Goal: Task Accomplishment & Management: Use online tool/utility

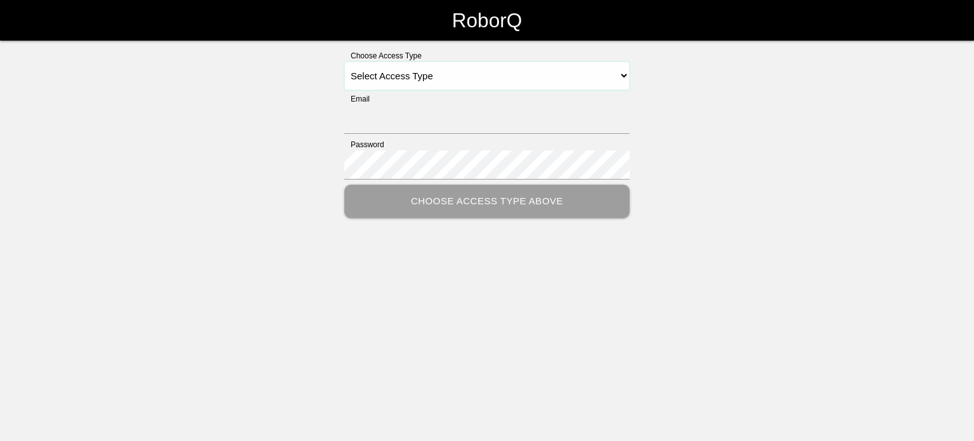
click at [621, 78] on select "Select Access Type Admin Customer Supervisor Worker" at bounding box center [486, 75] width 285 height 29
select select "Worker"
click at [344, 61] on select "Select Access Type Admin Customer Supervisor Worker" at bounding box center [486, 75] width 285 height 29
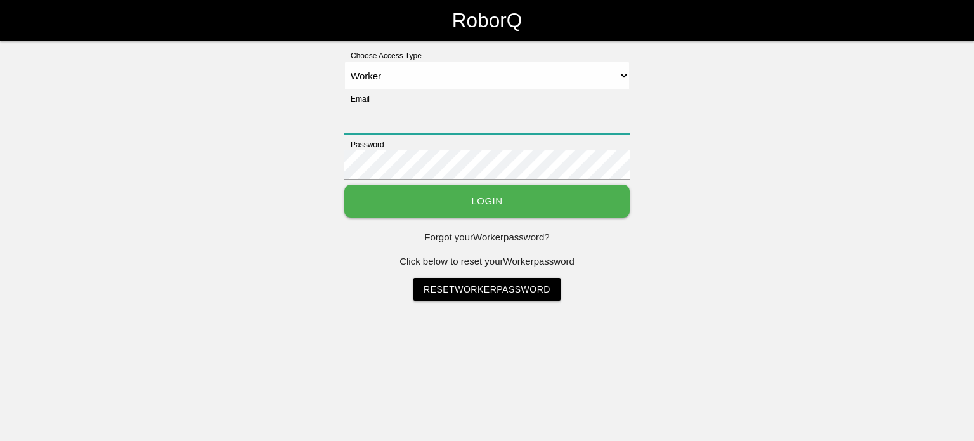
click at [396, 116] on input "Email" at bounding box center [486, 119] width 285 height 29
type input "[EMAIL_ADDRESS][DOMAIN_NAME]"
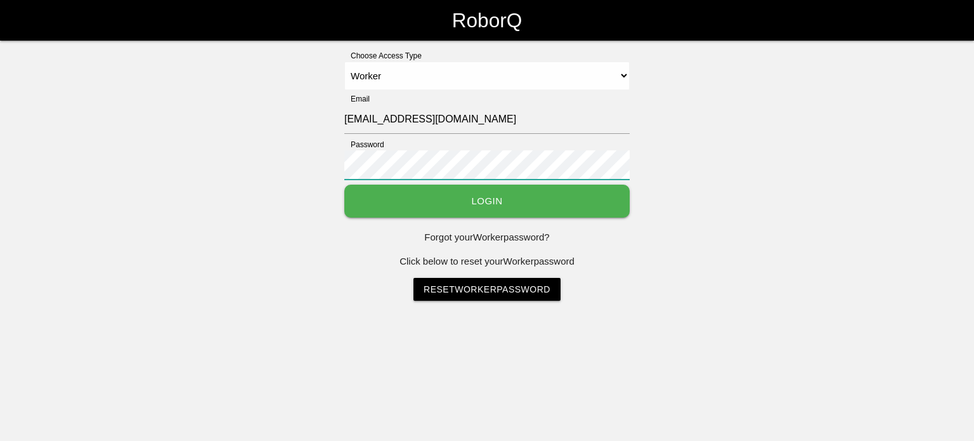
click at [344, 184] on button "Login" at bounding box center [486, 201] width 285 height 34
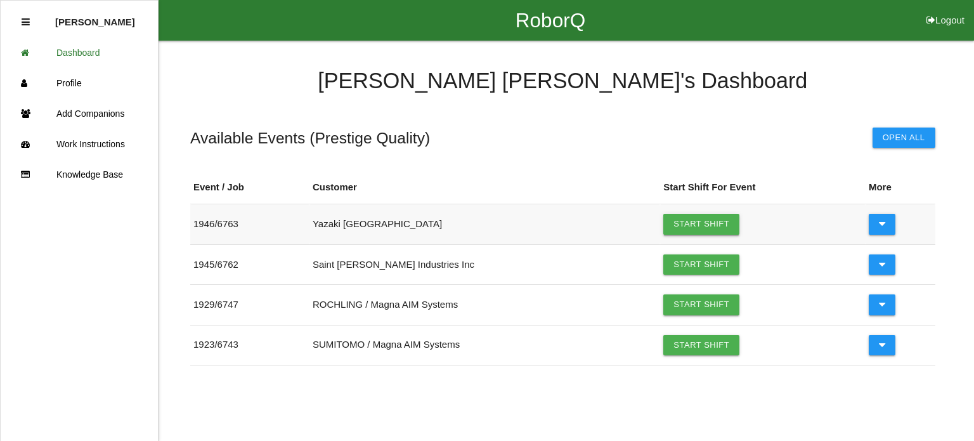
click at [672, 217] on link "Start Shift" at bounding box center [701, 224] width 76 height 20
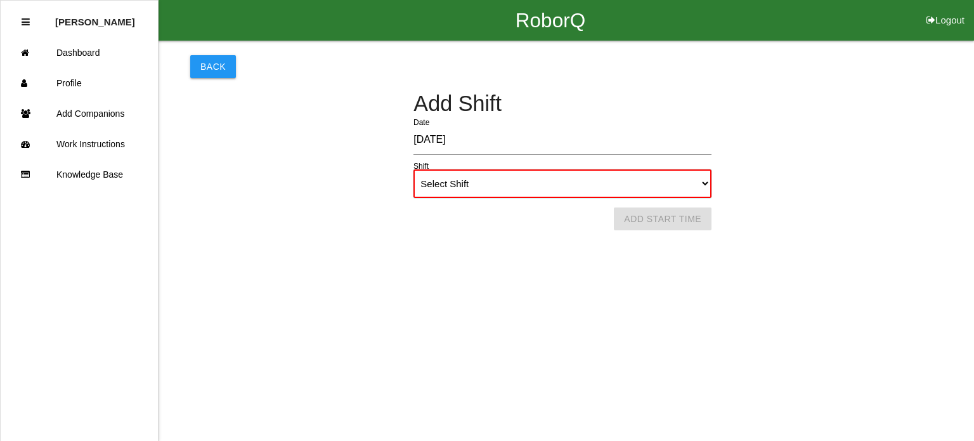
click at [705, 182] on select "Select Shift 1st Shift 2nd Shift 3rd Shift 4th Shift" at bounding box center [562, 183] width 298 height 29
select select "1"
click at [413, 169] on select "Select Shift 1st Shift 2nd Shift 3rd Shift 4th Shift" at bounding box center [562, 183] width 298 height 29
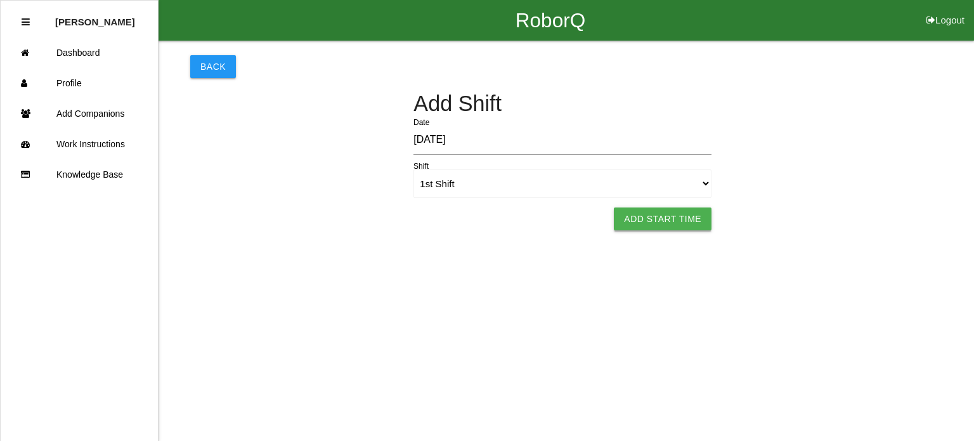
click at [659, 213] on button "Add Start Time" at bounding box center [663, 218] width 98 height 23
select select "7"
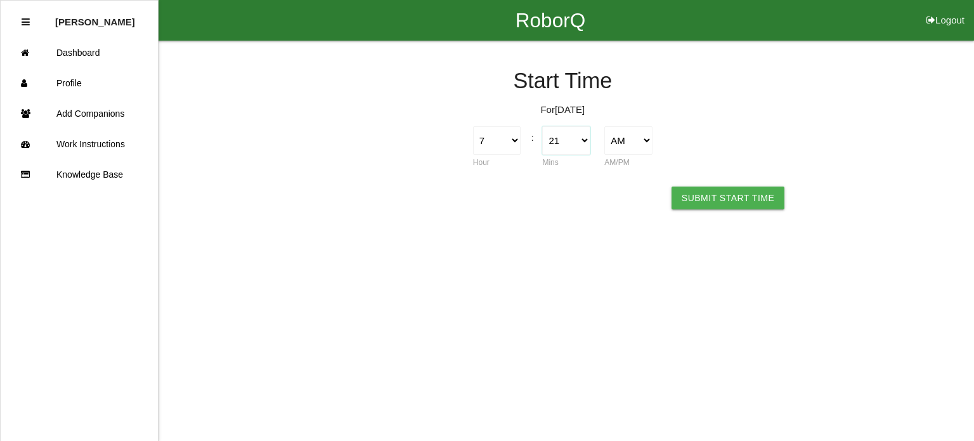
click at [582, 143] on select "00 01 02 03 04 05 06 07 08 09 10 11 12 13 14 15 16 17 18 19 20 21 22 23 24 25 2…" at bounding box center [566, 140] width 48 height 29
select select "0"
click at [542, 126] on select "00 01 02 03 04 05 06 07 08 09 10 11 12 13 14 15 16 17 18 19 20 21 22 23 24 25 2…" at bounding box center [566, 140] width 48 height 29
click at [750, 203] on button "Submit Start Time" at bounding box center [727, 197] width 113 height 23
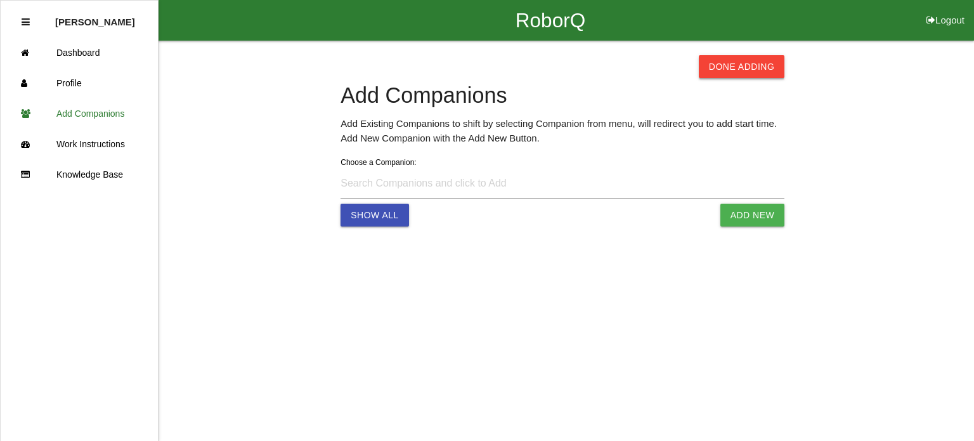
click at [753, 70] on button "Done Adding" at bounding box center [742, 66] width 86 height 23
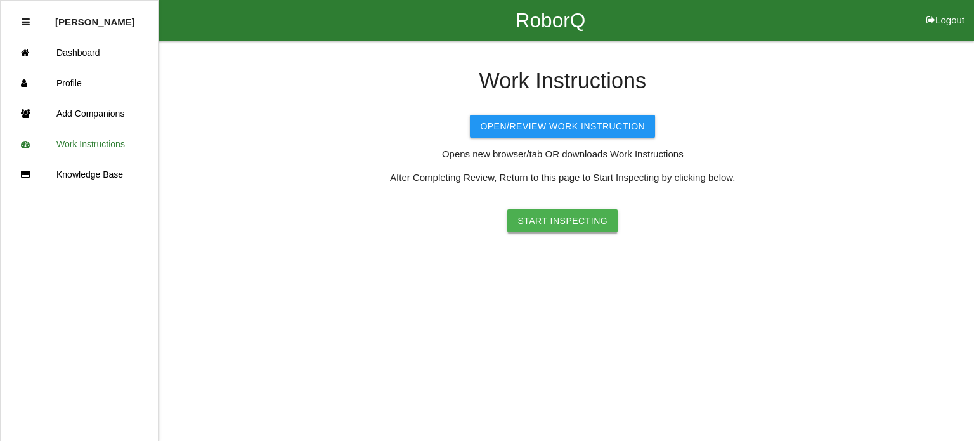
click at [590, 212] on button "Start Inspecting" at bounding box center [562, 220] width 110 height 23
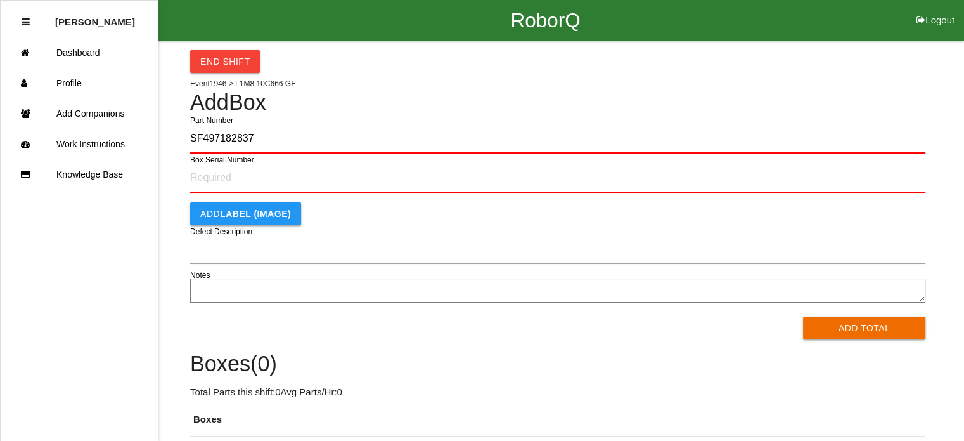
click at [803, 316] on button "Add Total" at bounding box center [864, 327] width 122 height 23
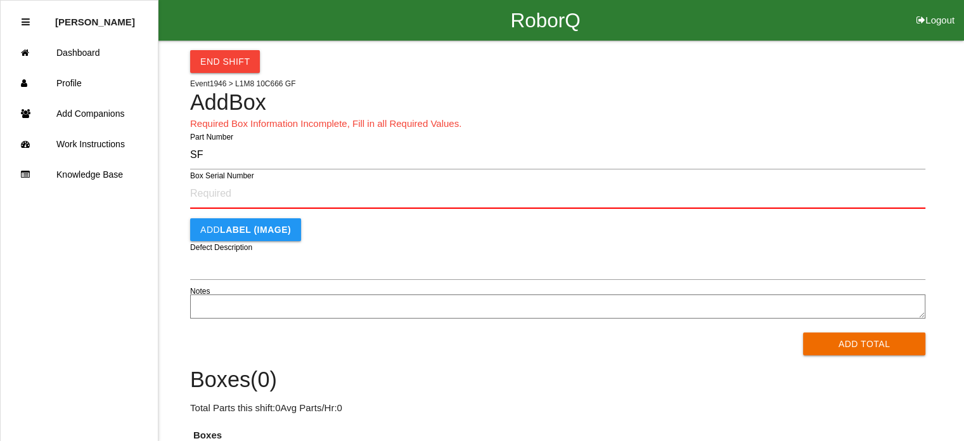
type input "S"
type input "PL1M8-10C666-GF"
click at [803, 332] on button "Add Total" at bounding box center [864, 343] width 122 height 23
click at [436, 190] on input "Box Serial Number" at bounding box center [557, 194] width 735 height 30
type input "SF497182837"
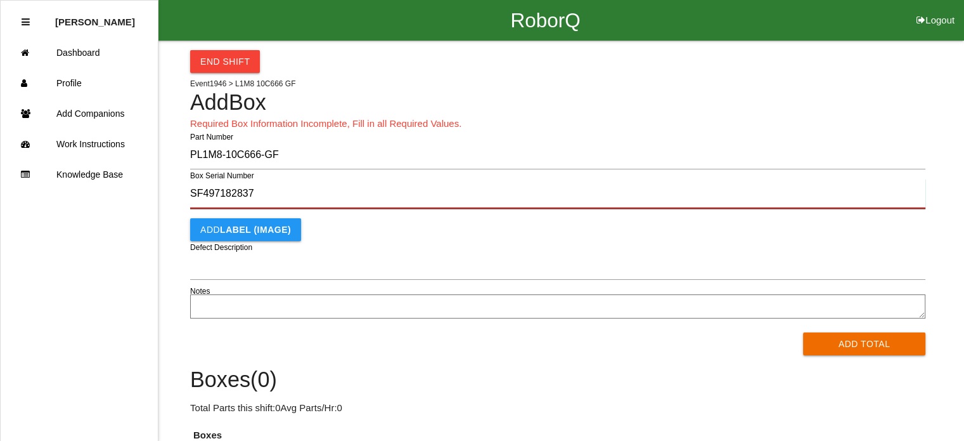
click at [803, 332] on button "Add Total" at bounding box center [864, 343] width 122 height 23
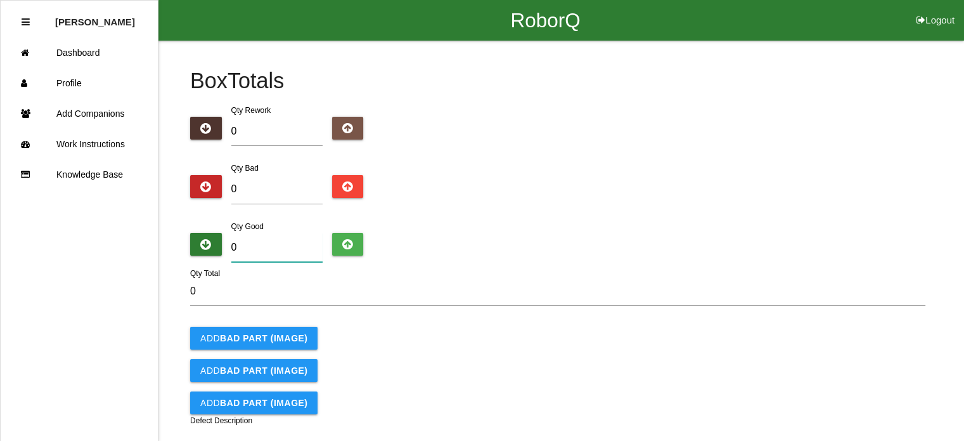
click at [261, 238] on input "0" at bounding box center [276, 247] width 91 height 29
type input "5"
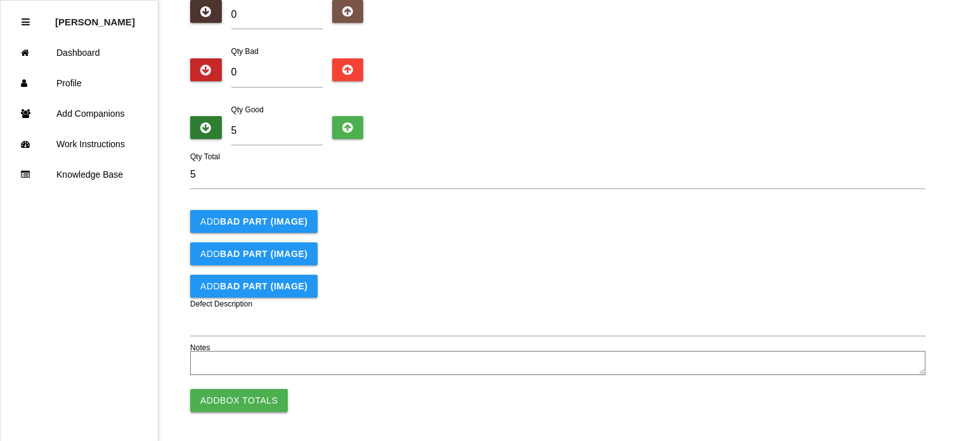
click at [240, 399] on button "Add Box Totals" at bounding box center [239, 400] width 98 height 23
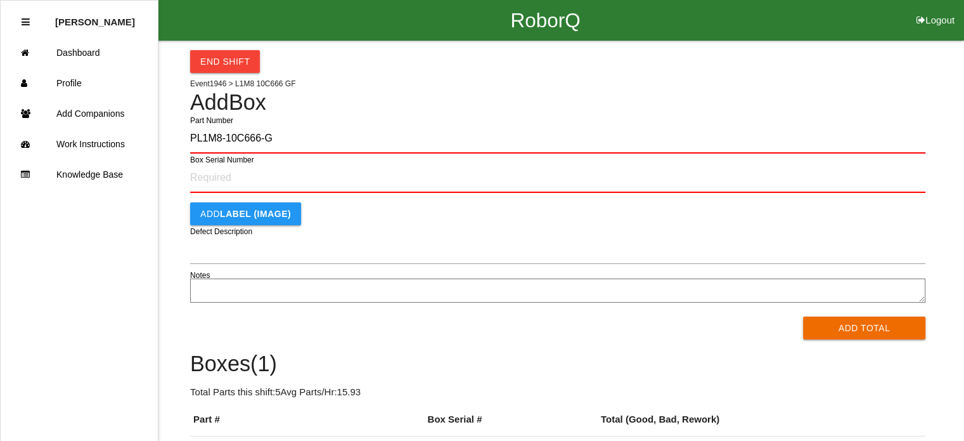
type input "PL1M8-10C666-GF"
click at [803, 316] on button "Add Total" at bounding box center [864, 327] width 122 height 23
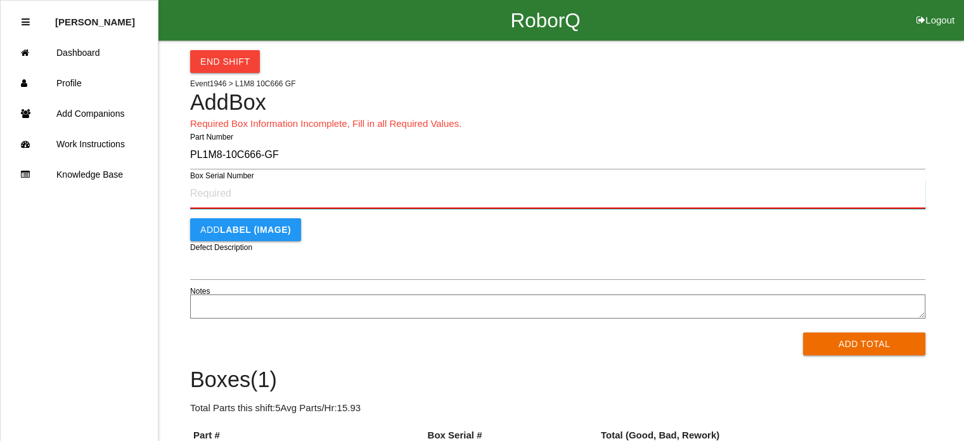
click at [221, 197] on input "Box Serial Number" at bounding box center [557, 194] width 735 height 30
type input "SF497979720"
click at [803, 332] on button "Add Total" at bounding box center [864, 343] width 122 height 23
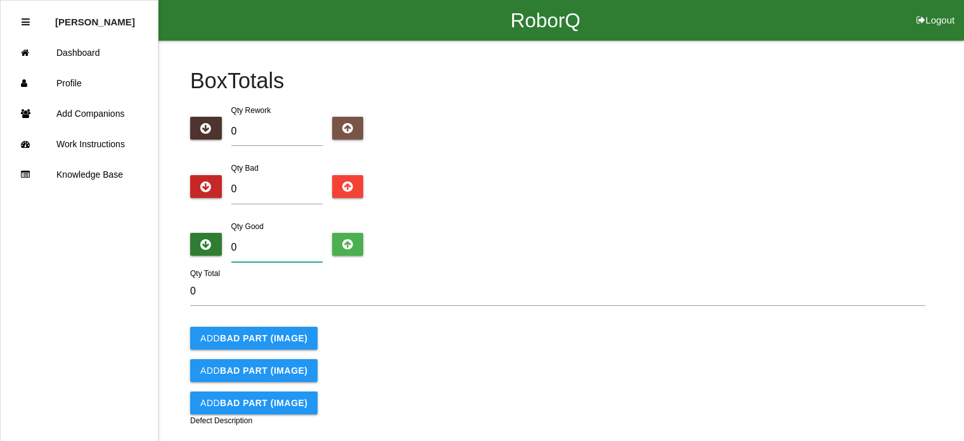
click at [245, 245] on input "0" at bounding box center [276, 247] width 91 height 29
type input "5"
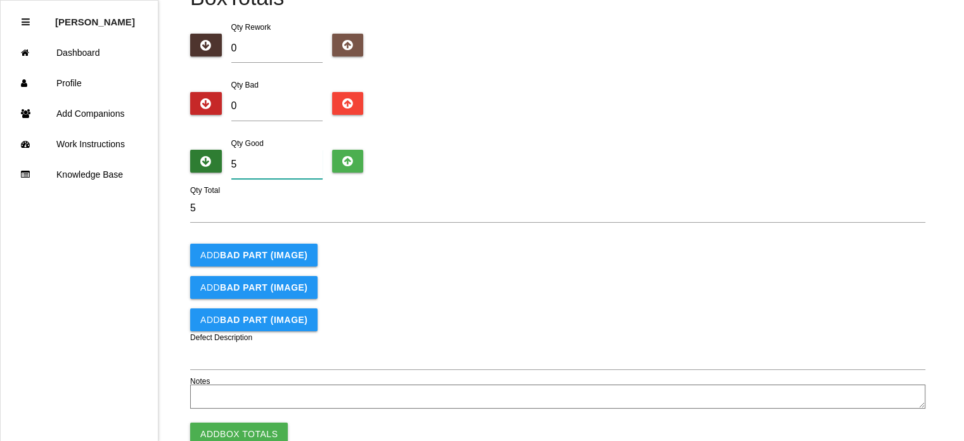
scroll to position [117, 0]
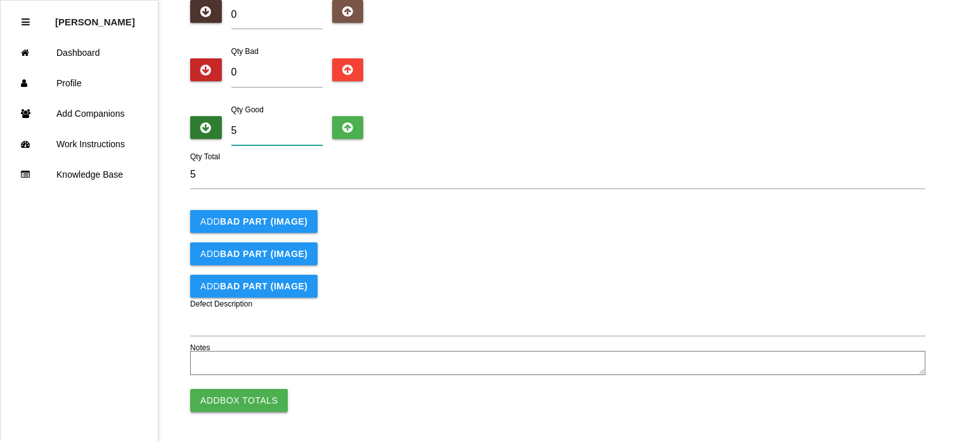
type input "5"
click at [231, 392] on button "Add Box Totals" at bounding box center [239, 400] width 98 height 23
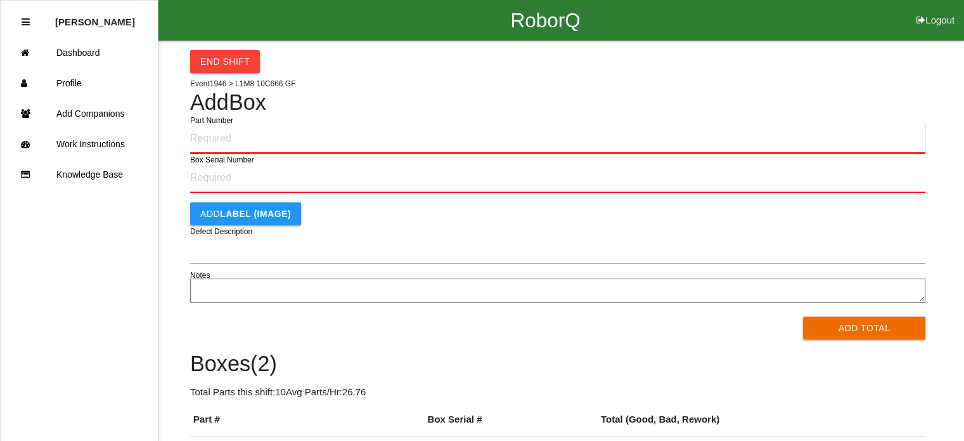
drag, startPoint x: 231, startPoint y: 392, endPoint x: 246, endPoint y: 143, distance: 249.6
click at [246, 143] on input "Part Number" at bounding box center [557, 139] width 735 height 30
type input "PL1M8-10C666-GF"
click at [803, 316] on button "Add Total" at bounding box center [864, 327] width 122 height 23
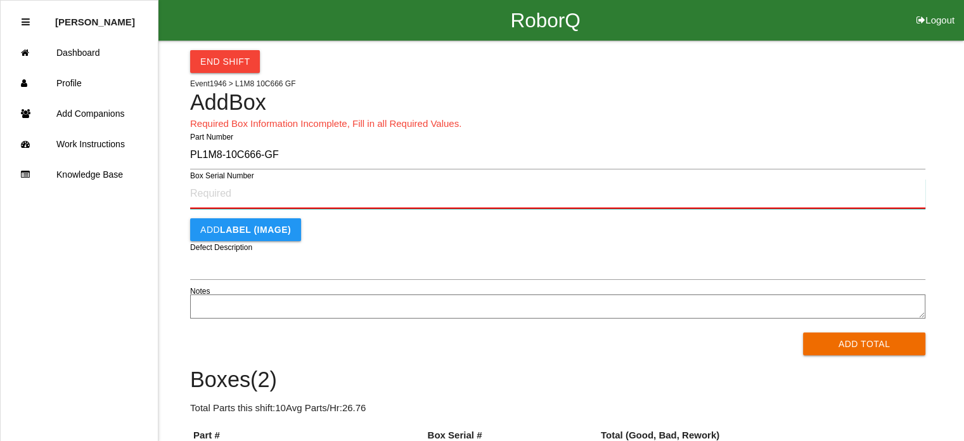
click at [239, 188] on input "Box Serial Number" at bounding box center [557, 194] width 735 height 30
type input "SF497979718"
click at [803, 332] on button "Add Total" at bounding box center [864, 343] width 122 height 23
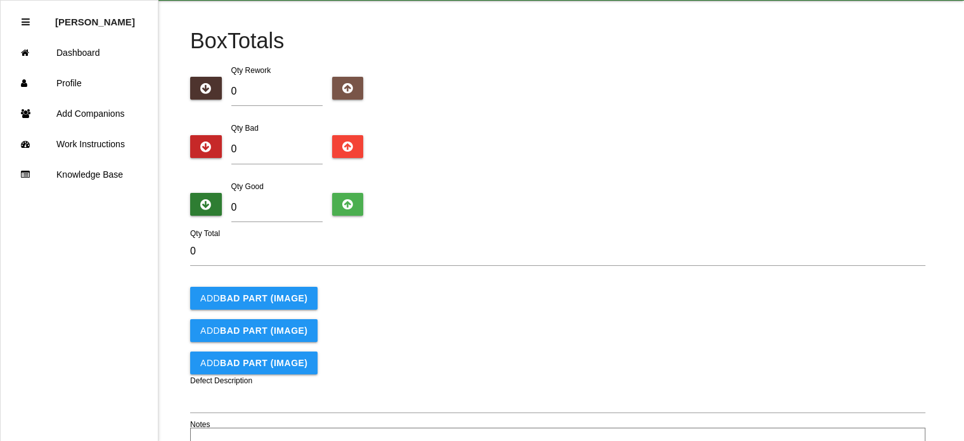
scroll to position [41, 0]
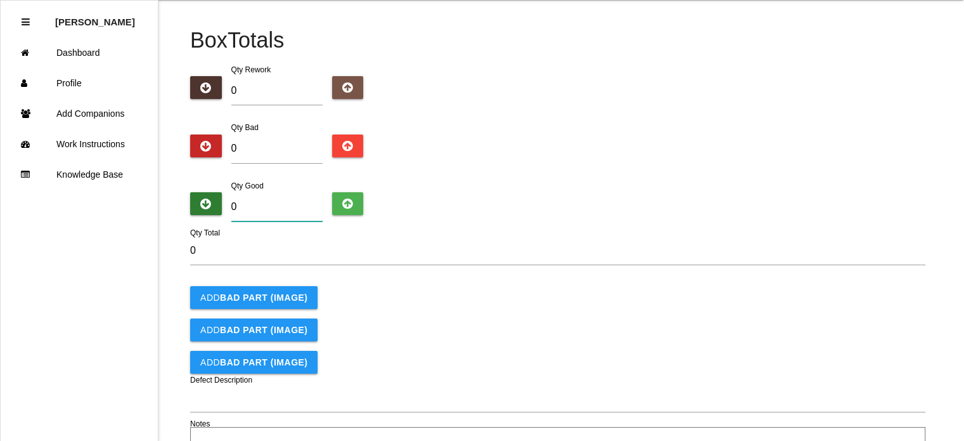
click at [268, 204] on input "0" at bounding box center [276, 206] width 91 height 29
type input "5"
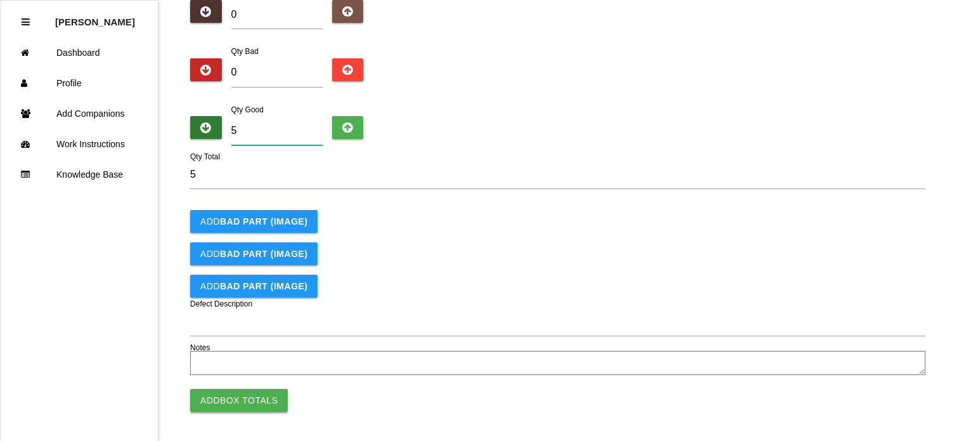
type input "5"
click at [238, 403] on button "Add Box Totals" at bounding box center [239, 400] width 98 height 23
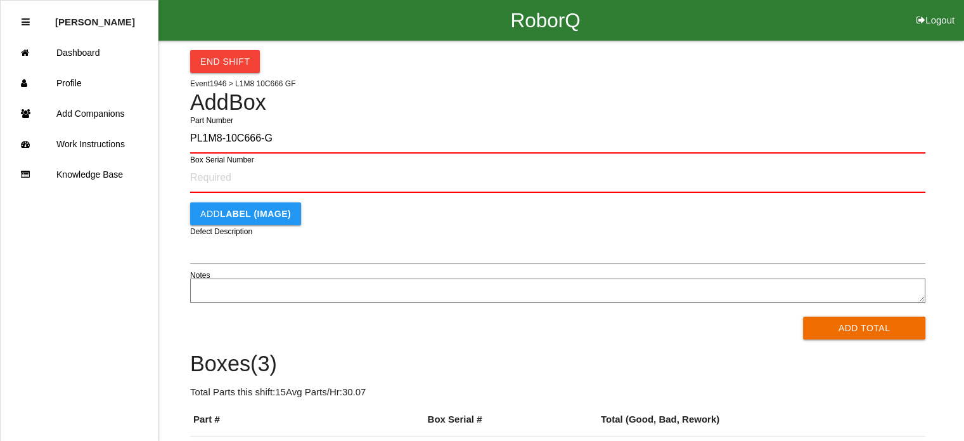
type input "PL1M8-10C666-GF"
click at [803, 316] on button "Add Total" at bounding box center [864, 327] width 122 height 23
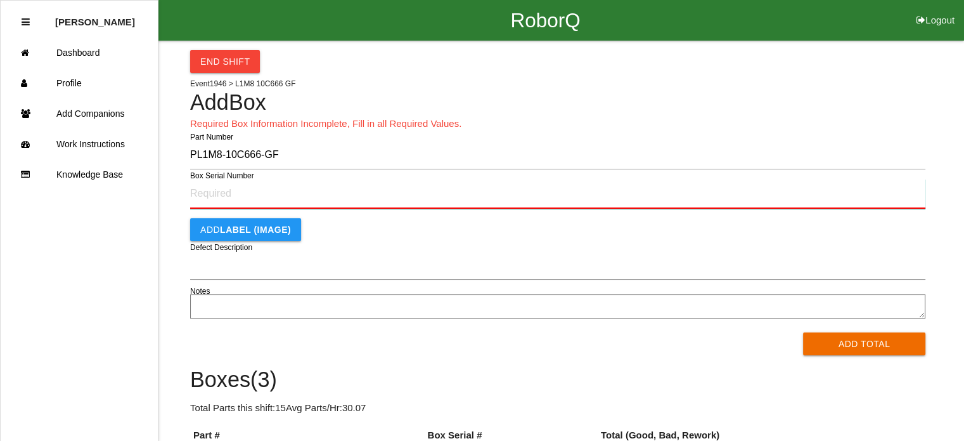
click at [257, 192] on input "Box Serial Number" at bounding box center [557, 194] width 735 height 30
type input "SF497979717"
click at [803, 332] on button "Add Total" at bounding box center [864, 343] width 122 height 23
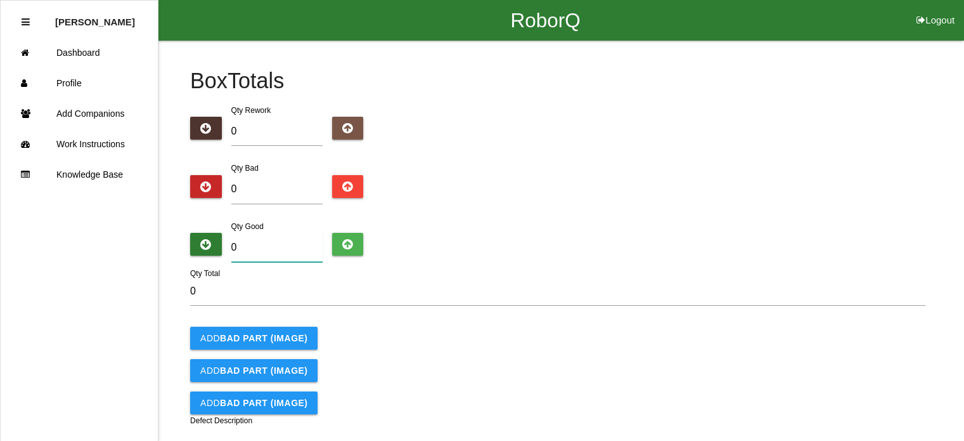
click at [261, 257] on input "0" at bounding box center [276, 247] width 91 height 29
type input "5"
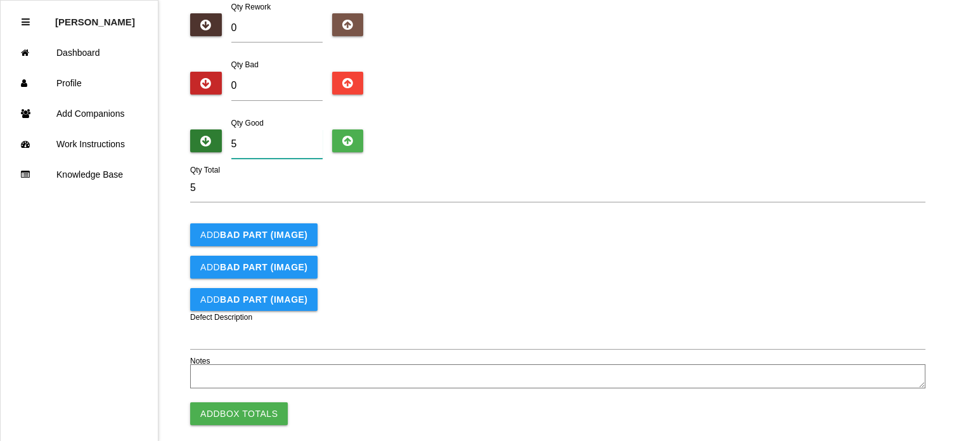
scroll to position [104, 0]
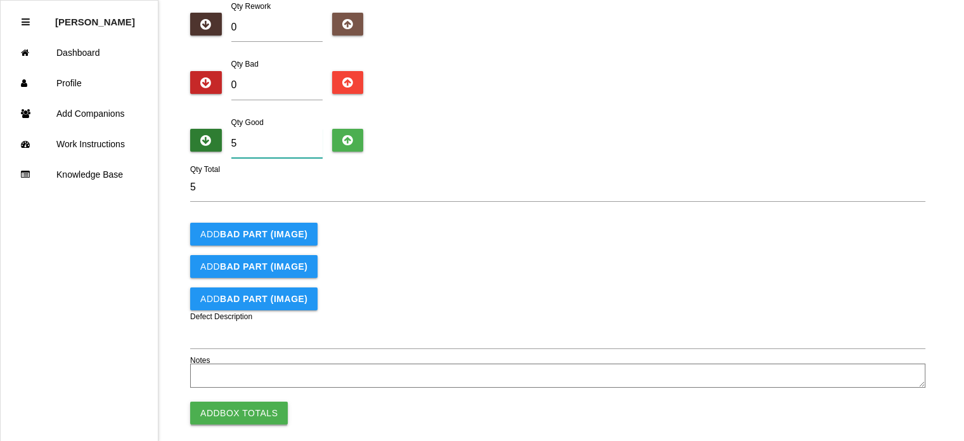
type input "5"
click at [241, 415] on button "Add Box Totals" at bounding box center [239, 412] width 98 height 23
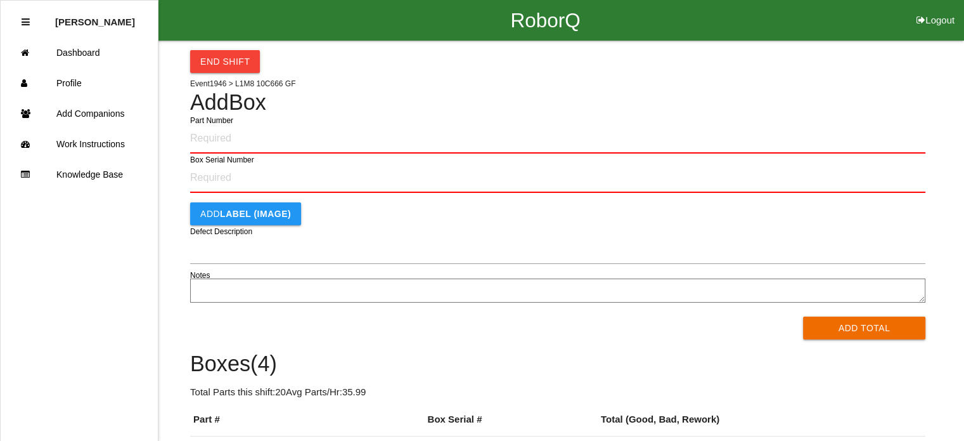
click at [235, 141] on input "Part Number" at bounding box center [557, 139] width 735 height 30
type input "PL1M8-10C666-GF"
click at [803, 316] on button "Add Total" at bounding box center [864, 327] width 122 height 23
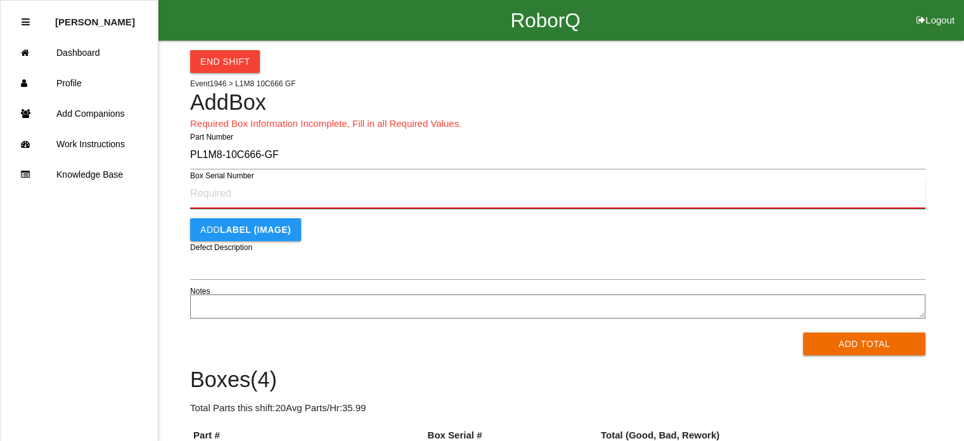
click at [236, 195] on input "Box Serial Number" at bounding box center [557, 194] width 735 height 30
type input "SF497979715"
click at [803, 332] on button "Add Total" at bounding box center [864, 343] width 122 height 23
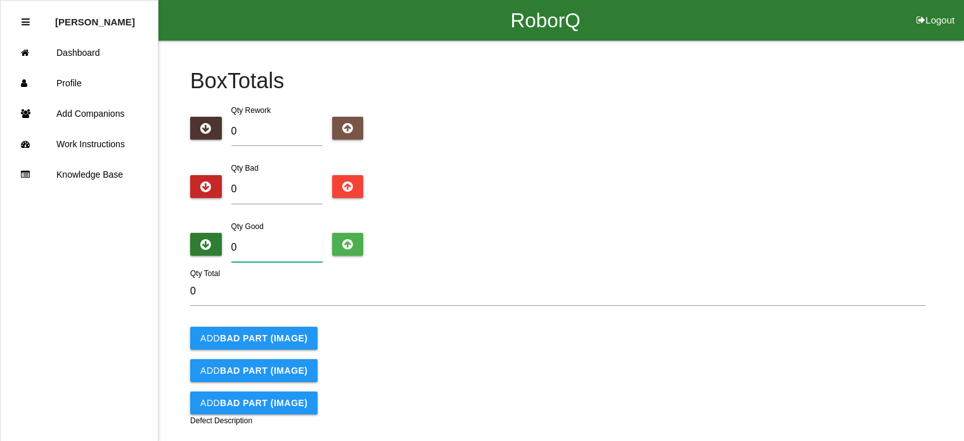
click at [264, 244] on input "0" at bounding box center [276, 247] width 91 height 29
type input "5"
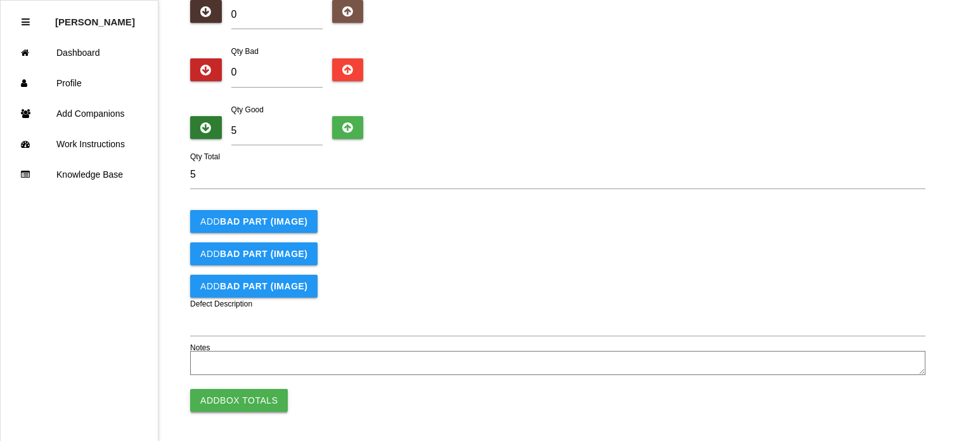
click at [238, 396] on button "Add Box Totals" at bounding box center [239, 400] width 98 height 23
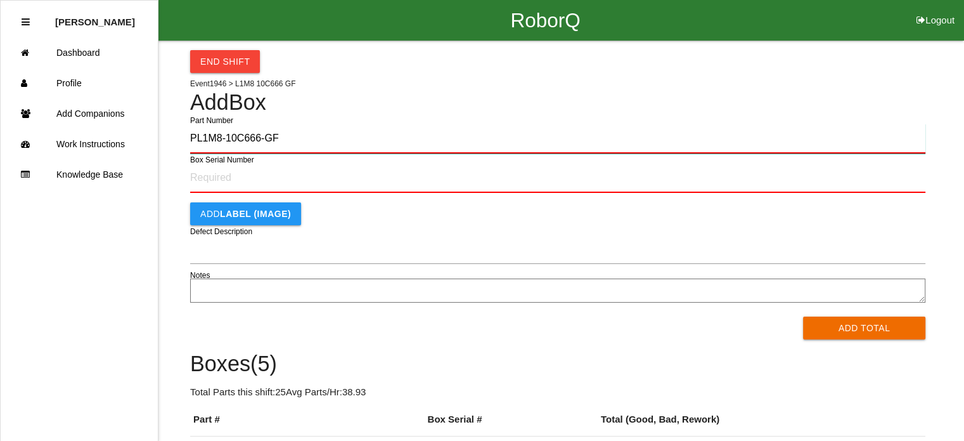
type input "PL1M8-10C666-GF"
click at [803, 316] on button "Add Total" at bounding box center [864, 327] width 122 height 23
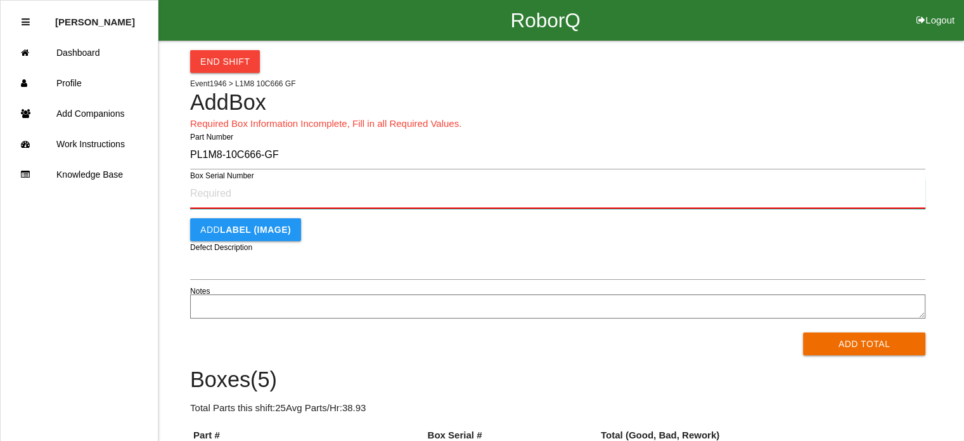
click at [212, 191] on input "Box Serial Number" at bounding box center [557, 194] width 735 height 30
type input "SF497979710"
click at [803, 332] on button "Add Total" at bounding box center [864, 343] width 122 height 23
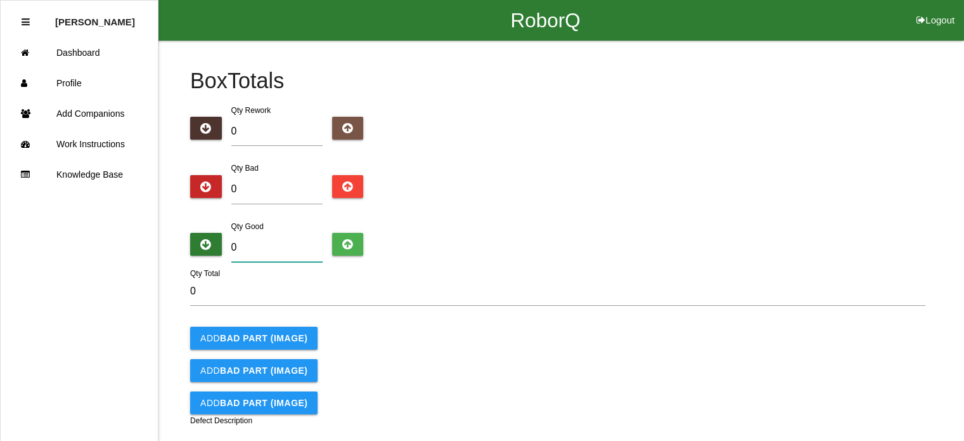
click at [264, 252] on input "0" at bounding box center [276, 247] width 91 height 29
type input "5"
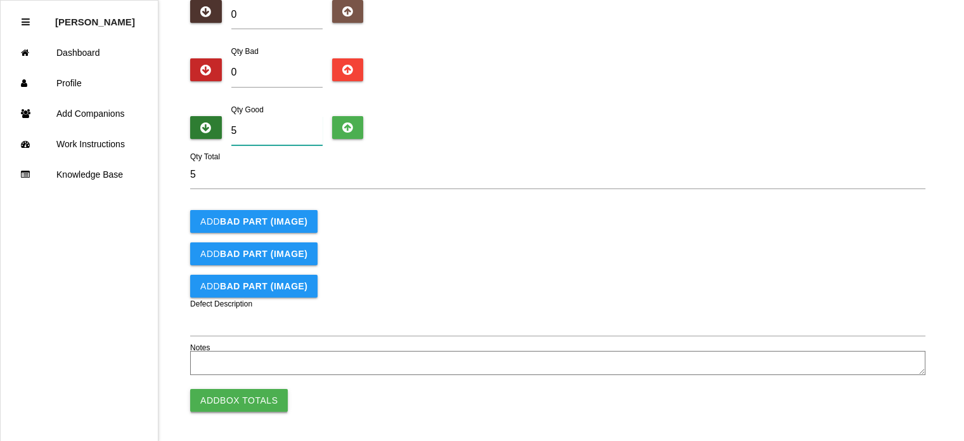
type input "5"
click at [242, 403] on button "Add Box Totals" at bounding box center [239, 400] width 98 height 23
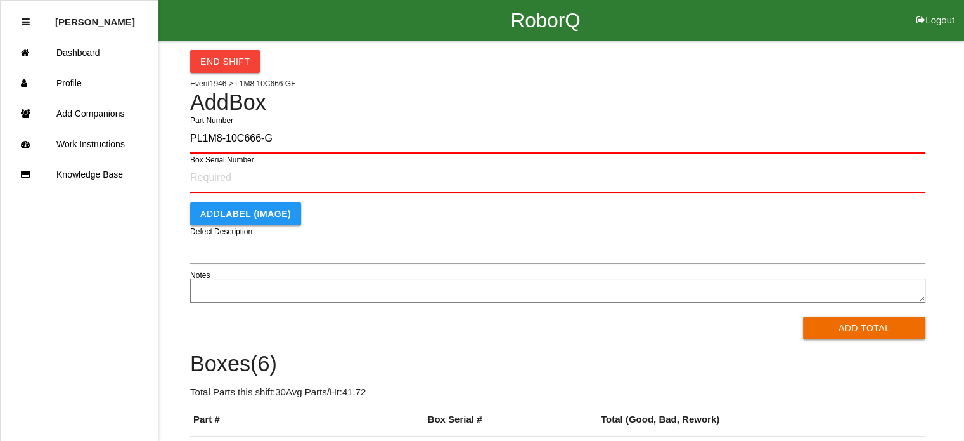
type input "PL1M8-10C666-GF"
click at [803, 316] on button "Add Total" at bounding box center [864, 327] width 122 height 23
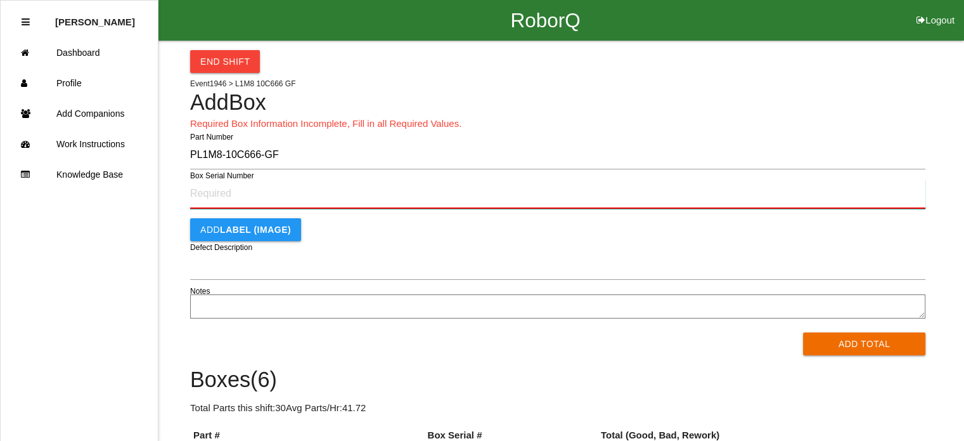
click at [219, 197] on input "Box Serial Number" at bounding box center [557, 194] width 735 height 30
type input "SF497979709"
click at [803, 332] on button "Add Total" at bounding box center [864, 343] width 122 height 23
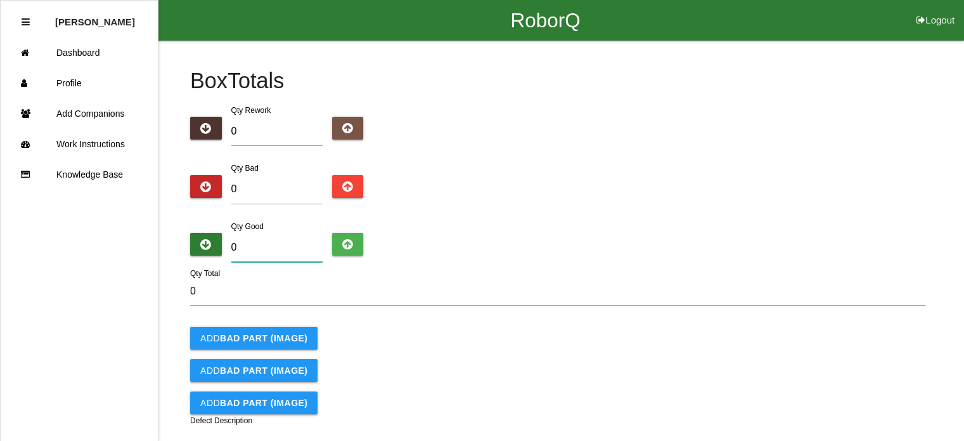
click at [295, 245] on input "0" at bounding box center [276, 247] width 91 height 29
type input "5"
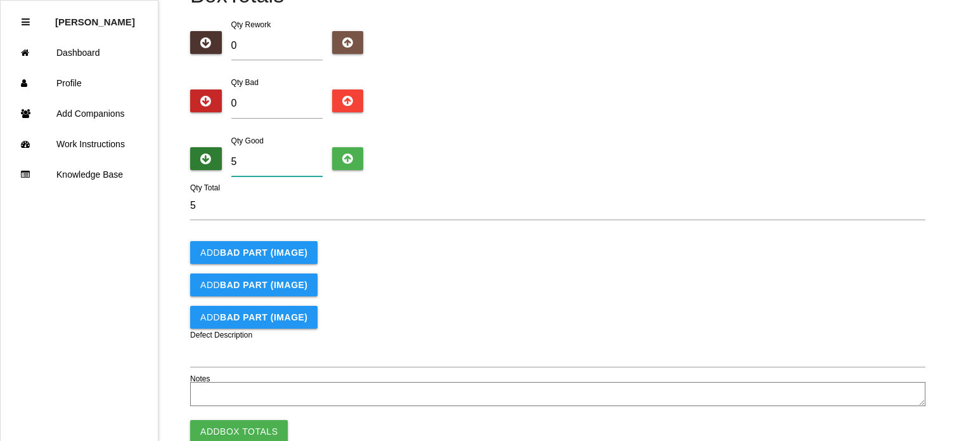
scroll to position [117, 0]
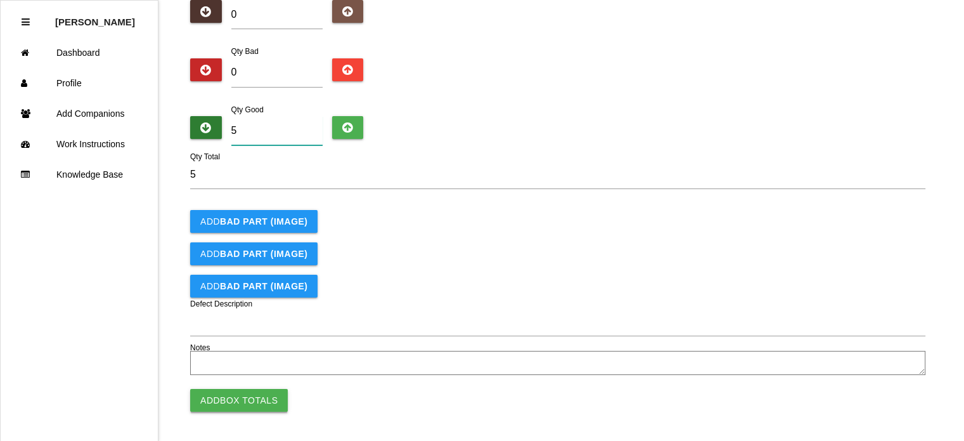
type input "5"
click at [238, 396] on button "Add Box Totals" at bounding box center [239, 400] width 98 height 23
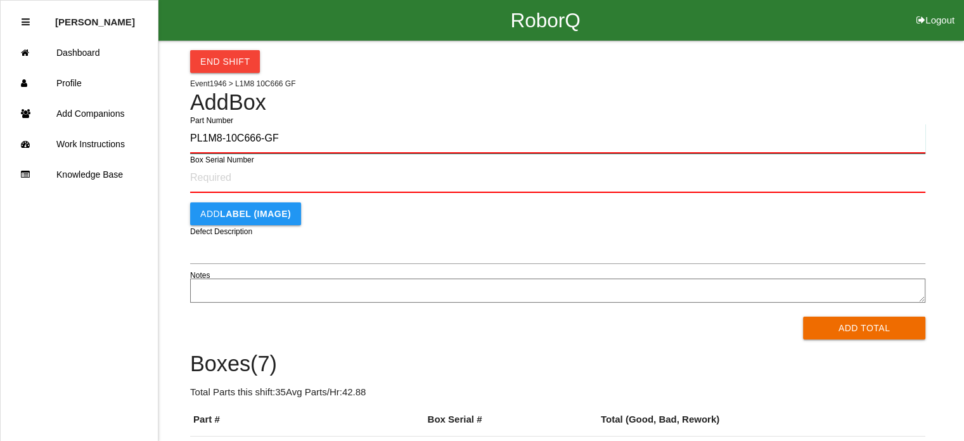
type input "PL1M8-10C666-GF"
click at [803, 316] on button "Add Total" at bounding box center [864, 327] width 122 height 23
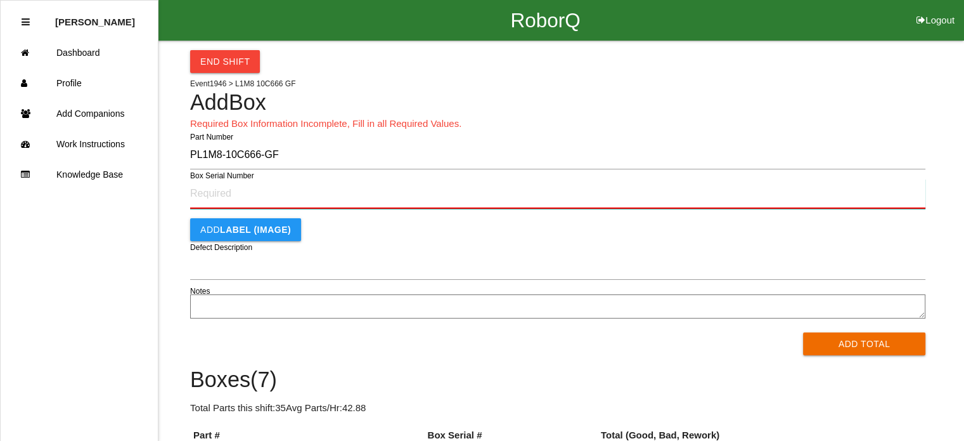
click at [216, 193] on input "Box Serial Number" at bounding box center [557, 194] width 735 height 30
type input "SF497979706"
click at [803, 332] on button "Add Total" at bounding box center [864, 343] width 122 height 23
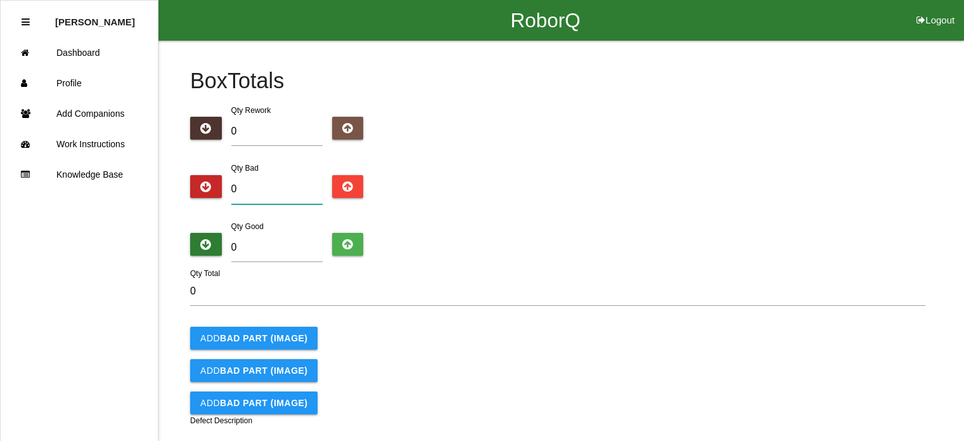
click at [272, 181] on input "0" at bounding box center [276, 189] width 91 height 29
type input "2"
click at [241, 250] on input "0" at bounding box center [276, 247] width 91 height 29
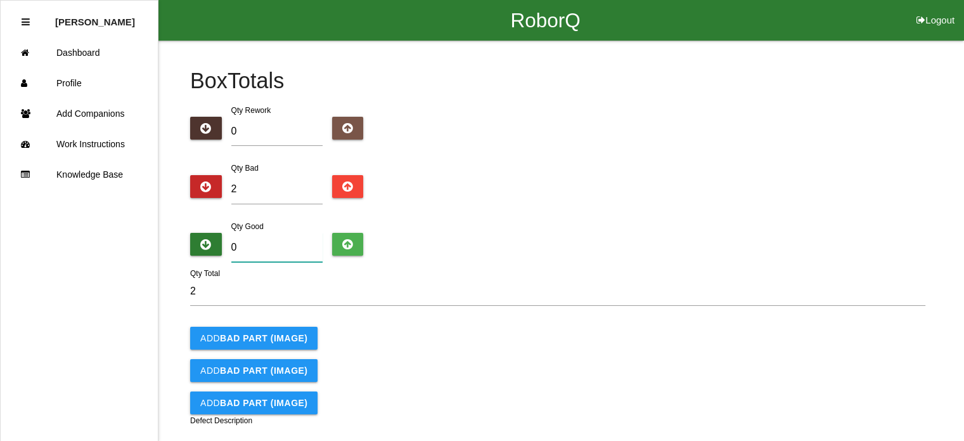
type input "3"
type input "5"
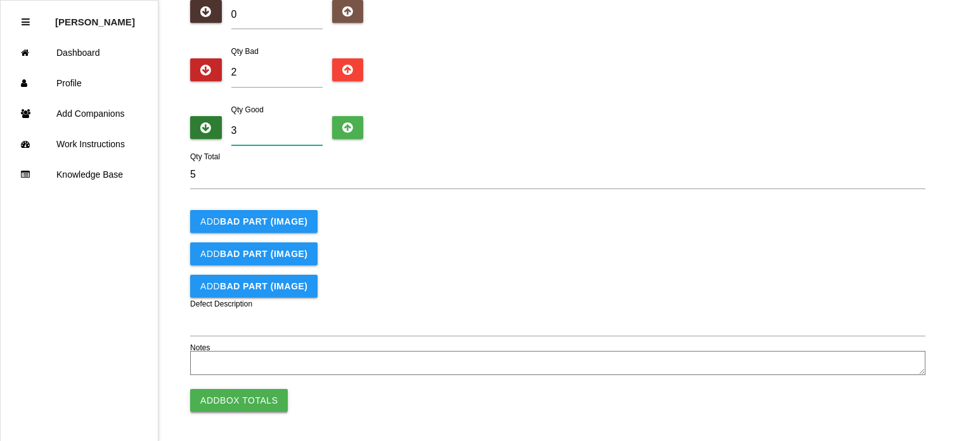
type input "3"
click at [236, 394] on button "Add Box Totals" at bounding box center [239, 400] width 98 height 23
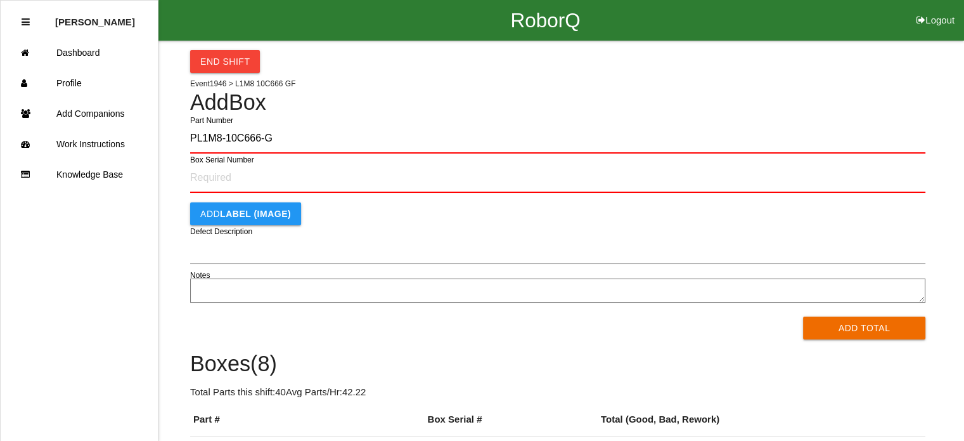
type input "PL1M8-10C666-GF"
click at [803, 316] on button "Add Total" at bounding box center [864, 327] width 122 height 23
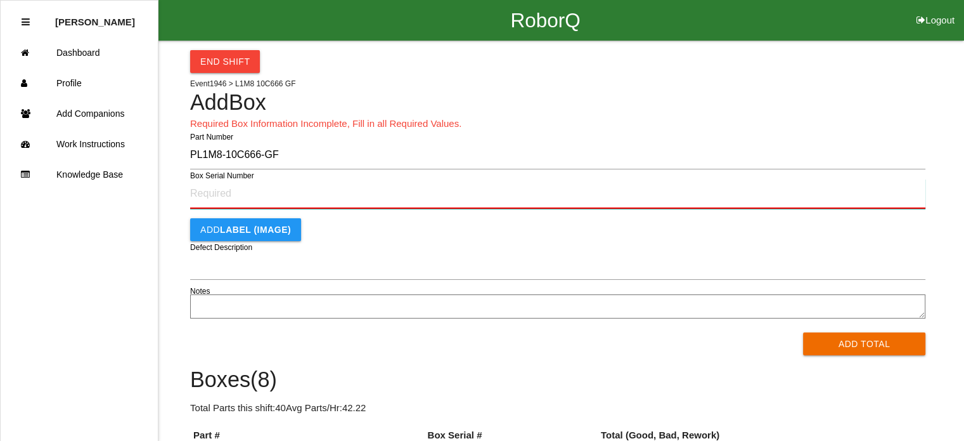
click at [210, 194] on input "Box Serial Number" at bounding box center [557, 194] width 735 height 30
type input "SF497979705"
click at [803, 332] on button "Add Total" at bounding box center [864, 343] width 122 height 23
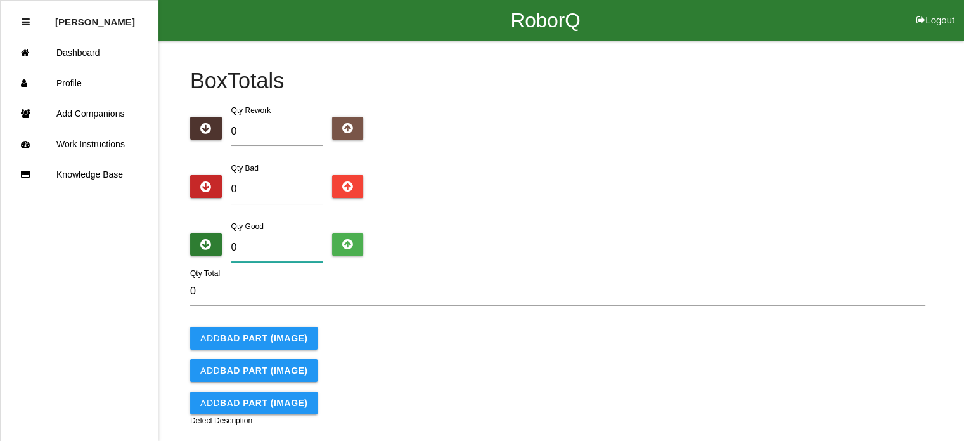
click at [281, 241] on input "0" at bounding box center [276, 247] width 91 height 29
type input "5"
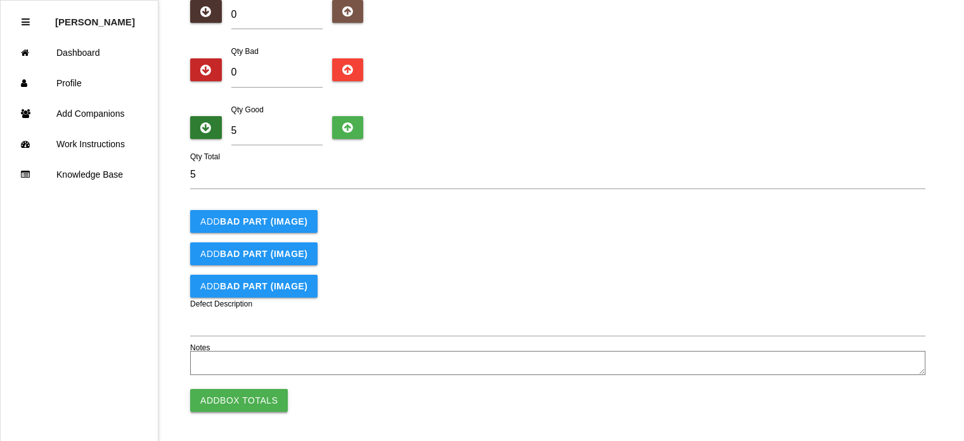
click at [237, 391] on button "Add Box Totals" at bounding box center [239, 400] width 98 height 23
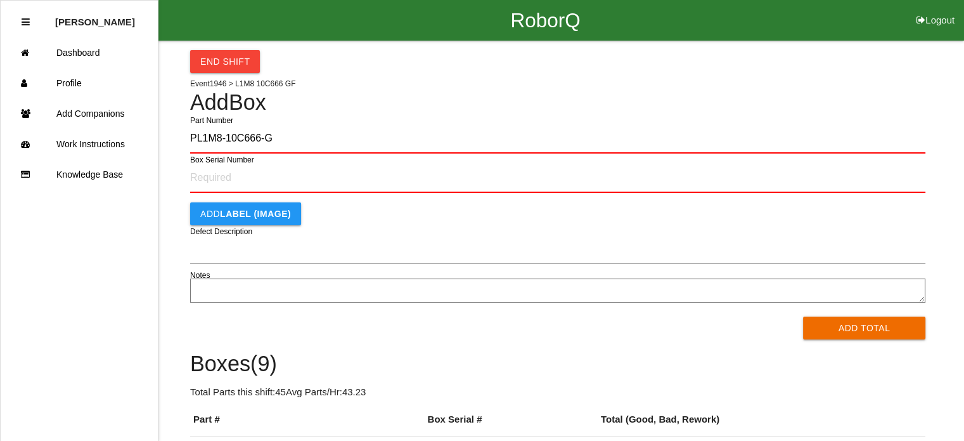
type input "PL1M8-10C666-GF"
click at [803, 316] on button "Add Total" at bounding box center [864, 327] width 122 height 23
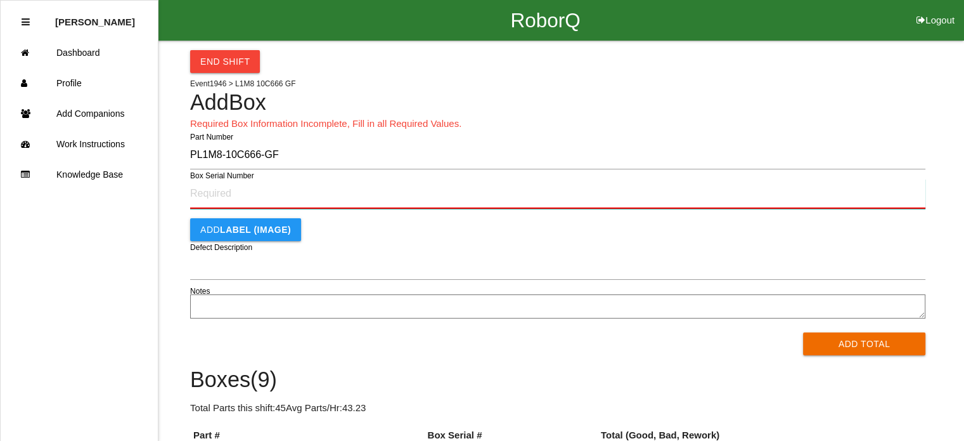
click at [303, 191] on input "Box Serial Number" at bounding box center [557, 194] width 735 height 30
type input "SF497980239"
click at [803, 332] on button "Add Total" at bounding box center [864, 343] width 122 height 23
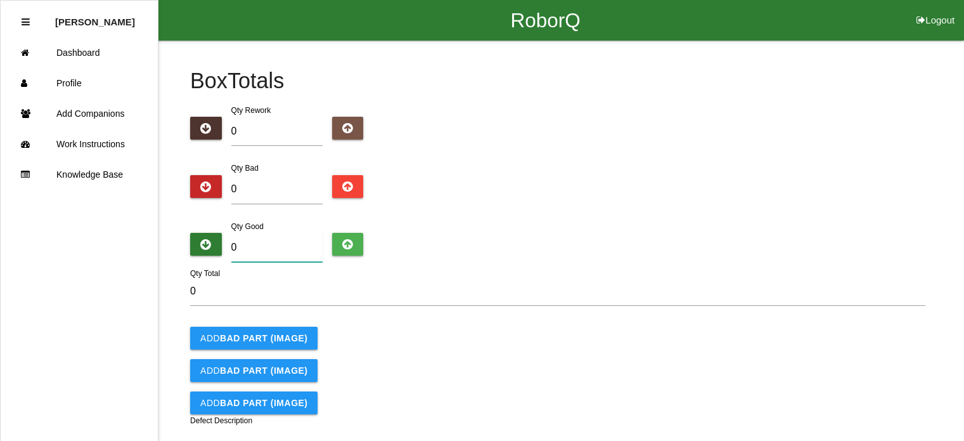
click at [267, 256] on input "0" at bounding box center [276, 247] width 91 height 29
type input "5"
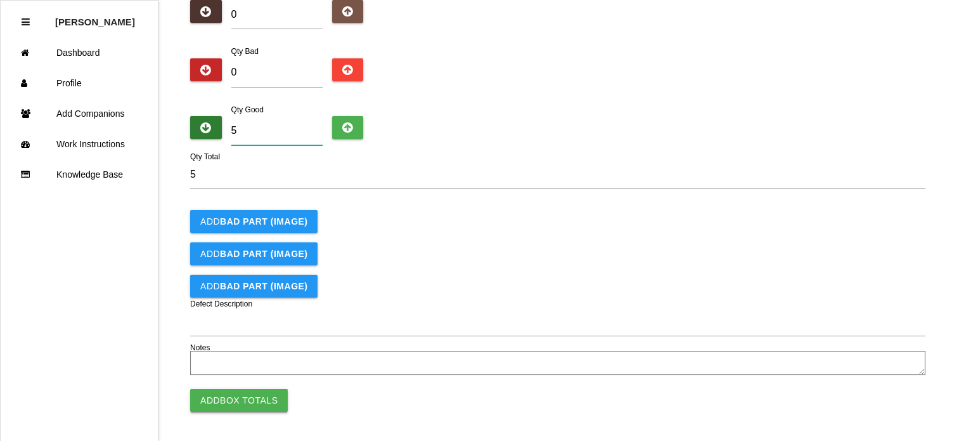
type input "5"
click at [236, 402] on button "Add Box Totals" at bounding box center [239, 400] width 98 height 23
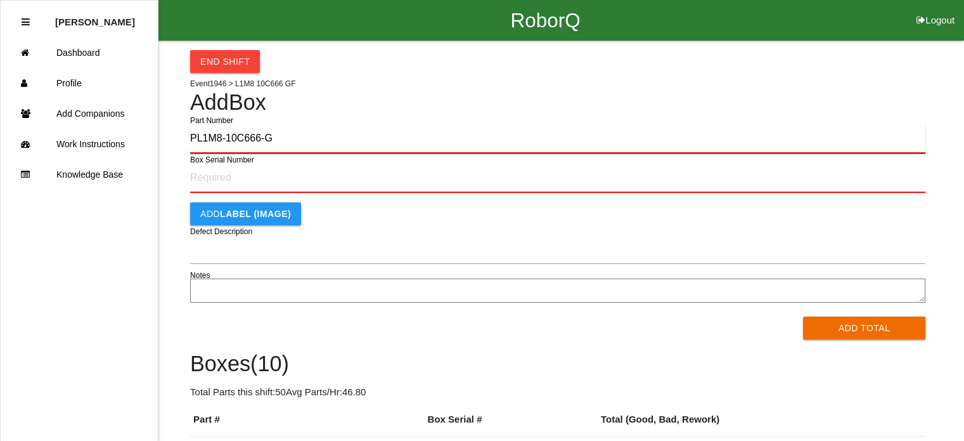
type input "PL1M8-10C666-GF"
click at [803, 316] on button "Add Total" at bounding box center [864, 327] width 122 height 23
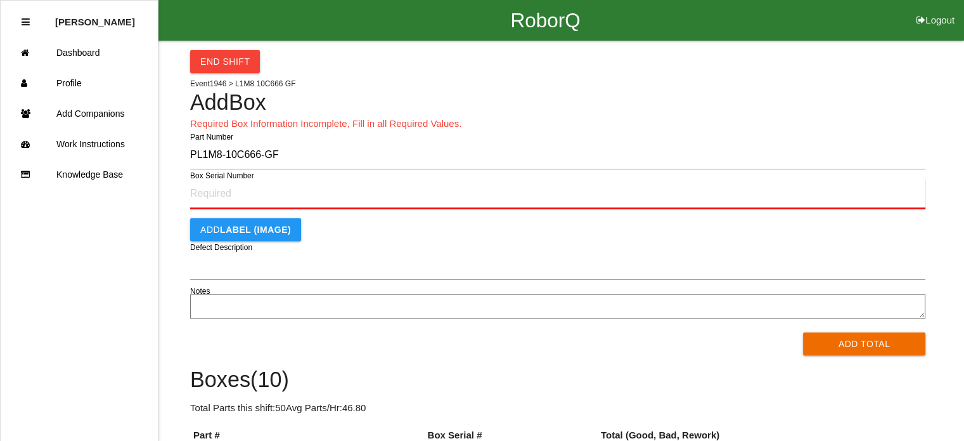
click at [257, 191] on input "Box Serial Number" at bounding box center [557, 194] width 735 height 30
type input "SF497979737"
click at [803, 332] on button "Add Total" at bounding box center [864, 343] width 122 height 23
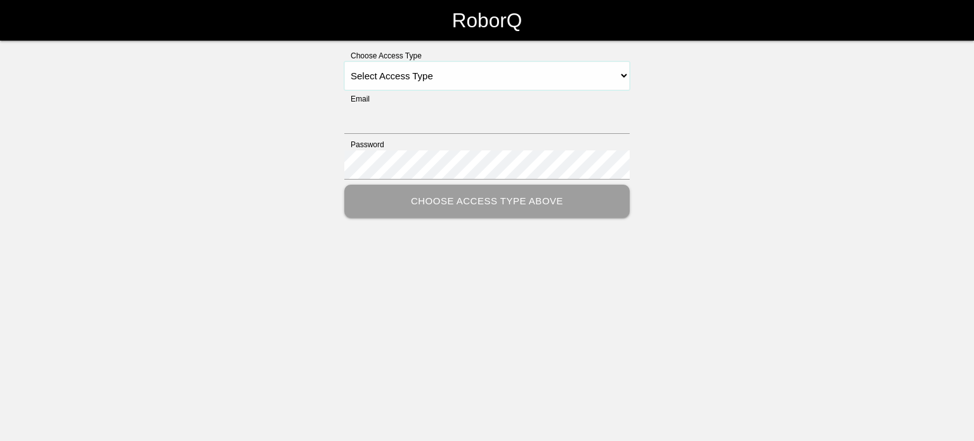
click at [626, 74] on select "Select Access Type Admin Customer Supervisor Worker" at bounding box center [486, 75] width 285 height 29
select select "Worker"
click at [344, 61] on select "Select Access Type Admin Customer Supervisor Worker" at bounding box center [486, 75] width 285 height 29
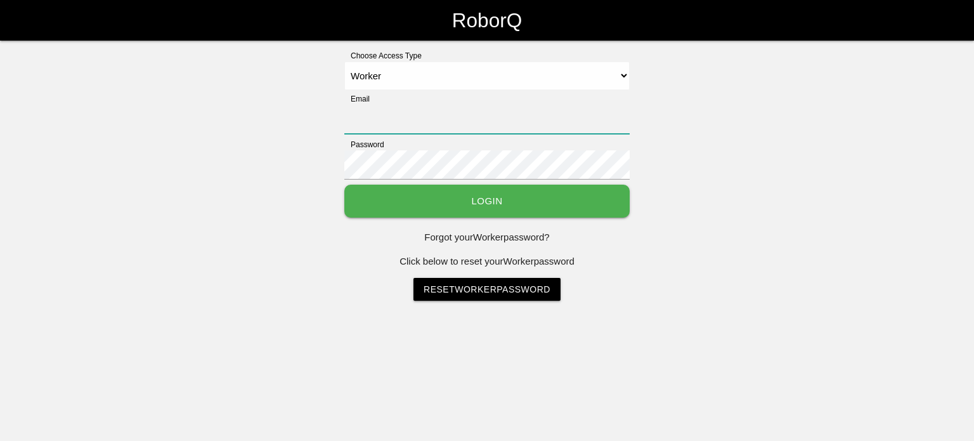
click at [383, 119] on input "Email" at bounding box center [486, 119] width 285 height 29
type input "[EMAIL_ADDRESS][DOMAIN_NAME]"
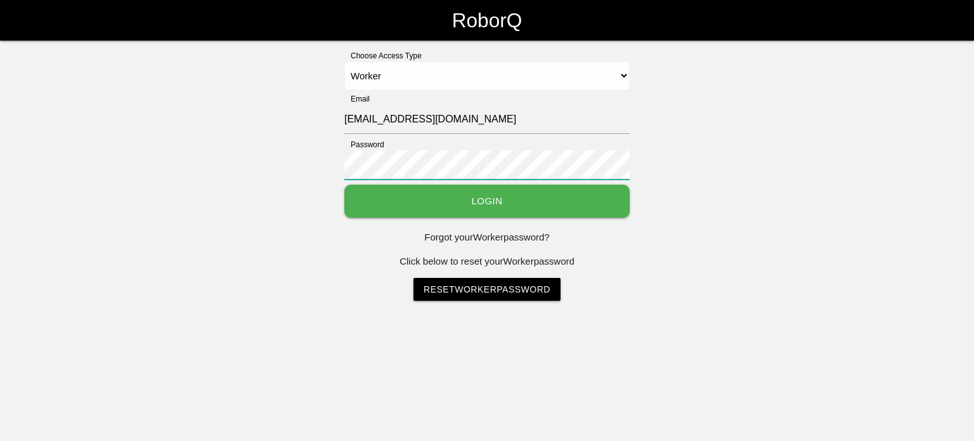
click at [344, 184] on button "Login" at bounding box center [486, 201] width 285 height 34
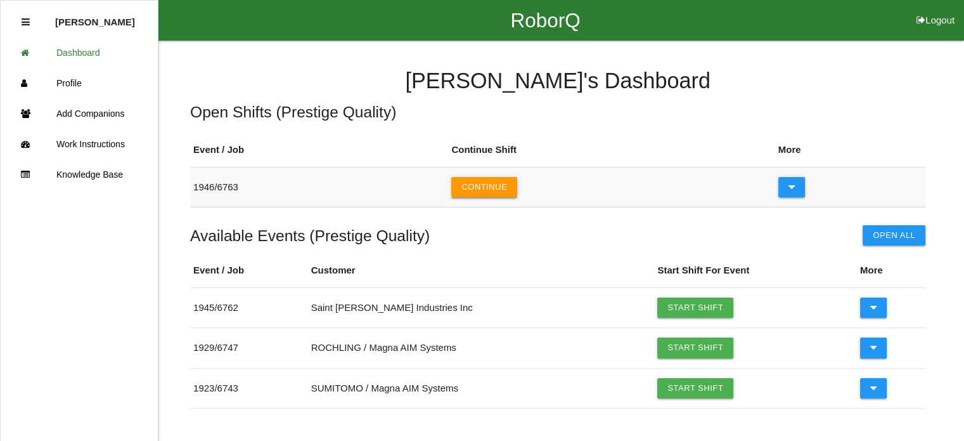
click at [492, 184] on button "Continue" at bounding box center [484, 187] width 66 height 20
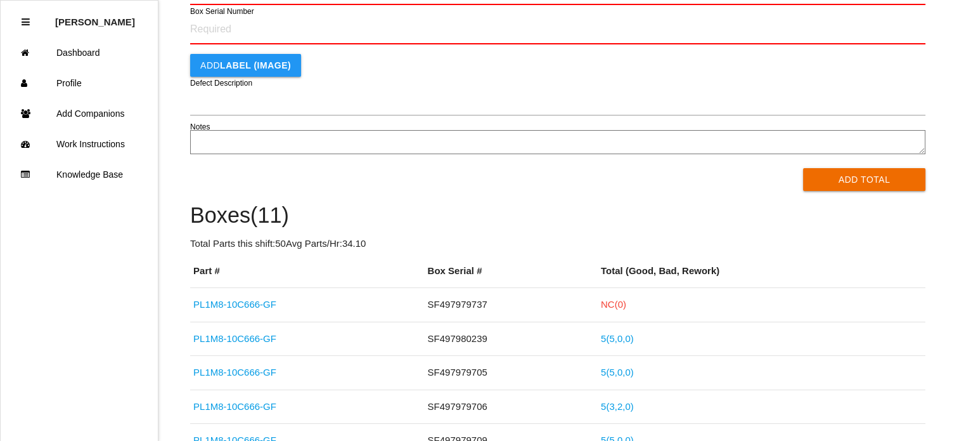
scroll to position [157, 0]
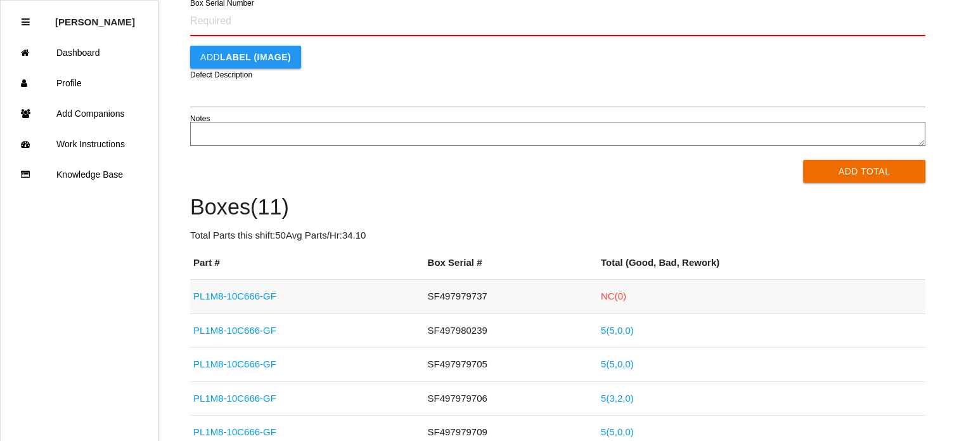
click at [601, 292] on link "NC( 0 )" at bounding box center [613, 295] width 25 height 11
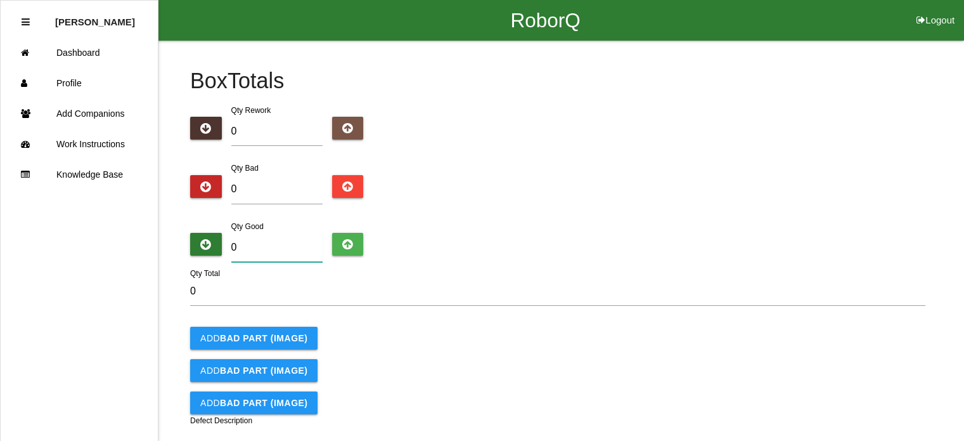
click at [261, 247] on input "0" at bounding box center [276, 247] width 91 height 29
type input "5"
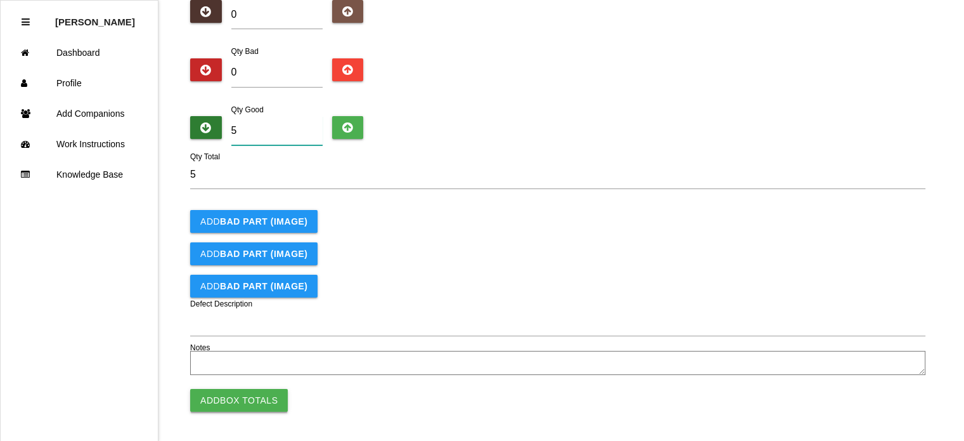
type input "5"
click at [237, 403] on button "Add Box Totals" at bounding box center [239, 400] width 98 height 23
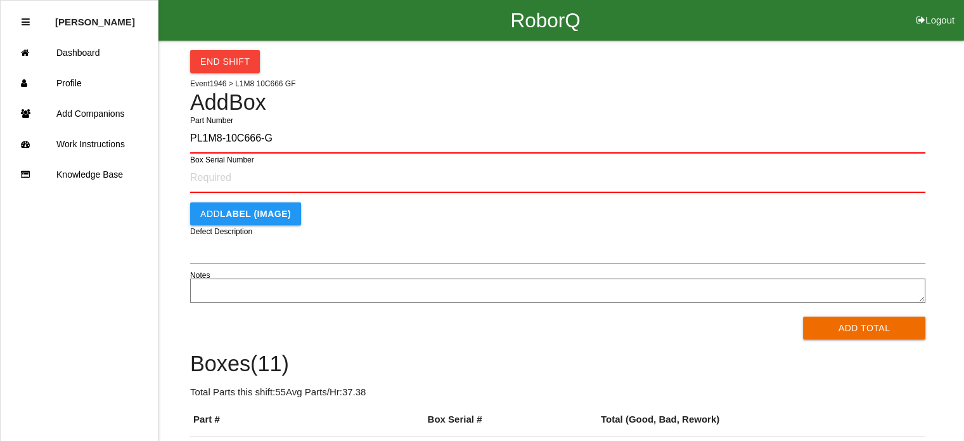
type input "PL1M8-10C666-GF"
click at [803, 316] on button "Add Total" at bounding box center [864, 327] width 122 height 23
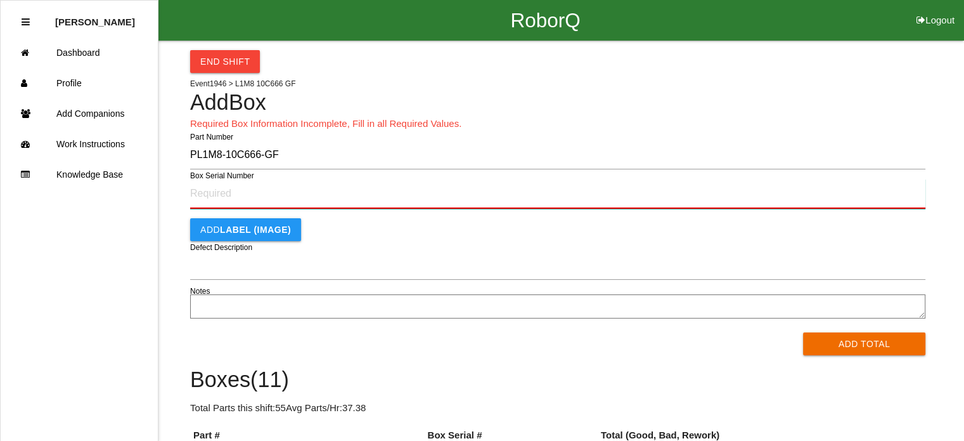
click at [287, 189] on input "Box Serial Number" at bounding box center [557, 194] width 735 height 30
type input "SF497979736"
click at [803, 332] on button "Add Total" at bounding box center [864, 343] width 122 height 23
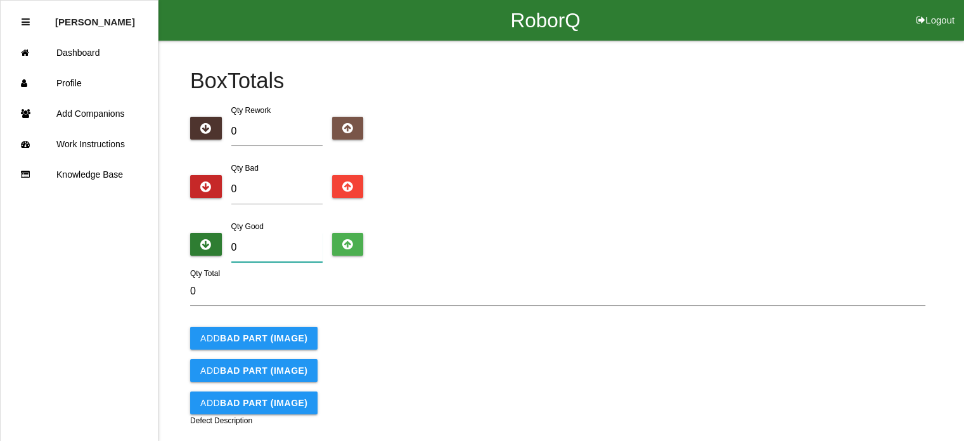
click at [264, 242] on input "0" at bounding box center [276, 247] width 91 height 29
type input "5"
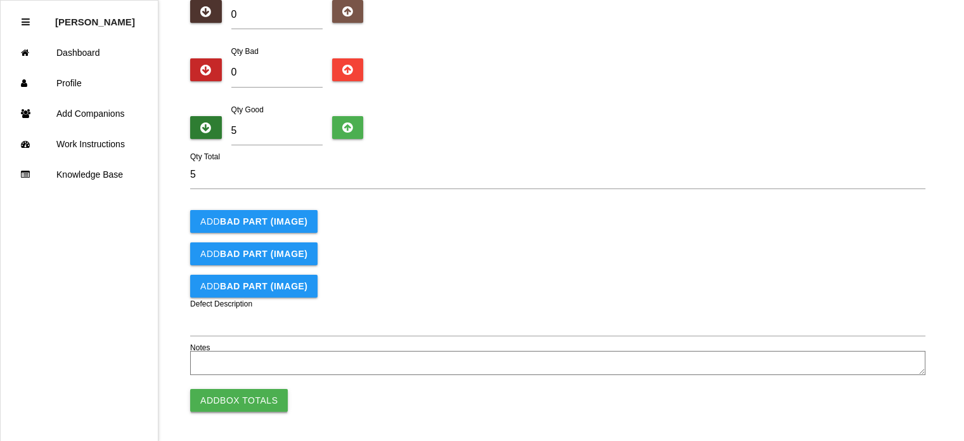
click at [236, 400] on button "Add Box Totals" at bounding box center [239, 400] width 98 height 23
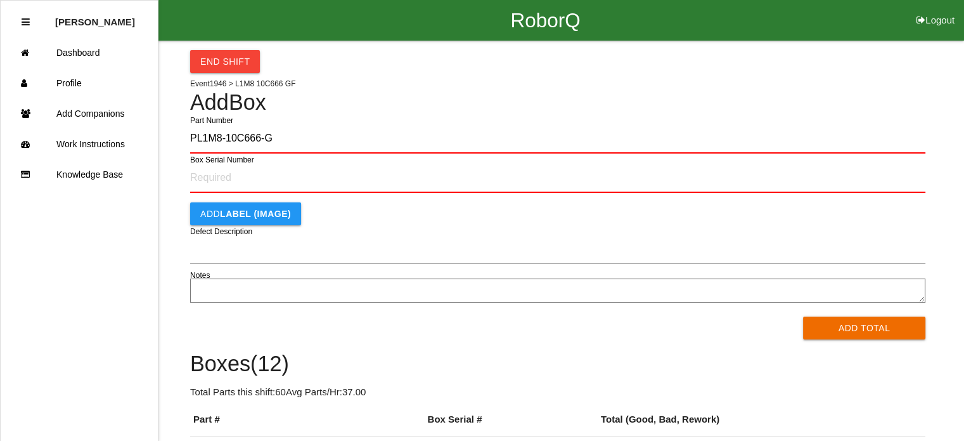
type input "PL1M8-10C666-GF"
click at [803, 316] on button "Add Total" at bounding box center [864, 327] width 122 height 23
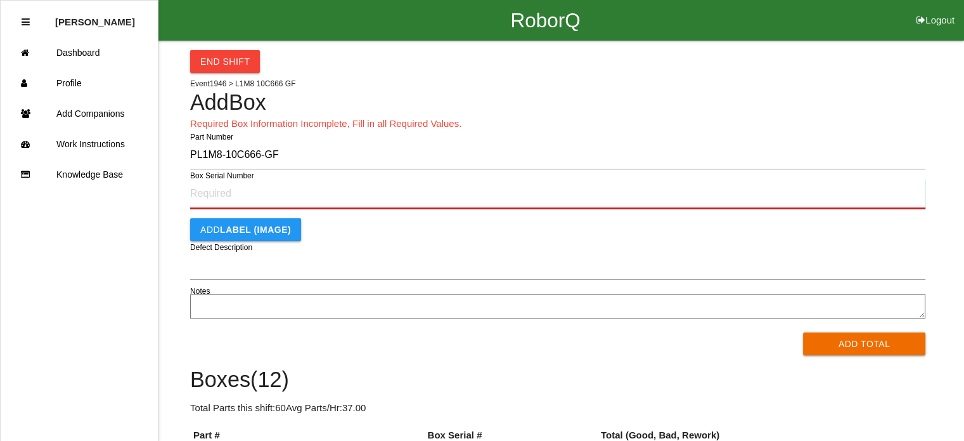
click at [262, 192] on input "Box Serial Number" at bounding box center [557, 194] width 735 height 30
type input "SF497979732"
click at [803, 332] on button "Add Total" at bounding box center [864, 343] width 122 height 23
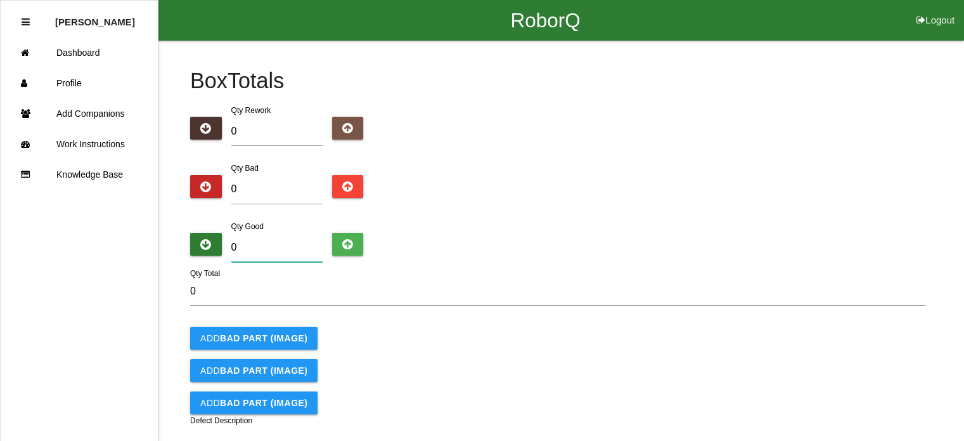
click at [271, 250] on input "0" at bounding box center [276, 247] width 91 height 29
type input "5"
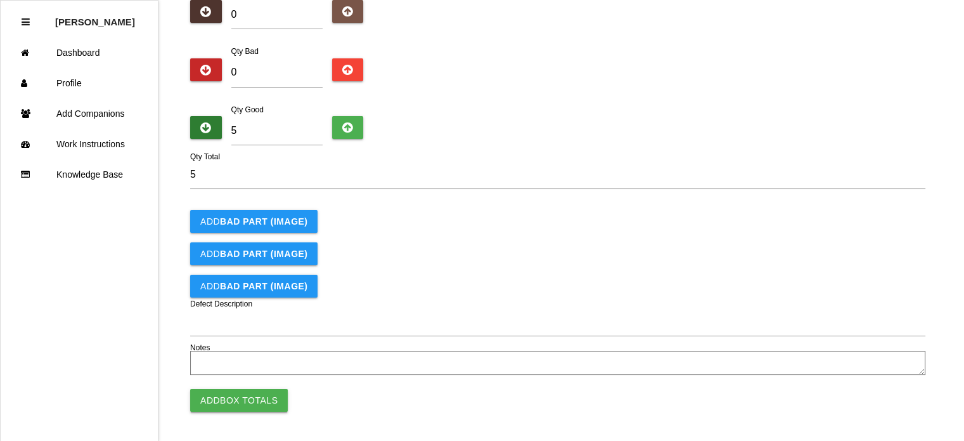
click at [231, 389] on button "Add Box Totals" at bounding box center [239, 400] width 98 height 23
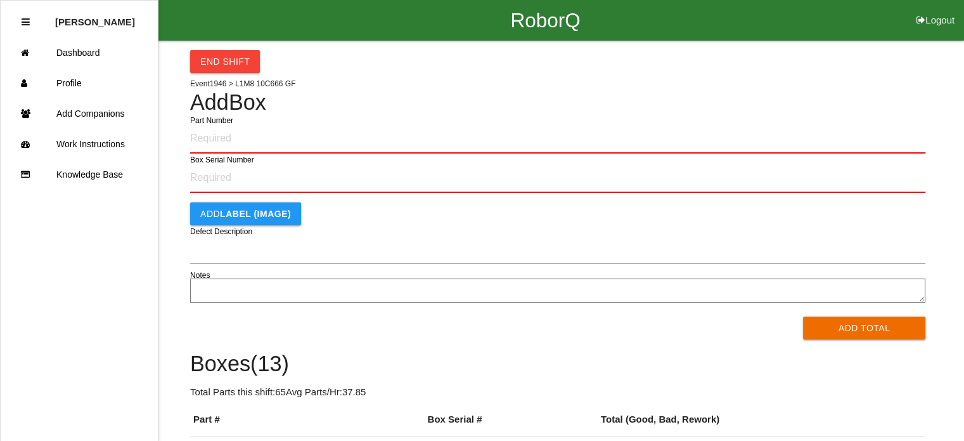
click at [259, 144] on input "Part Number" at bounding box center [557, 139] width 735 height 30
type input "PL1M8-10C666-GF"
click at [803, 316] on button "Add Total" at bounding box center [864, 327] width 122 height 23
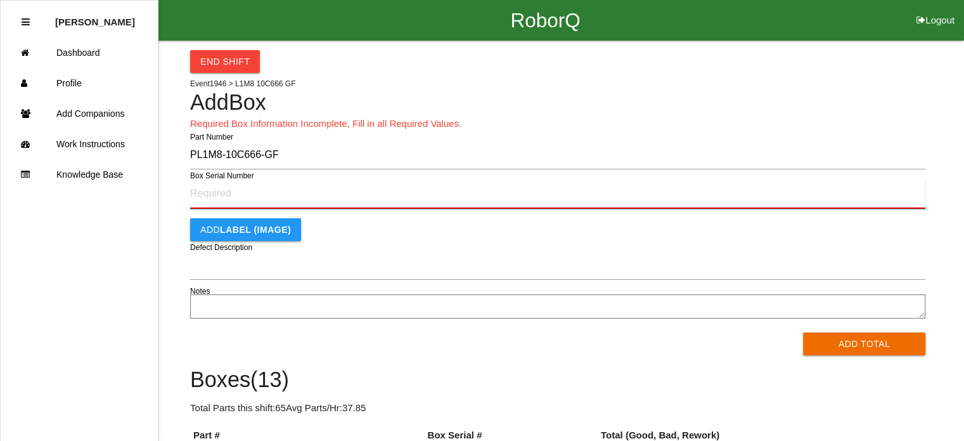
click at [252, 188] on input "Box Serial Number" at bounding box center [557, 194] width 735 height 30
type input "SF497979731"
click at [803, 332] on button "Add Total" at bounding box center [864, 343] width 122 height 23
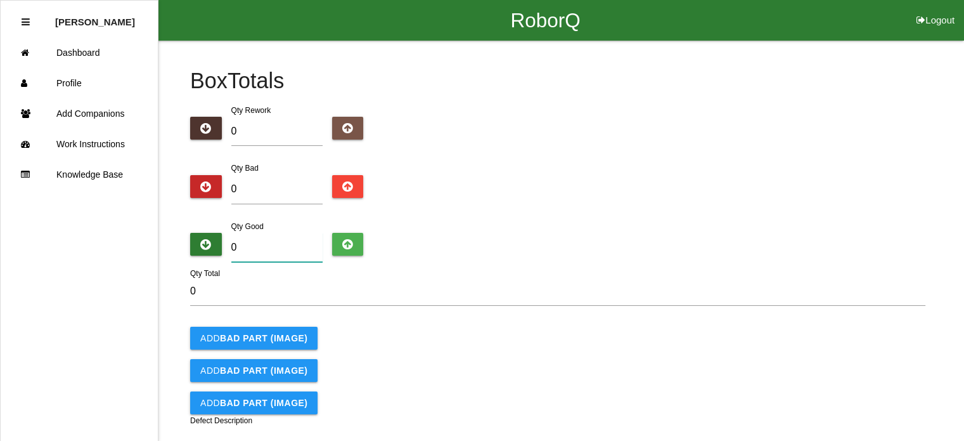
click at [264, 248] on input "0" at bounding box center [276, 247] width 91 height 29
type input "5"
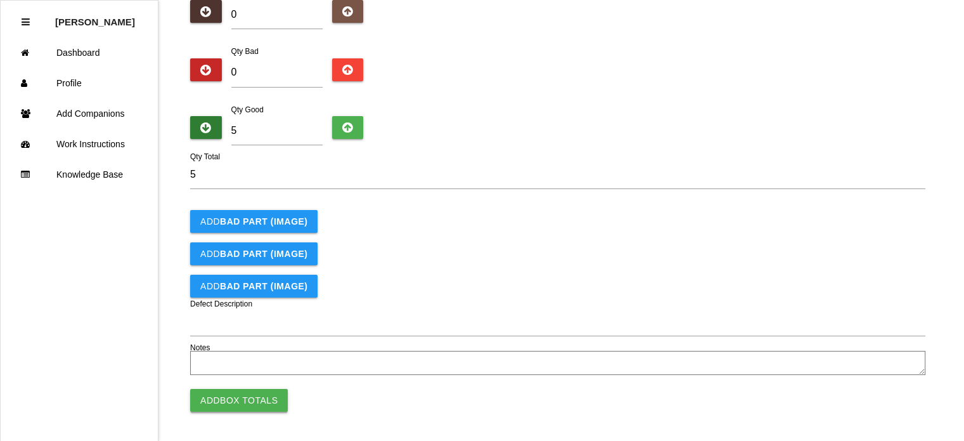
click at [233, 395] on button "Add Box Totals" at bounding box center [239, 400] width 98 height 23
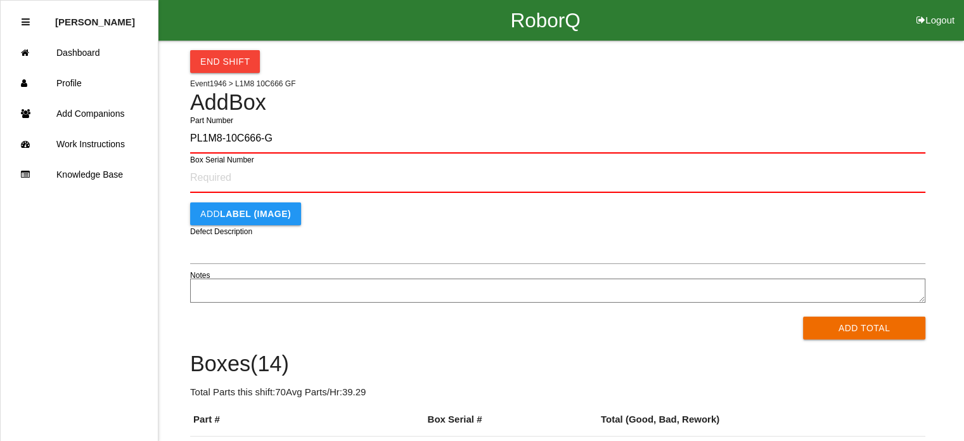
type input "PL1M8-10C666-GF"
click at [803, 316] on button "Add Total" at bounding box center [864, 327] width 122 height 23
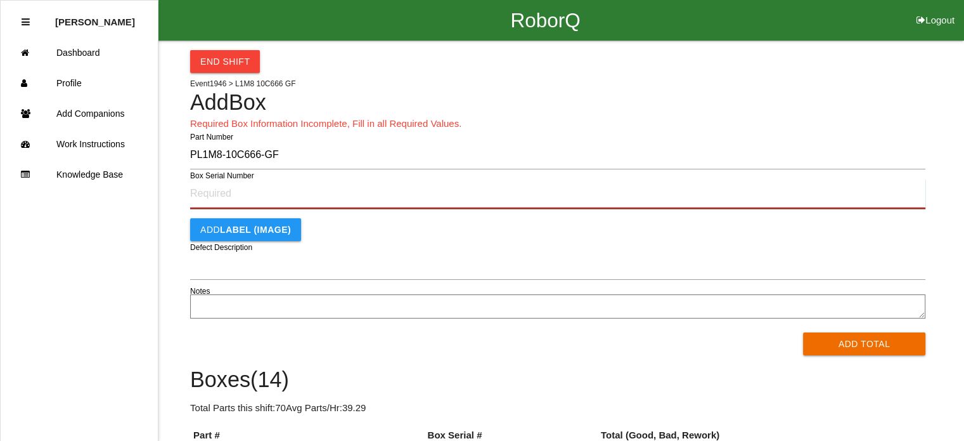
click at [257, 195] on input "Box Serial Number" at bounding box center [557, 194] width 735 height 30
type input "SF497979727"
click at [803, 332] on button "Add Total" at bounding box center [864, 343] width 122 height 23
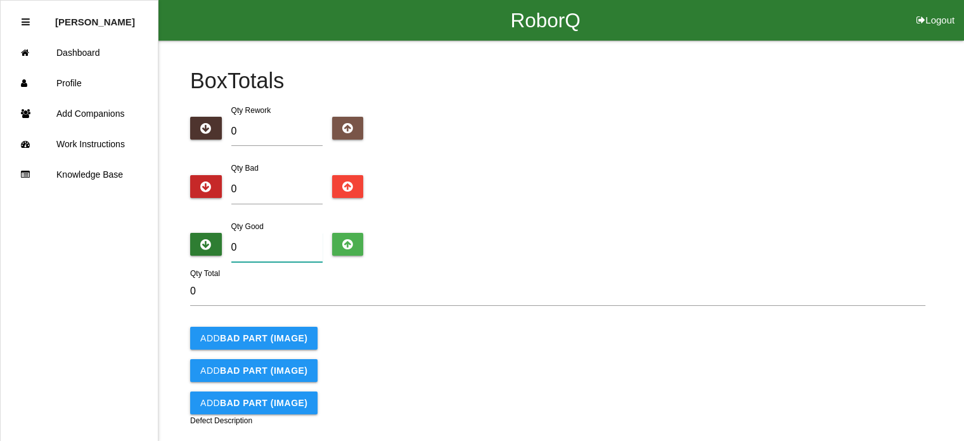
click at [258, 243] on input "0" at bounding box center [276, 247] width 91 height 29
type input "5"
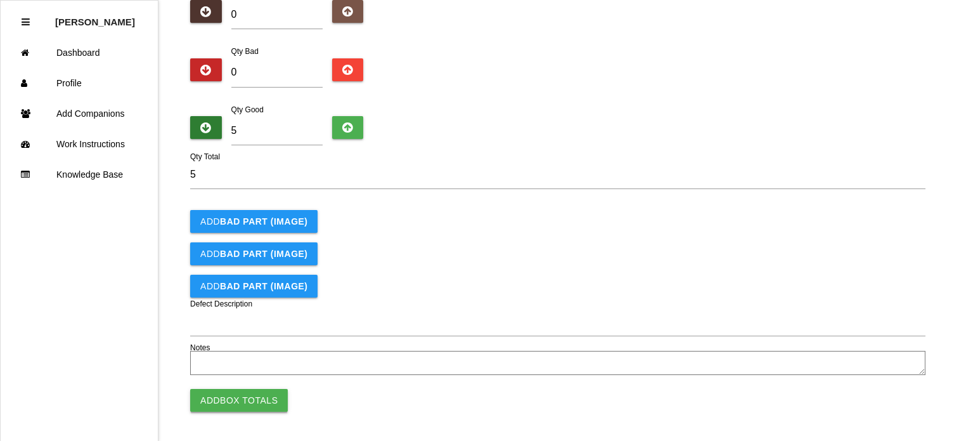
click at [241, 400] on button "Add Box Totals" at bounding box center [239, 400] width 98 height 23
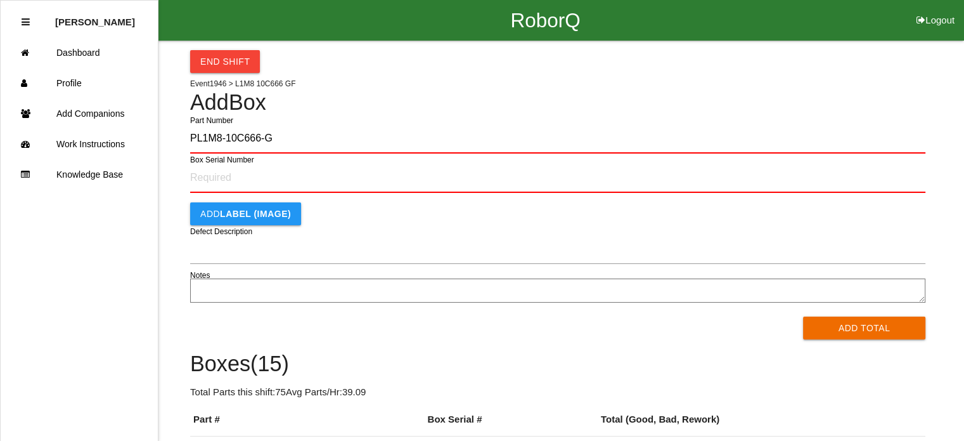
type input "PL1M8-10C666-GF"
click at [803, 316] on button "Add Total" at bounding box center [864, 327] width 122 height 23
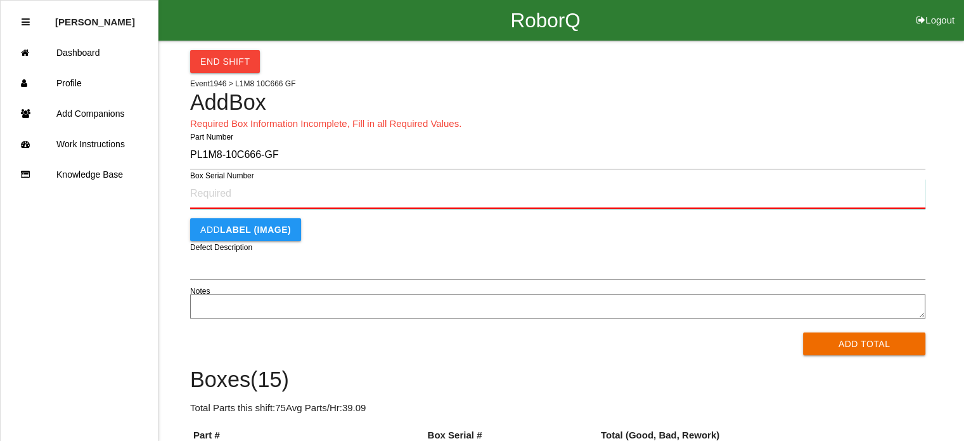
click at [236, 200] on input "Box Serial Number" at bounding box center [557, 194] width 735 height 30
type input "SF497979725"
click at [803, 332] on button "Add Total" at bounding box center [864, 343] width 122 height 23
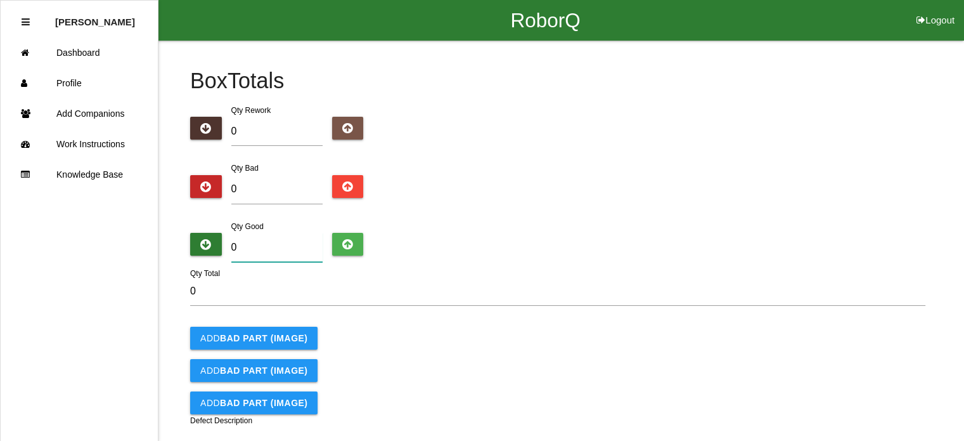
click at [262, 255] on input "0" at bounding box center [276, 247] width 91 height 29
type input "5"
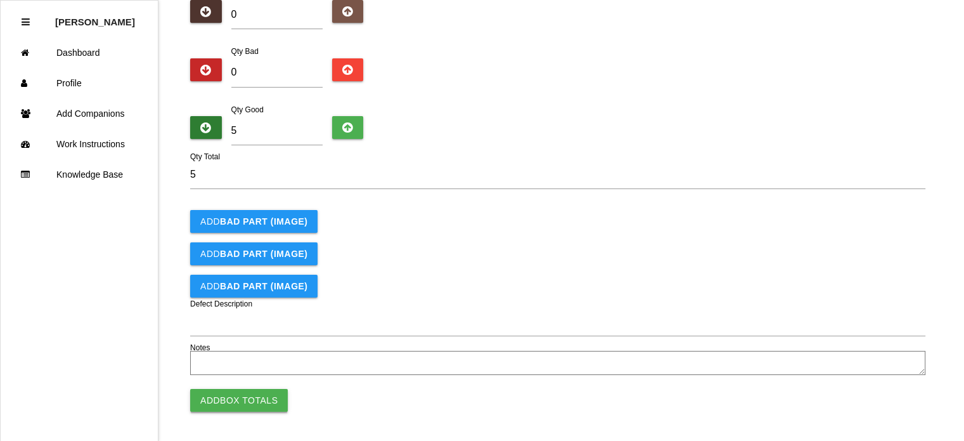
click at [237, 397] on button "Add Box Totals" at bounding box center [239, 400] width 98 height 23
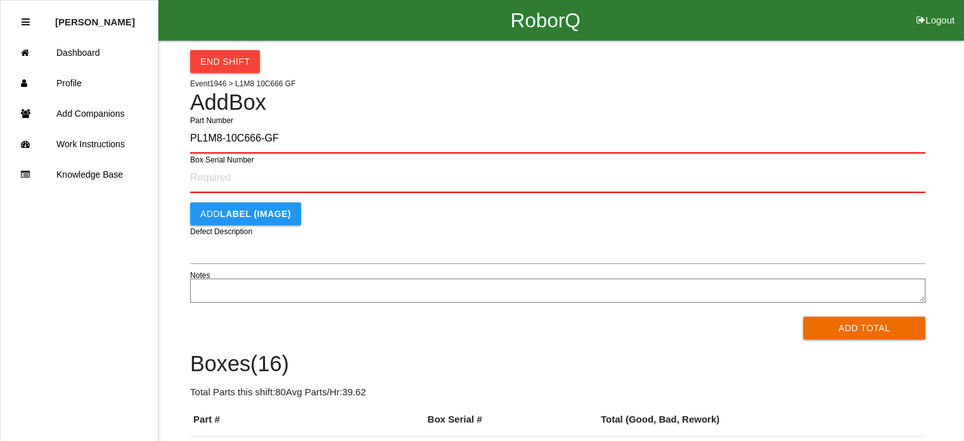
type input "PL1M8-10C666-GF"
click at [803, 316] on button "Add Total" at bounding box center [864, 327] width 122 height 23
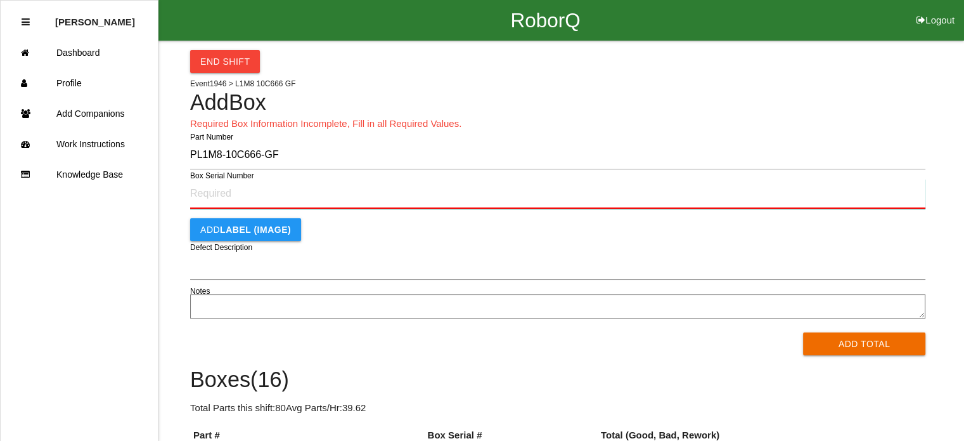
click at [228, 200] on input "Box Serial Number" at bounding box center [557, 194] width 735 height 30
type input "SF497979724"
click at [803, 332] on button "Add Total" at bounding box center [864, 343] width 122 height 23
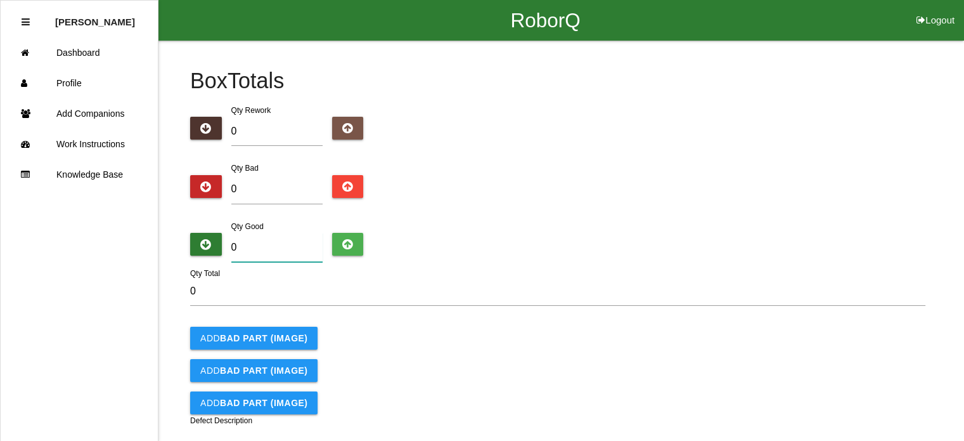
click at [278, 245] on input "0" at bounding box center [276, 247] width 91 height 29
type input "5"
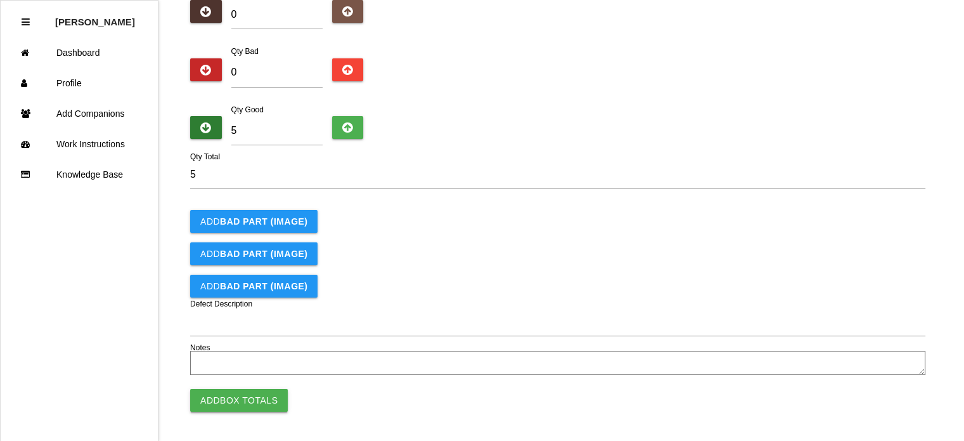
click at [240, 390] on button "Add Box Totals" at bounding box center [239, 400] width 98 height 23
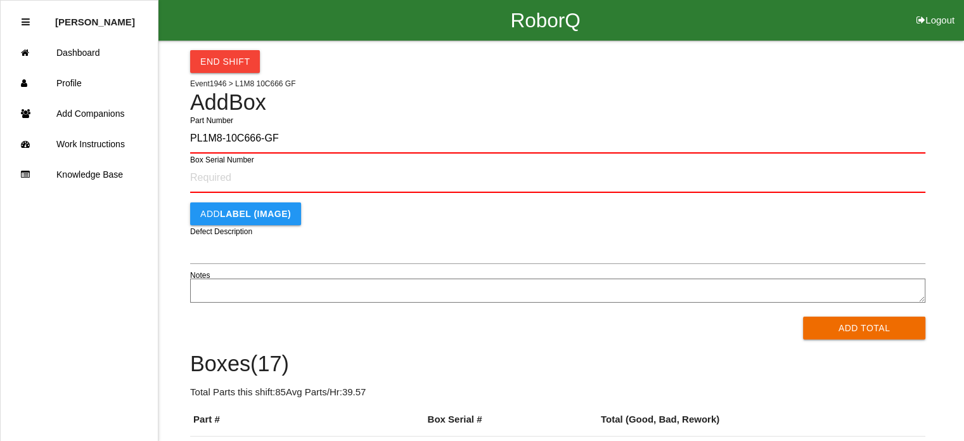
type input "PL1M8-10C666-GF"
click at [803, 316] on button "Add Total" at bounding box center [864, 327] width 122 height 23
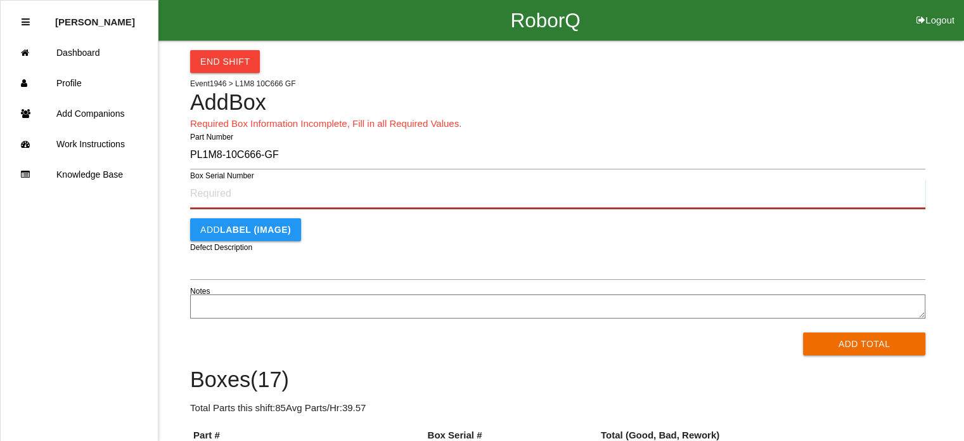
click at [206, 190] on input "Box Serial Number" at bounding box center [557, 194] width 735 height 30
type input "SF497979723"
click at [803, 332] on button "Add Total" at bounding box center [864, 343] width 122 height 23
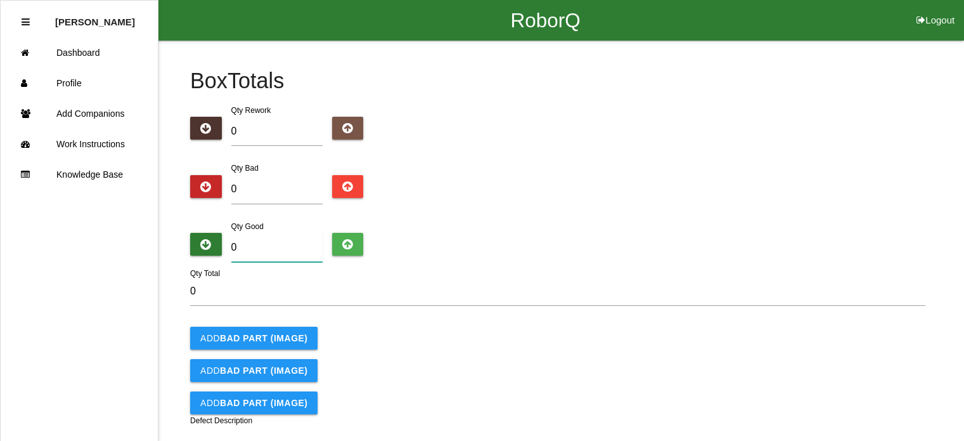
click at [267, 256] on input "0" at bounding box center [276, 247] width 91 height 29
type input "5"
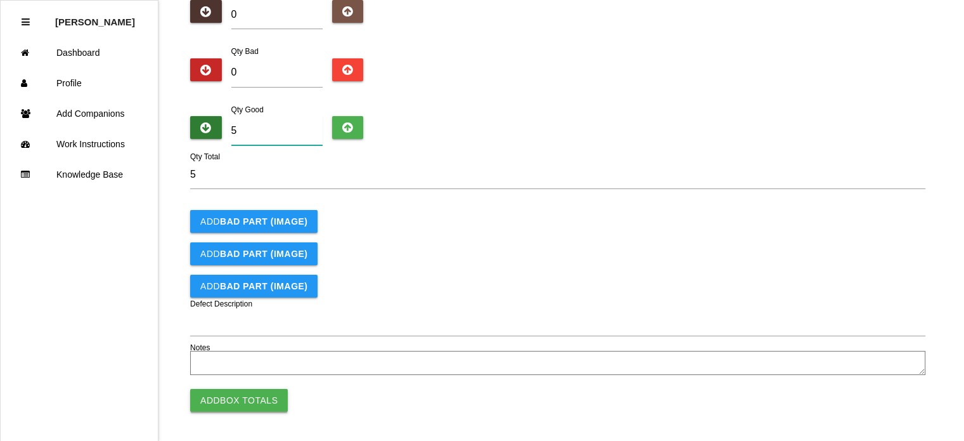
type input "5"
click at [241, 392] on button "Add Box Totals" at bounding box center [239, 400] width 98 height 23
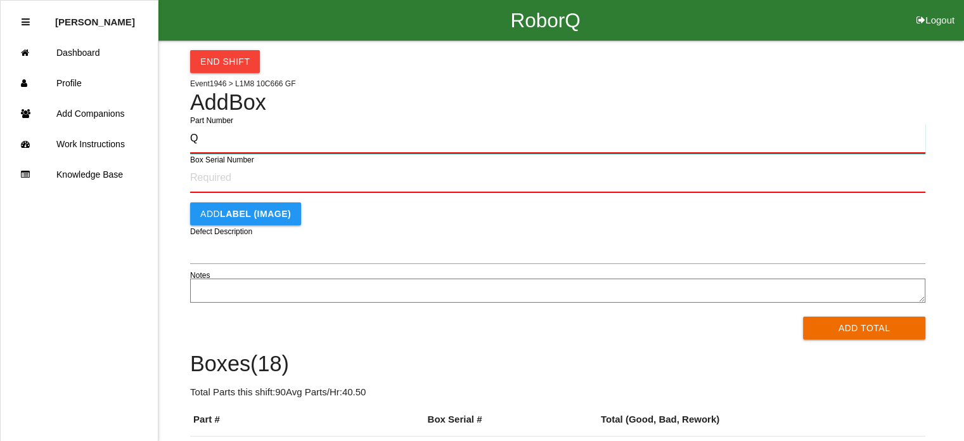
click at [803, 316] on button "Add Total" at bounding box center [864, 327] width 122 height 23
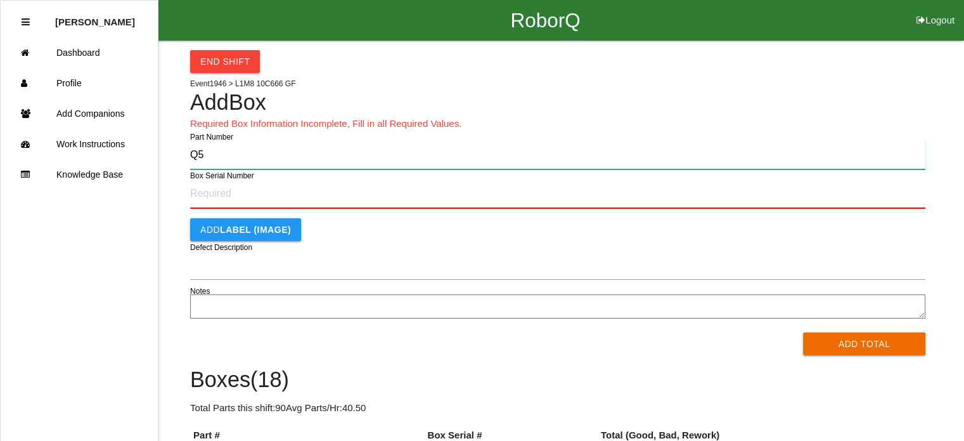
type input "Q"
click at [803, 332] on button "Add Total" at bounding box center [864, 343] width 122 height 23
type input "Q"
type input "PL1M8-10C666-GF"
click at [803, 332] on button "Add Total" at bounding box center [864, 343] width 122 height 23
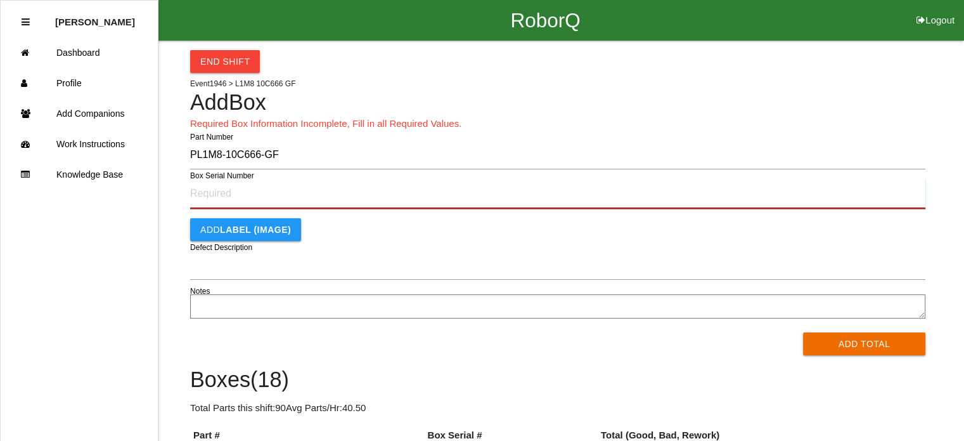
click at [238, 195] on input "Box Serial Number" at bounding box center [557, 194] width 735 height 30
type input "SF497979722"
click at [803, 332] on button "Add Total" at bounding box center [864, 343] width 122 height 23
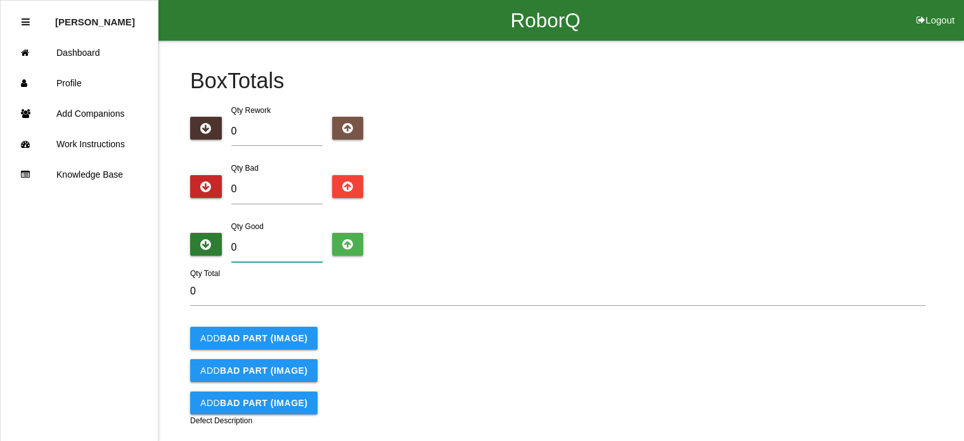
click at [259, 249] on input "0" at bounding box center [276, 247] width 91 height 29
type input "5"
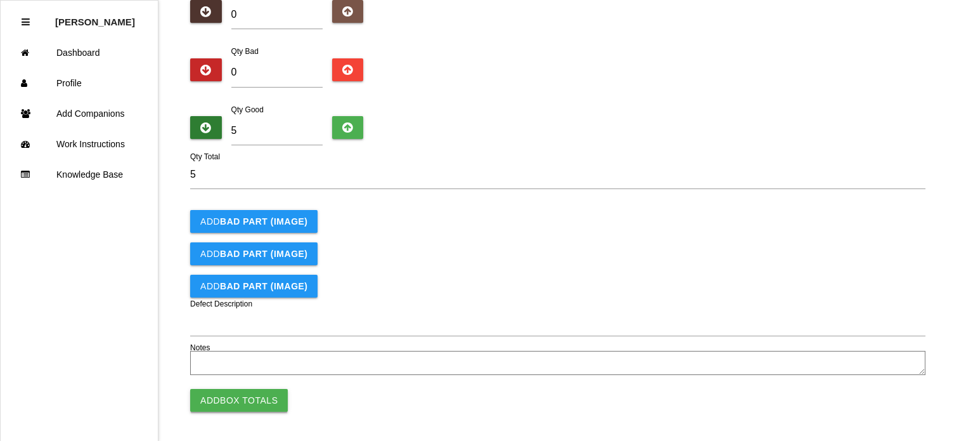
click at [240, 395] on button "Add Box Totals" at bounding box center [239, 400] width 98 height 23
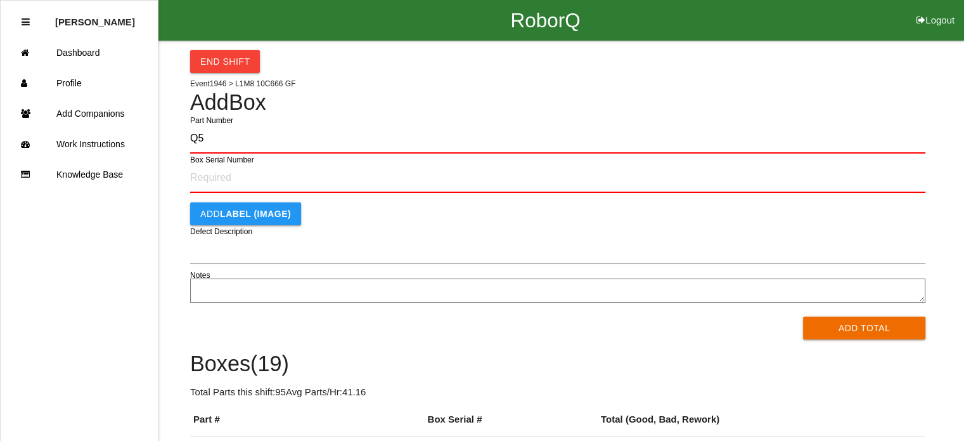
click at [803, 316] on button "Add Total" at bounding box center [864, 327] width 122 height 23
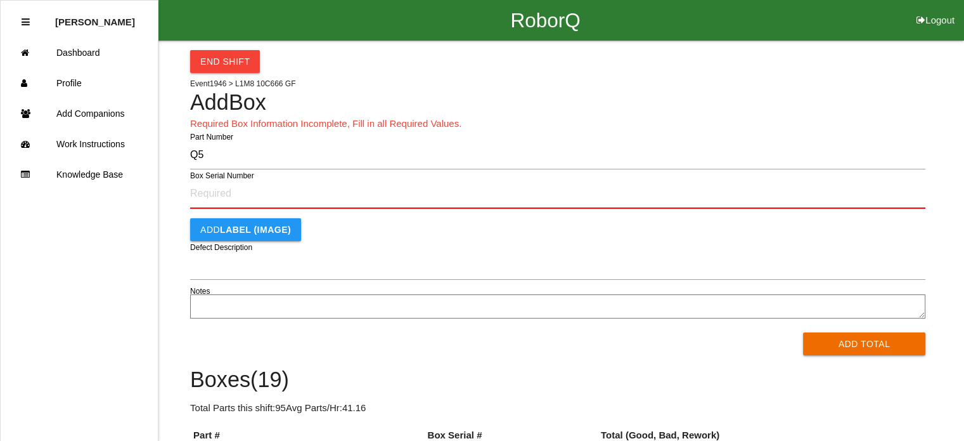
type input "Q"
type input "PL1M8-10C666-GF"
click at [803, 332] on button "Add Total" at bounding box center [864, 343] width 122 height 23
click at [214, 201] on input "Box Serial Number" at bounding box center [557, 194] width 735 height 30
type input "SF497976776"
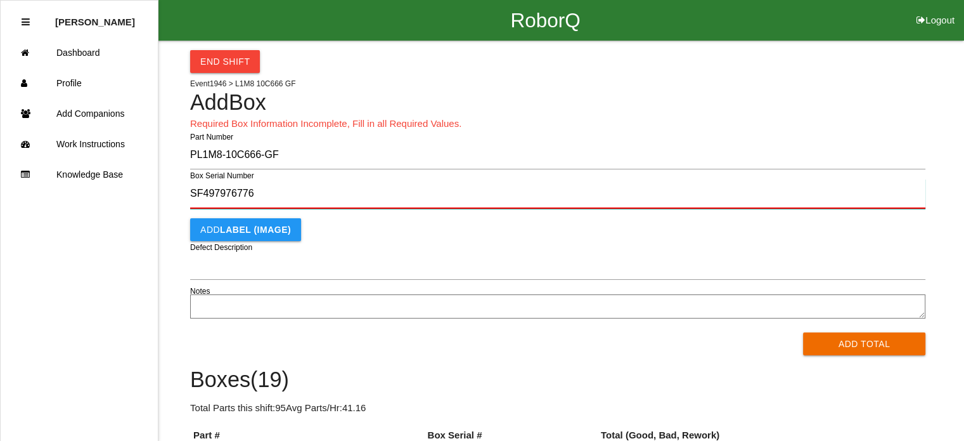
click at [803, 332] on button "Add Total" at bounding box center [864, 343] width 122 height 23
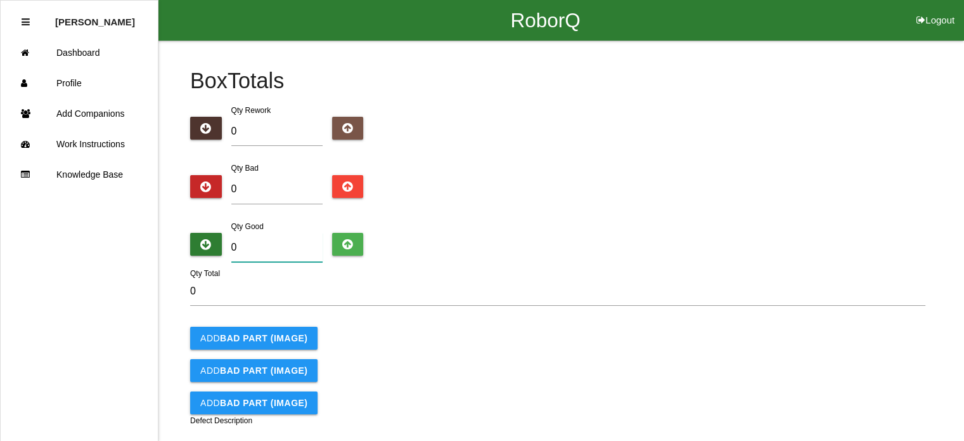
click at [266, 242] on input "0" at bounding box center [276, 247] width 91 height 29
type input "5"
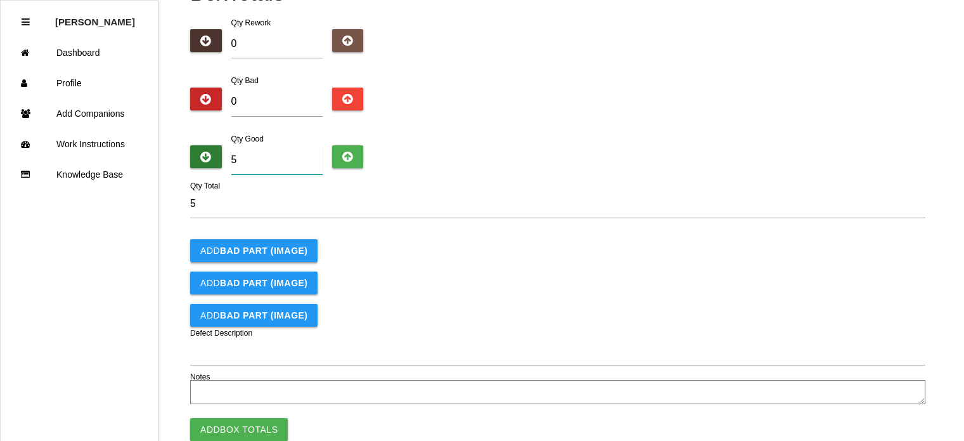
scroll to position [117, 0]
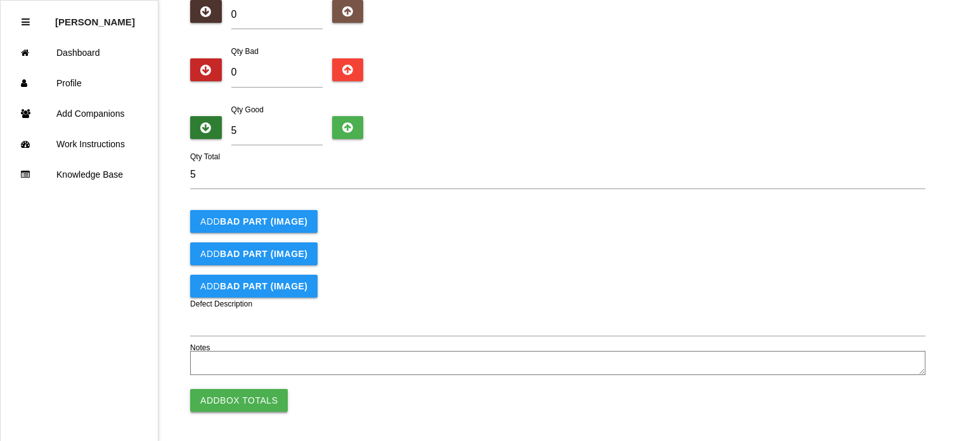
click at [229, 395] on button "Add Box Totals" at bounding box center [239, 400] width 98 height 23
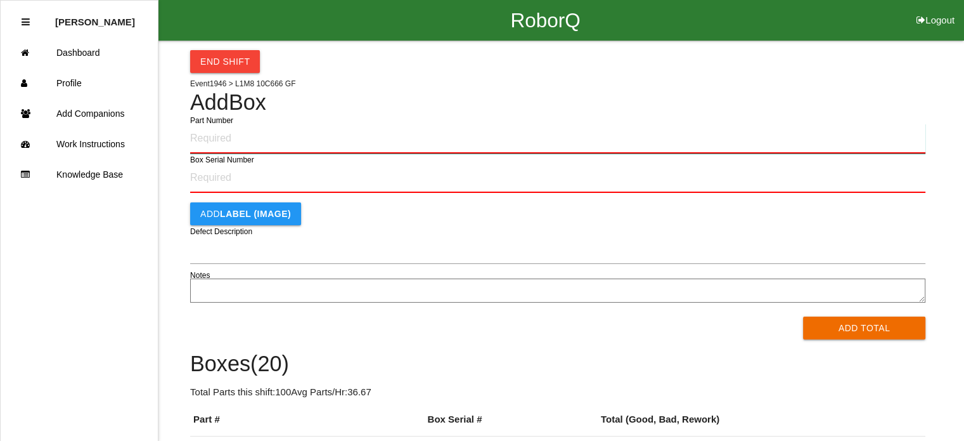
drag, startPoint x: 229, startPoint y: 395, endPoint x: 241, endPoint y: 145, distance: 250.1
click at [241, 145] on input "Part Number" at bounding box center [557, 139] width 735 height 30
type input "PL1M8-10C666-GF"
click at [803, 316] on button "Add Total" at bounding box center [864, 327] width 122 height 23
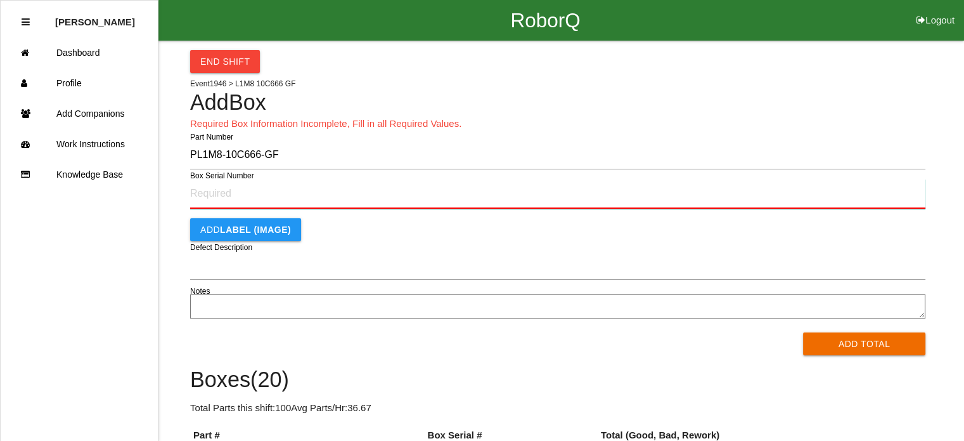
click at [238, 195] on input "Box Serial Number" at bounding box center [557, 194] width 735 height 30
type input "SF497976644"
click at [803, 332] on button "Add Total" at bounding box center [864, 343] width 122 height 23
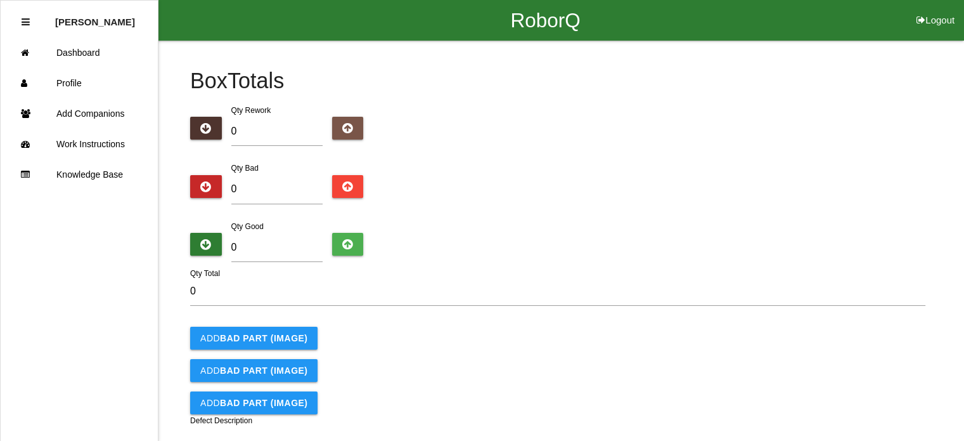
scroll to position [23, 0]
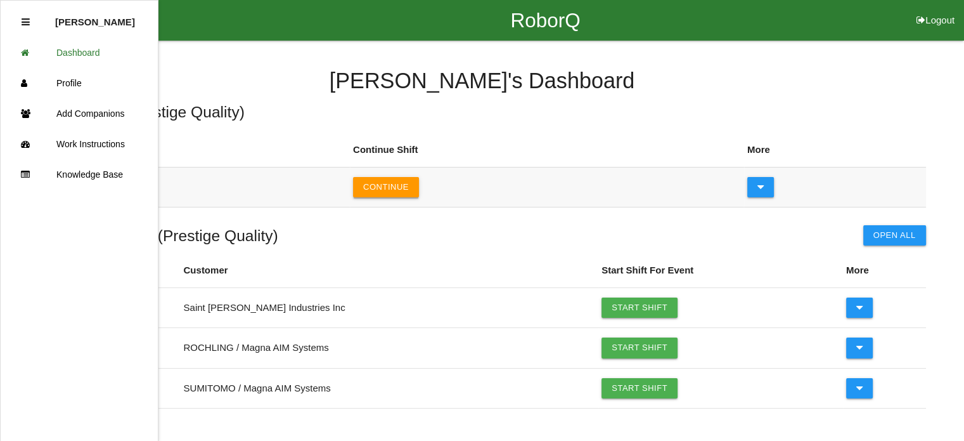
click at [365, 182] on button "Continue" at bounding box center [386, 187] width 66 height 20
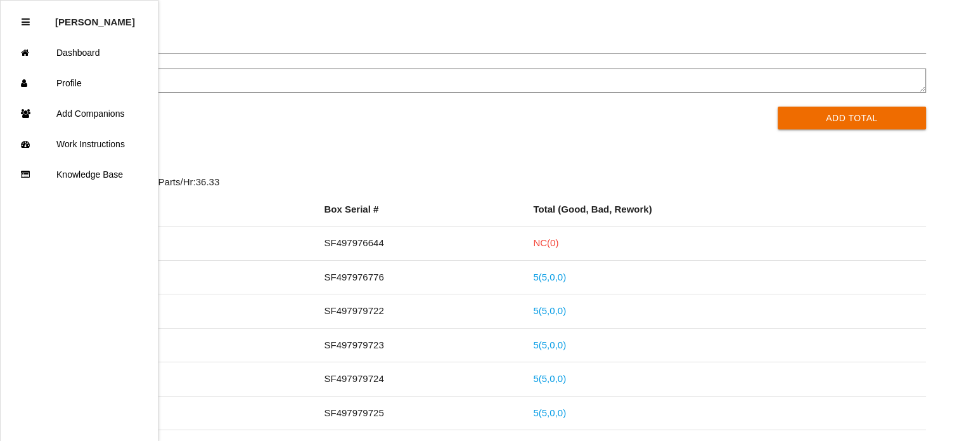
scroll to position [210, 0]
click at [538, 275] on link "5 ( 5 , 0 , 0 )" at bounding box center [549, 276] width 33 height 11
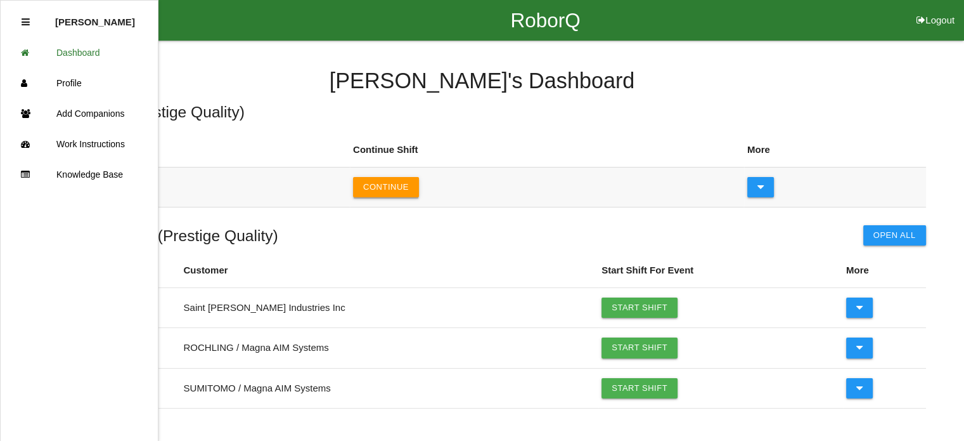
click at [391, 191] on button "Continue" at bounding box center [386, 187] width 66 height 20
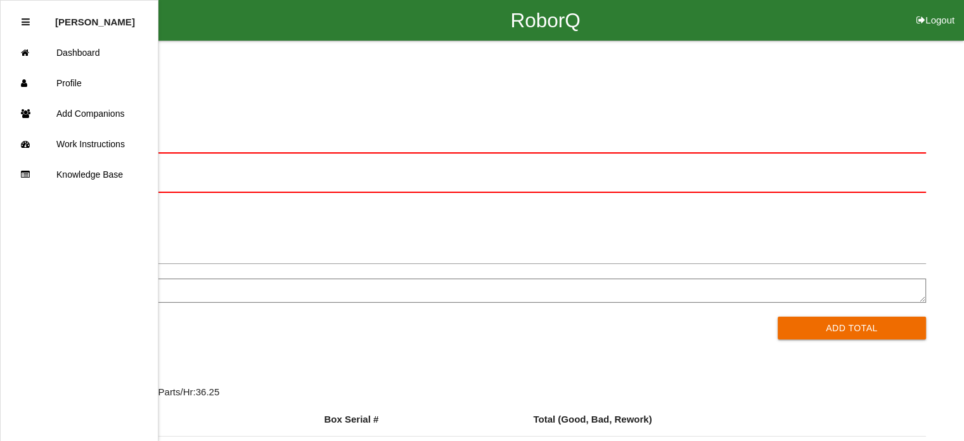
click at [363, 227] on form "Part Number Box Serial Number Add LABEL (IMAGE) Defect Description Notes Add To…" at bounding box center [483, 232] width 888 height 216
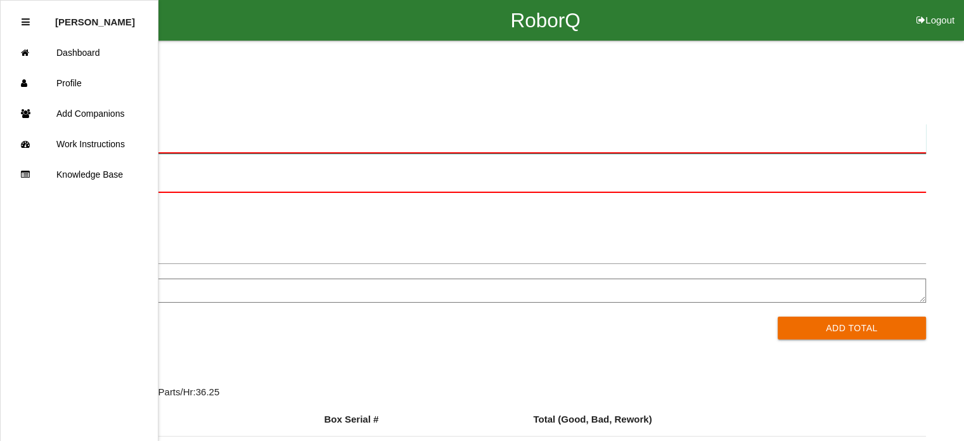
click at [335, 146] on input "Part Number" at bounding box center [483, 139] width 888 height 30
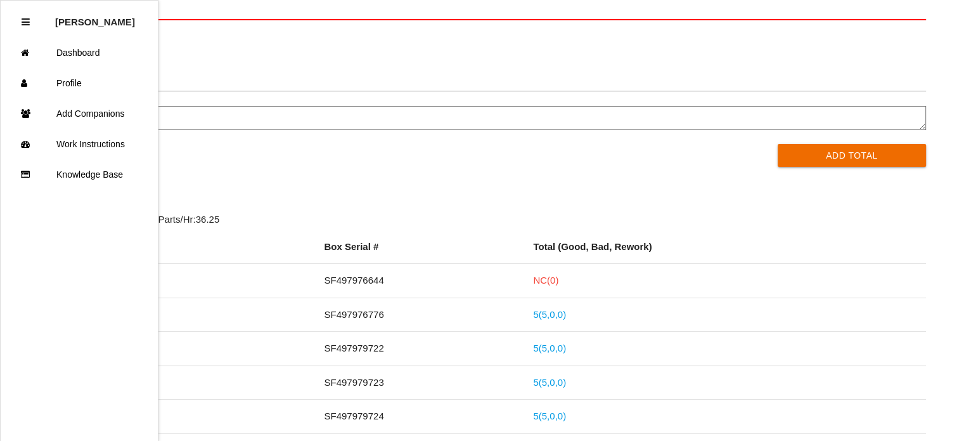
scroll to position [174, 0]
click at [538, 309] on link "5 ( 5 , 0 , 0 )" at bounding box center [549, 312] width 33 height 11
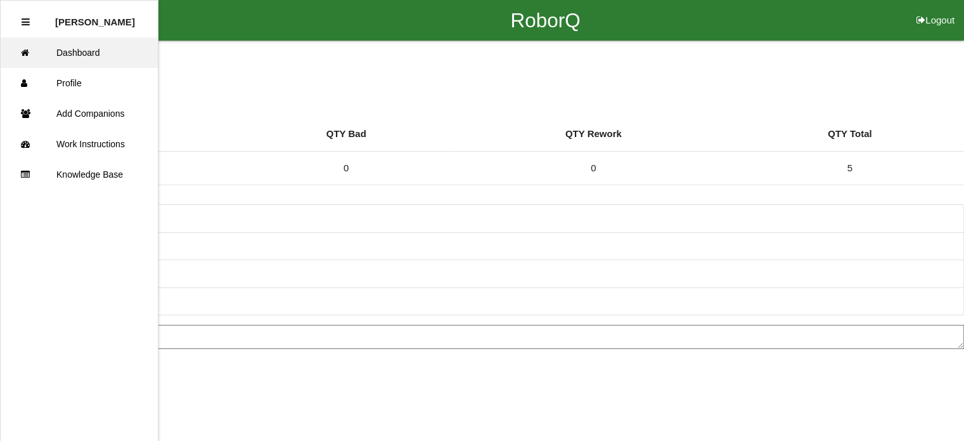
click at [25, 53] on icon at bounding box center [28, 52] width 15 height 30
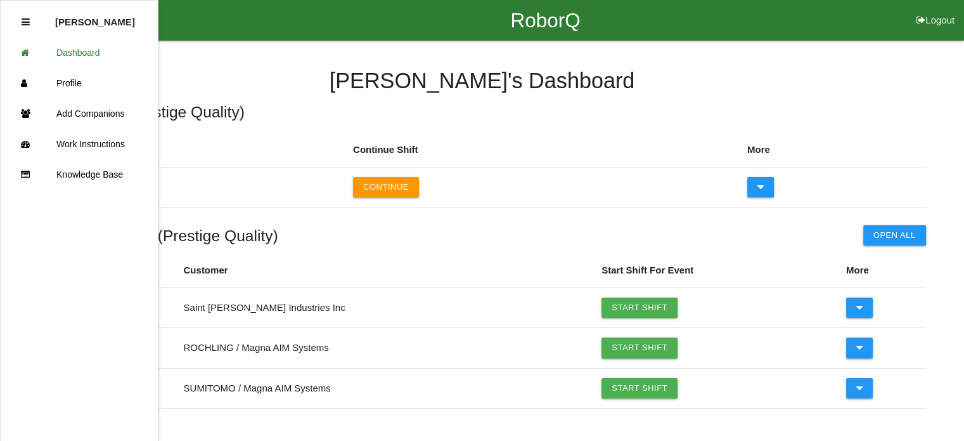
click at [3, 208] on ul "[PERSON_NAME] Dashboard Profile Add Companions Work Instructions Knowledge Base" at bounding box center [79, 220] width 158 height 441
click at [42, 238] on ul "[PERSON_NAME] Dashboard Profile Add Companions Work Instructions Knowledge Base" at bounding box center [79, 220] width 158 height 441
click at [378, 184] on button "Continue" at bounding box center [386, 187] width 66 height 20
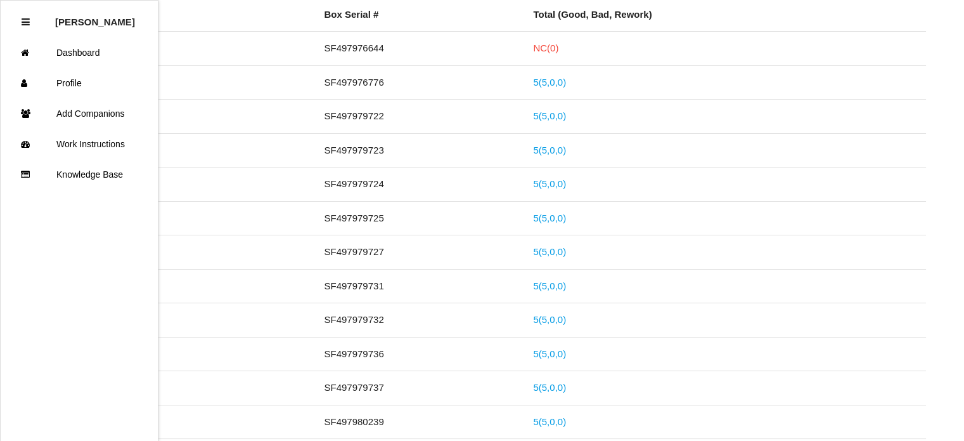
scroll to position [402, 0]
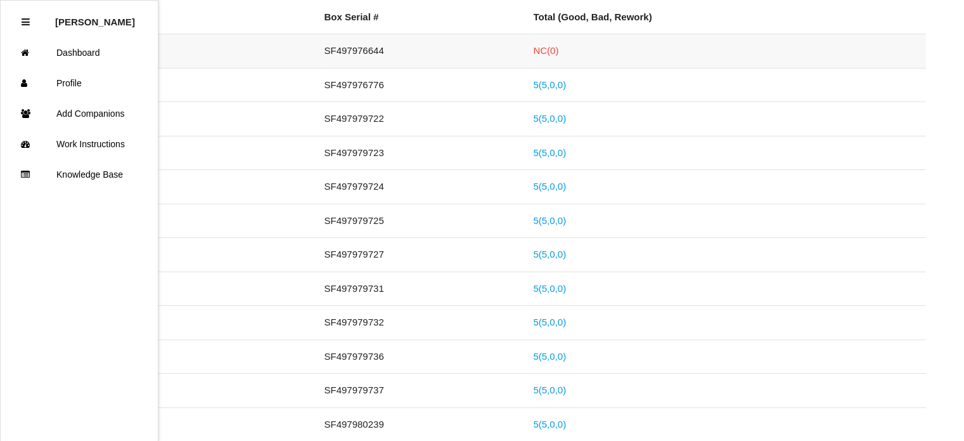
click at [541, 52] on link "NC( 0 )" at bounding box center [545, 50] width 25 height 11
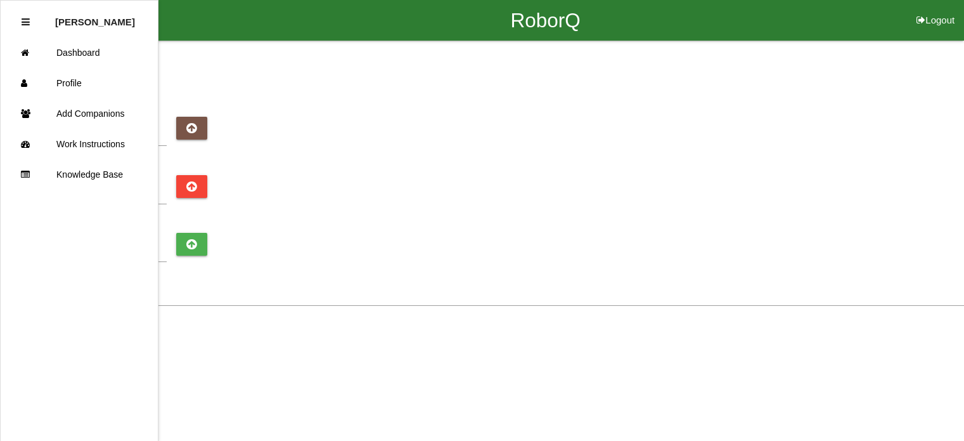
click at [940, 10] on button "Logout" at bounding box center [935, 5] width 57 height 10
select select "Worker"
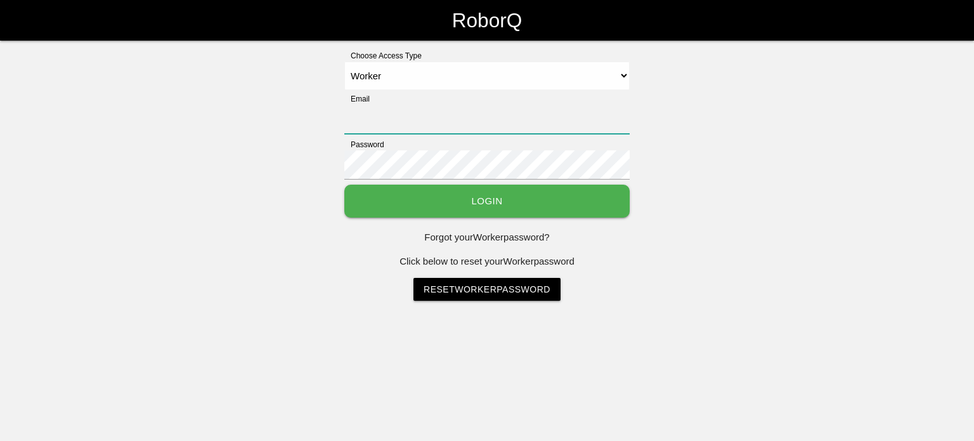
click at [401, 110] on input "Email" at bounding box center [486, 119] width 285 height 29
type input "[EMAIL_ADDRESS][DOMAIN_NAME]"
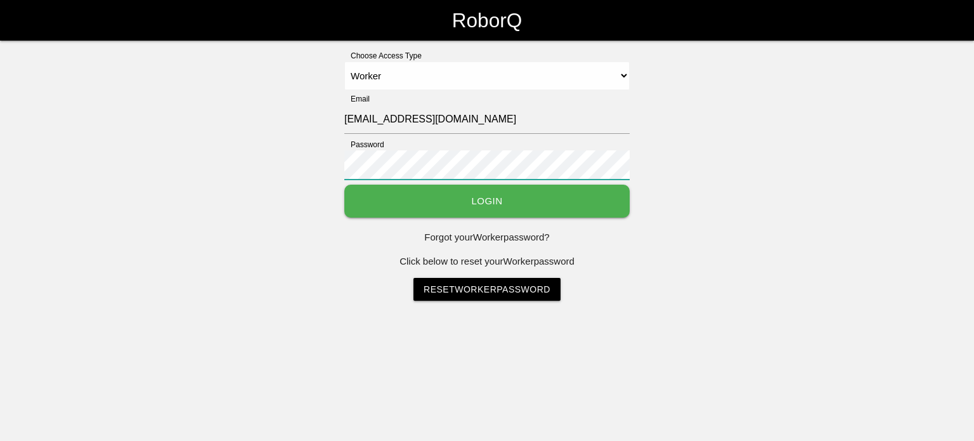
click at [344, 184] on button "Login" at bounding box center [486, 201] width 285 height 34
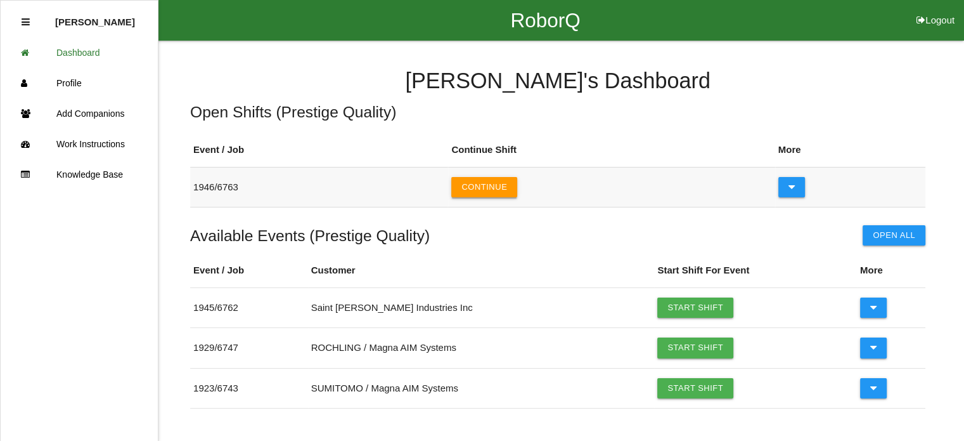
click at [479, 188] on button "Continue" at bounding box center [484, 187] width 66 height 20
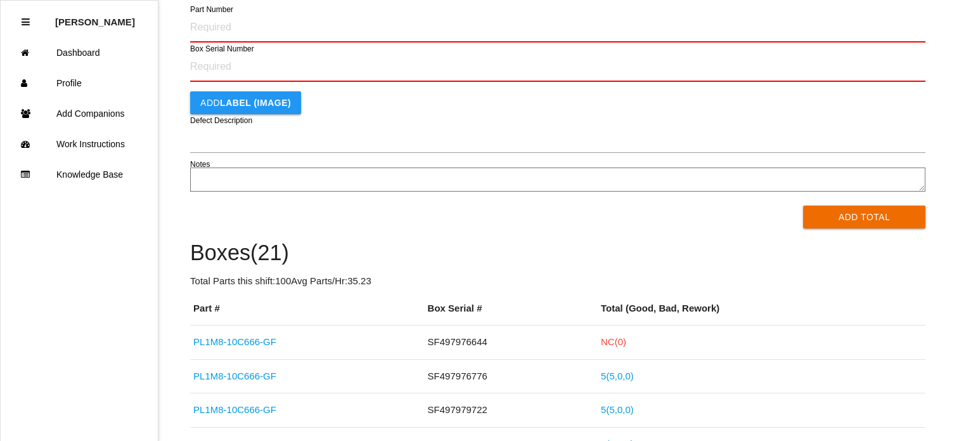
scroll to position [112, 0]
click at [604, 338] on link "NC( 0 )" at bounding box center [613, 340] width 25 height 11
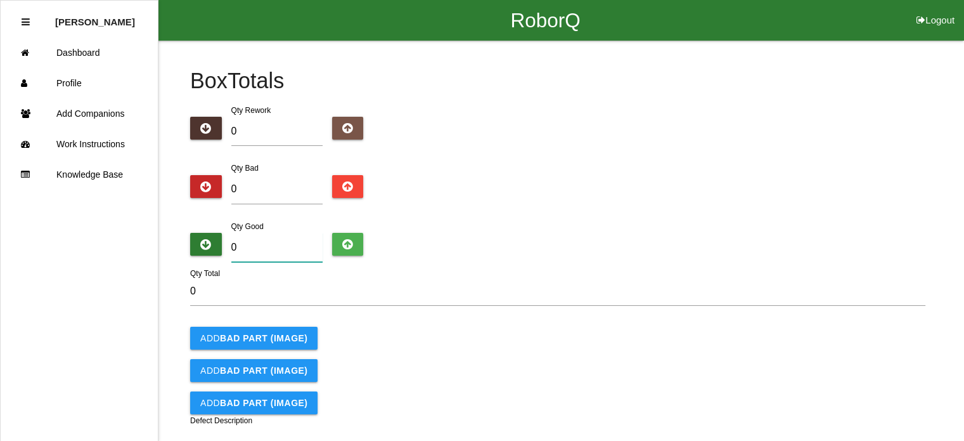
click at [266, 249] on input "0" at bounding box center [276, 247] width 91 height 29
type input "5"
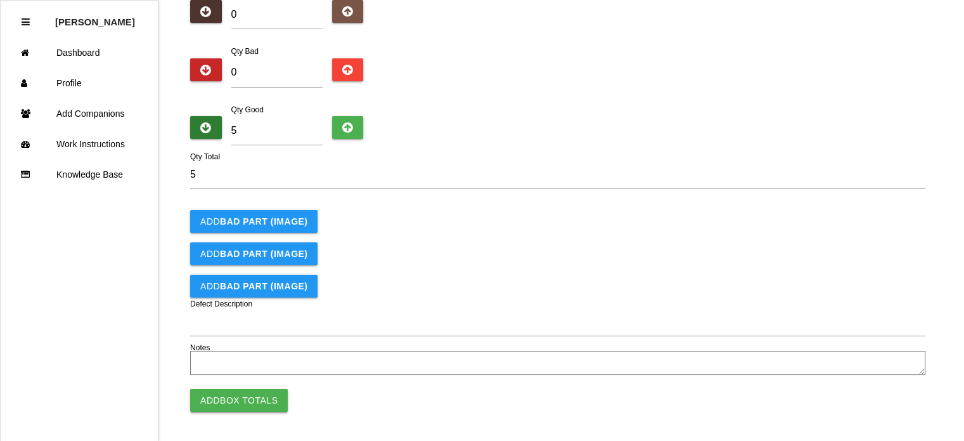
click at [241, 396] on button "Add Box Totals" at bounding box center [239, 400] width 98 height 23
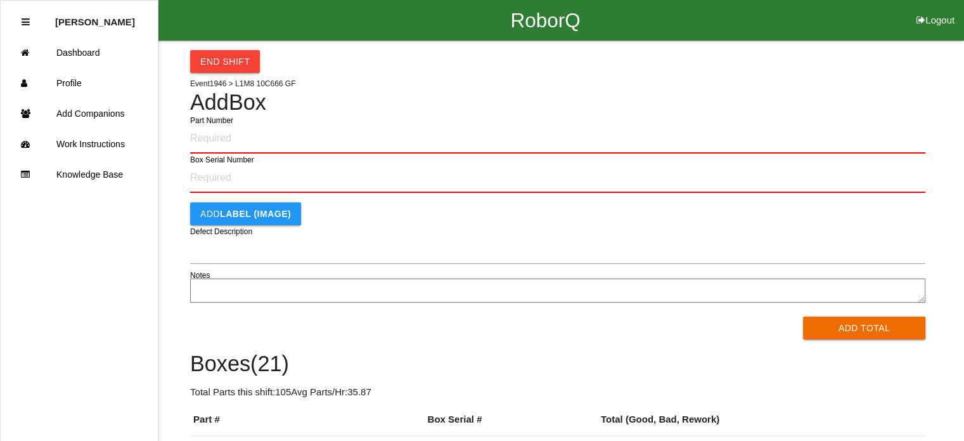
click at [238, 136] on input "Part Number" at bounding box center [557, 139] width 735 height 30
click at [803, 316] on button "Add Total" at bounding box center [864, 327] width 122 height 23
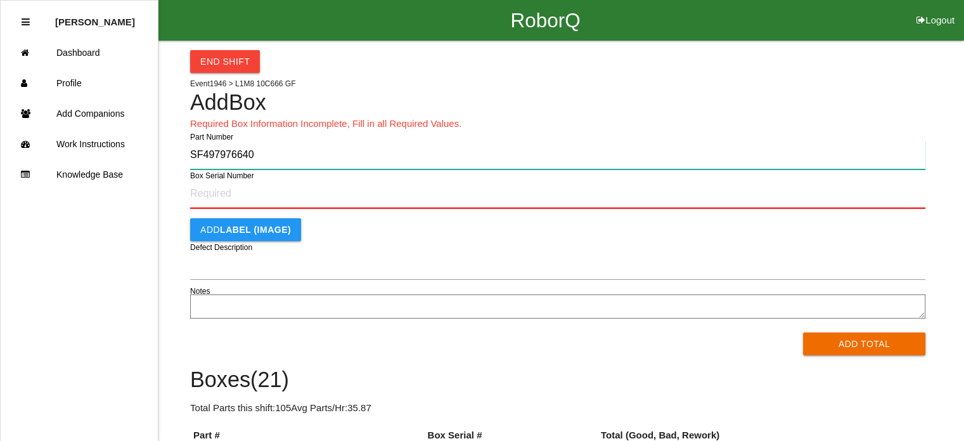
click at [251, 153] on input "SF497976640" at bounding box center [557, 154] width 735 height 29
type input "PL1M8-10C666-GF"
click at [803, 332] on button "Add Total" at bounding box center [864, 343] width 122 height 23
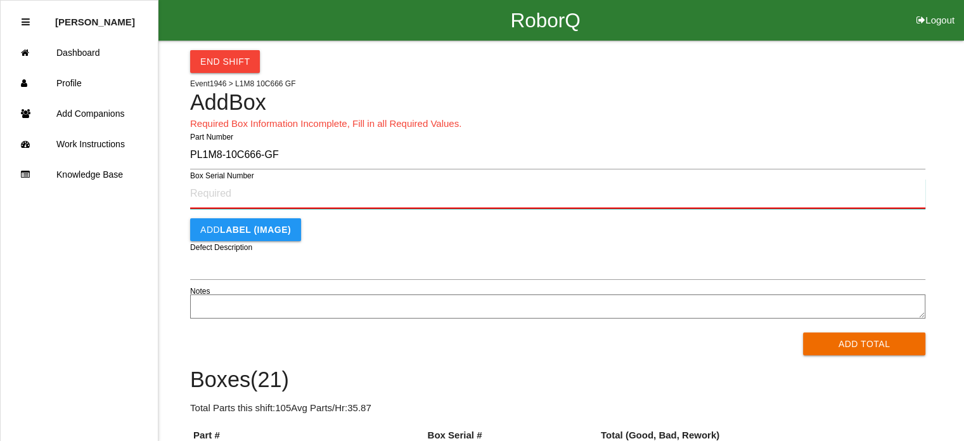
click at [233, 197] on input "Box Serial Number" at bounding box center [557, 194] width 735 height 30
type input "SF497976640"
click at [803, 332] on button "Add Total" at bounding box center [864, 343] width 122 height 23
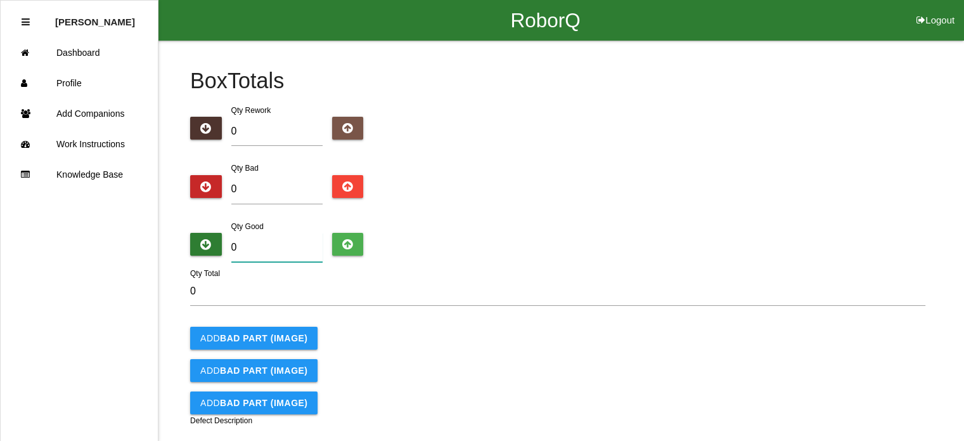
click at [287, 248] on input "0" at bounding box center [276, 247] width 91 height 29
type input "5"
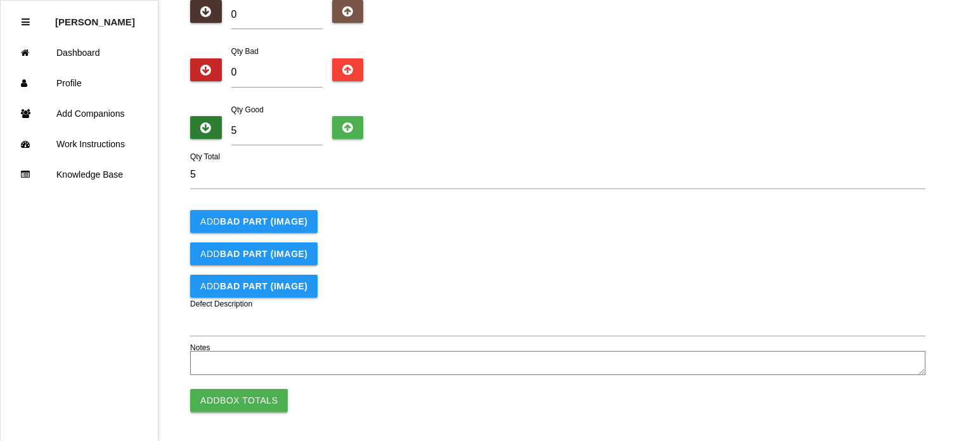
click at [229, 390] on button "Add Box Totals" at bounding box center [239, 400] width 98 height 23
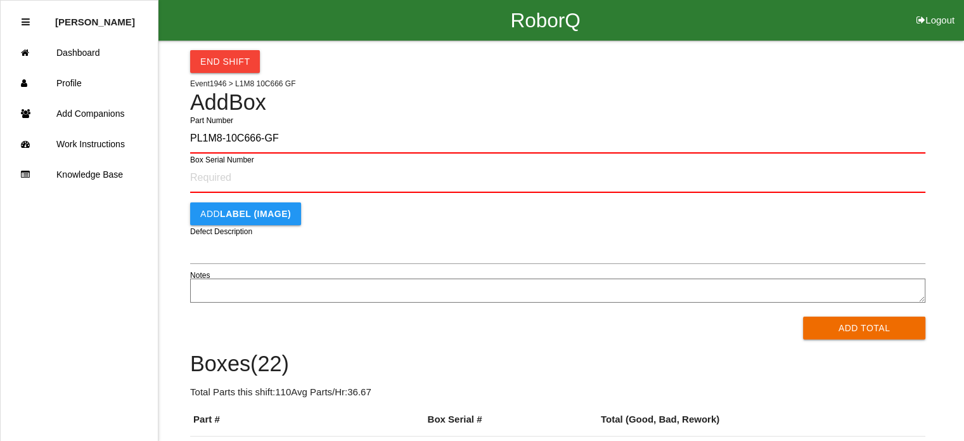
type input "PL1M8-10C666-GF"
click at [803, 316] on button "Add Total" at bounding box center [864, 327] width 122 height 23
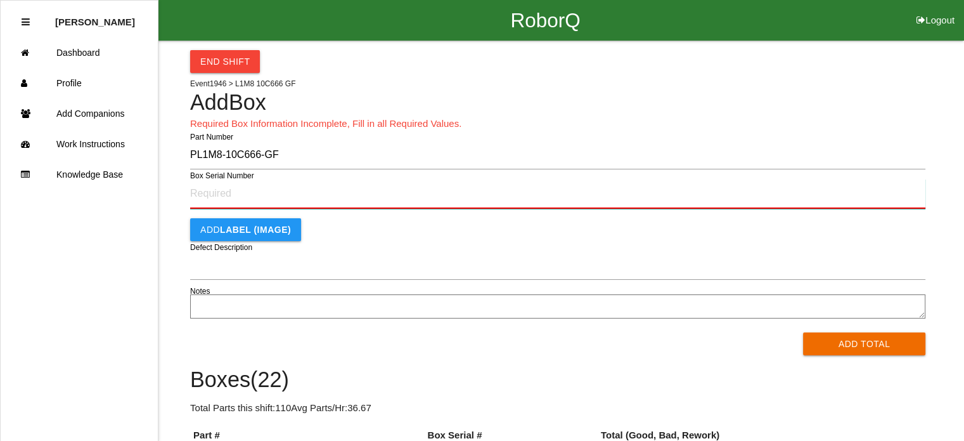
click at [247, 190] on input "Box Serial Number" at bounding box center [557, 194] width 735 height 30
type input "SF497976639"
click at [803, 332] on button "Add Total" at bounding box center [864, 343] width 122 height 23
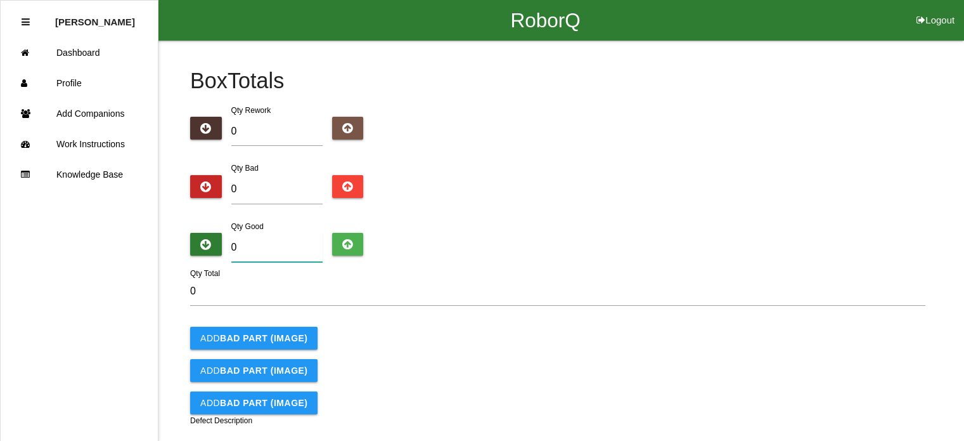
click at [263, 246] on input "0" at bounding box center [276, 247] width 91 height 29
type input "5"
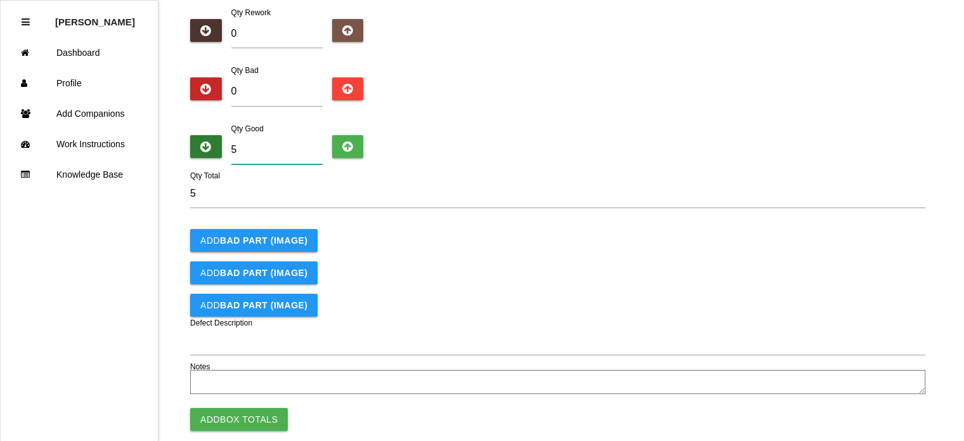
scroll to position [117, 0]
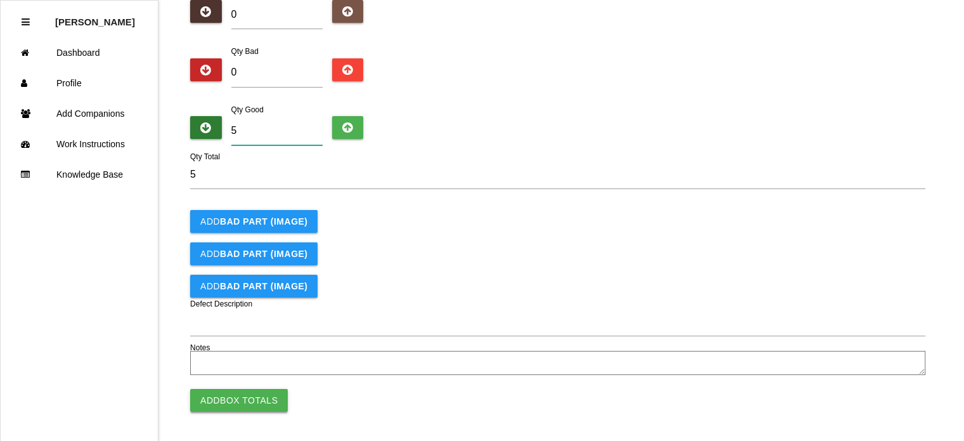
type input "5"
click at [235, 401] on button "Add Box Totals" at bounding box center [239, 400] width 98 height 23
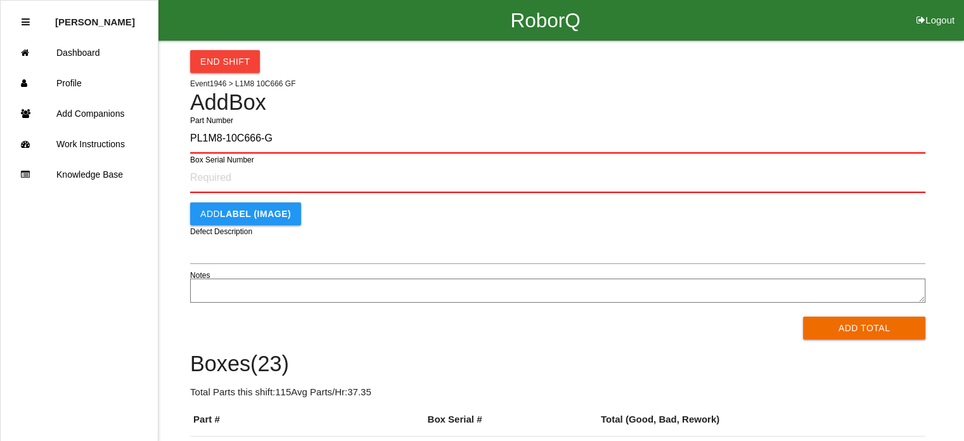
type input "PL1M8-10C666-GF"
click at [803, 316] on button "Add Total" at bounding box center [864, 327] width 122 height 23
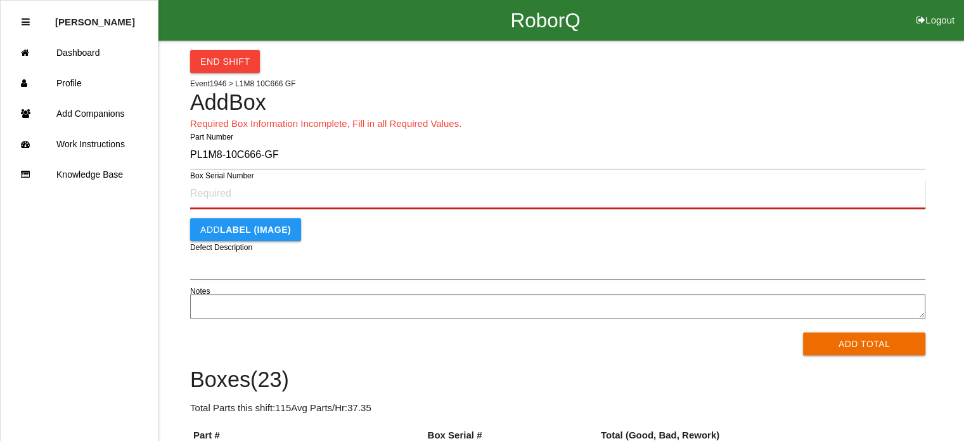
click at [246, 200] on input "Box Serial Number" at bounding box center [557, 194] width 735 height 30
type input "SF497976637"
click at [803, 332] on button "Add Total" at bounding box center [864, 343] width 122 height 23
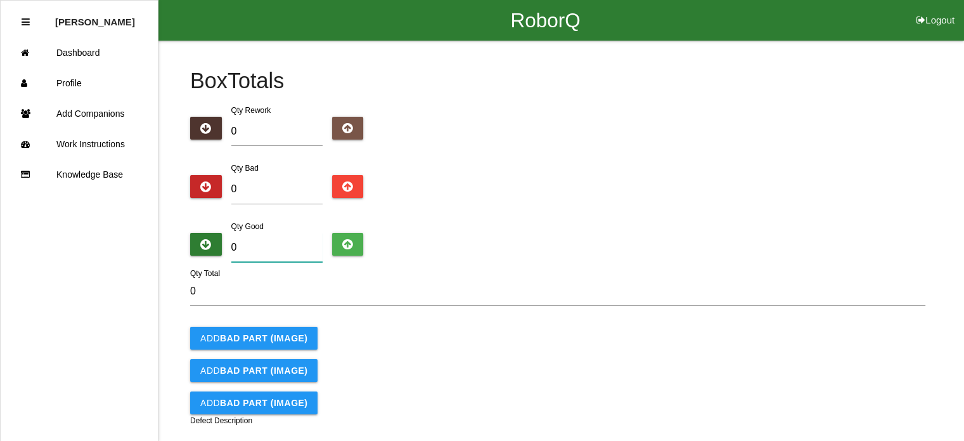
click at [259, 250] on input "0" at bounding box center [276, 247] width 91 height 29
type input "5"
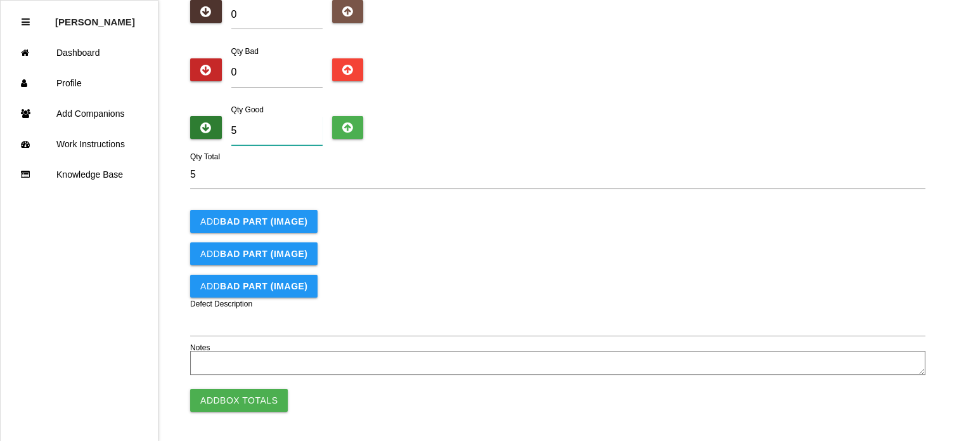
scroll to position [117, 0]
click at [241, 403] on button "Add Box Totals" at bounding box center [239, 400] width 98 height 23
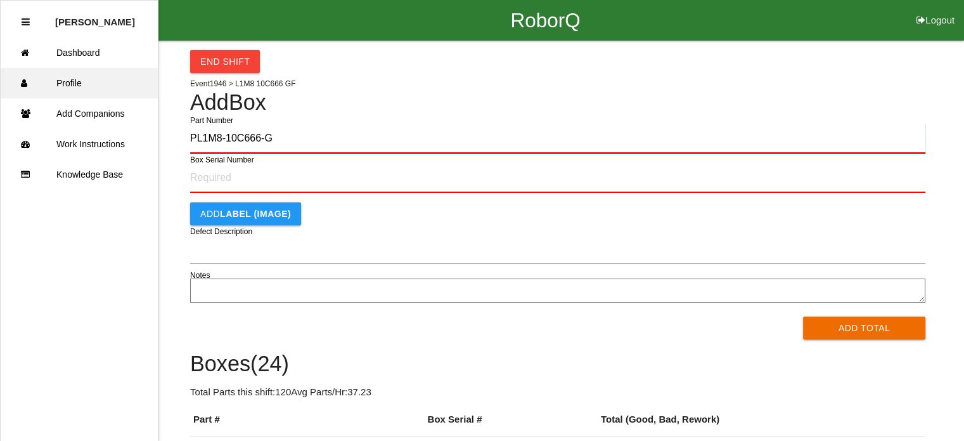
type input "PL1M8-10C666-GF"
click at [803, 316] on button "Add Total" at bounding box center [864, 327] width 122 height 23
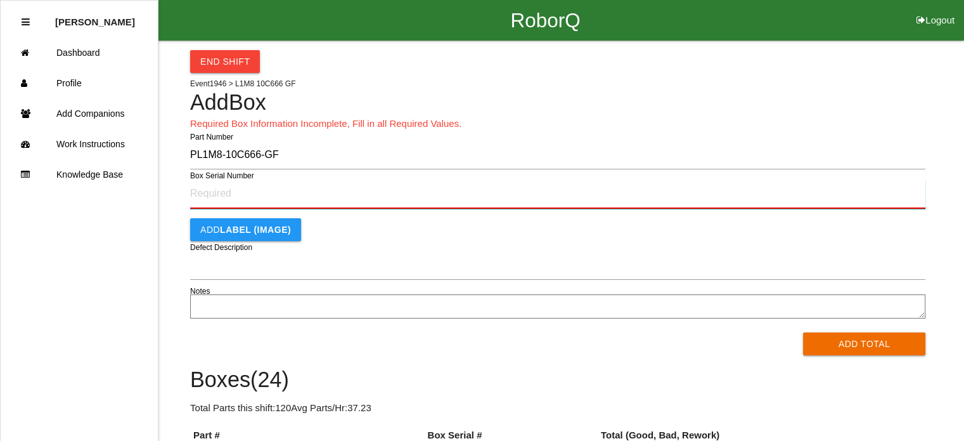
click at [228, 193] on input "Box Serial Number" at bounding box center [557, 194] width 735 height 30
type input "SF497976634"
click at [803, 332] on button "Add Total" at bounding box center [864, 343] width 122 height 23
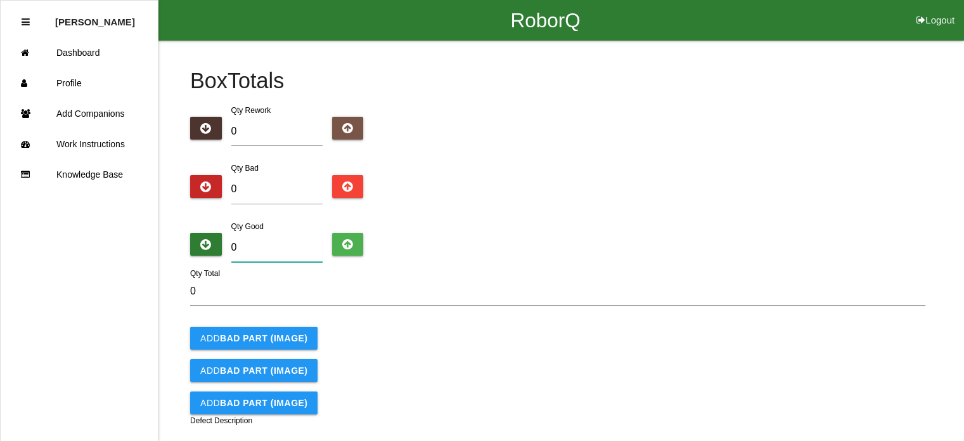
click at [265, 243] on input "0" at bounding box center [276, 247] width 91 height 29
type input "5"
click at [265, 243] on input "5" at bounding box center [276, 247] width 91 height 29
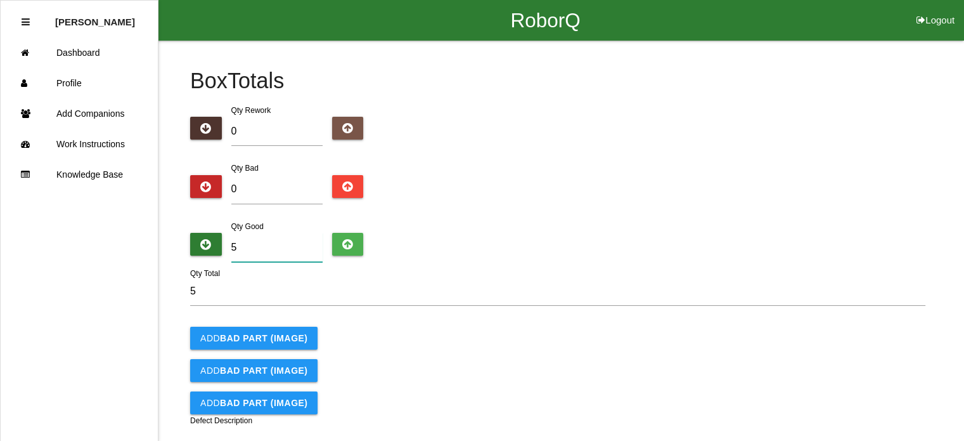
scroll to position [117, 0]
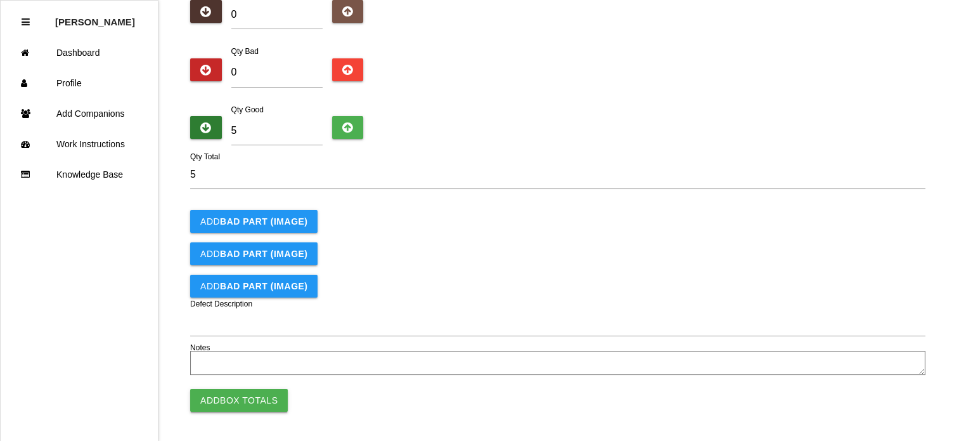
click at [233, 391] on button "Add Box Totals" at bounding box center [239, 400] width 98 height 23
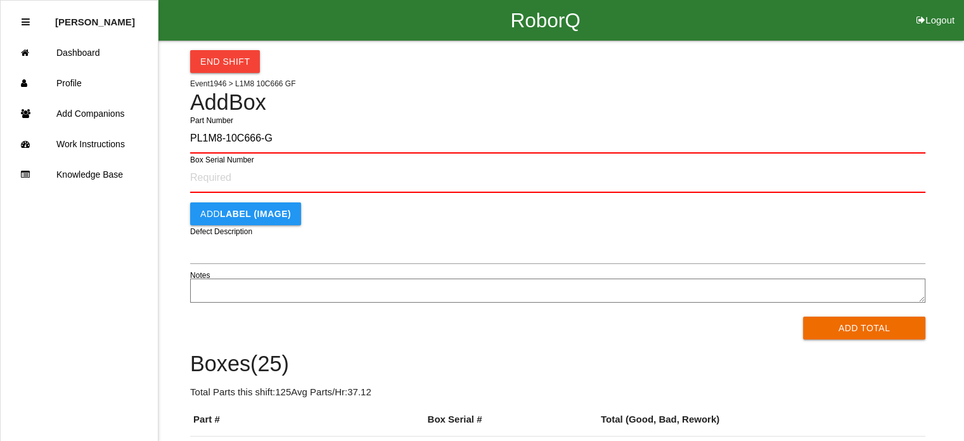
type input "PL1M8-10C666-GF"
click at [803, 316] on button "Add Total" at bounding box center [864, 327] width 122 height 23
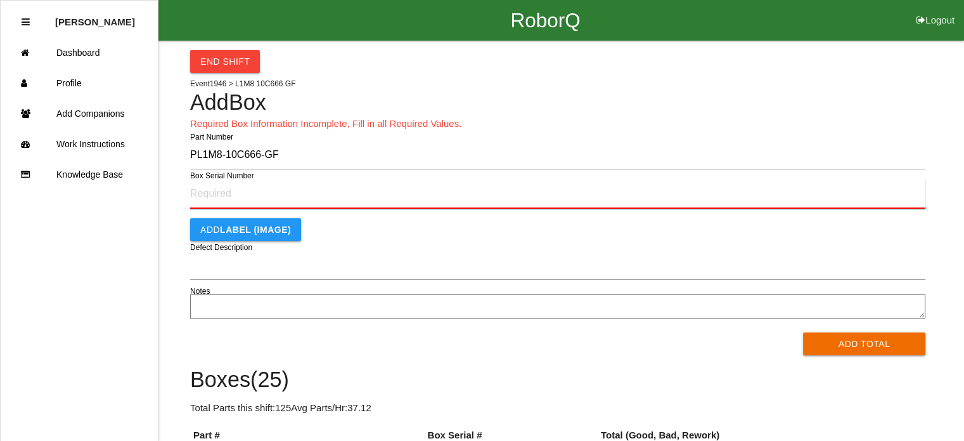
click at [228, 182] on input "Box Serial Number" at bounding box center [557, 194] width 735 height 30
type input "SF497976632"
click at [803, 332] on button "Add Total" at bounding box center [864, 343] width 122 height 23
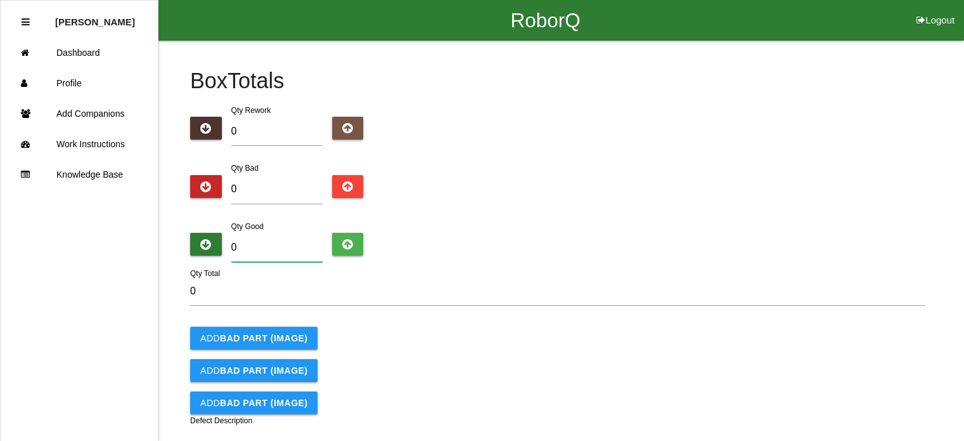
click at [255, 238] on input "0" at bounding box center [276, 247] width 91 height 29
type input "5"
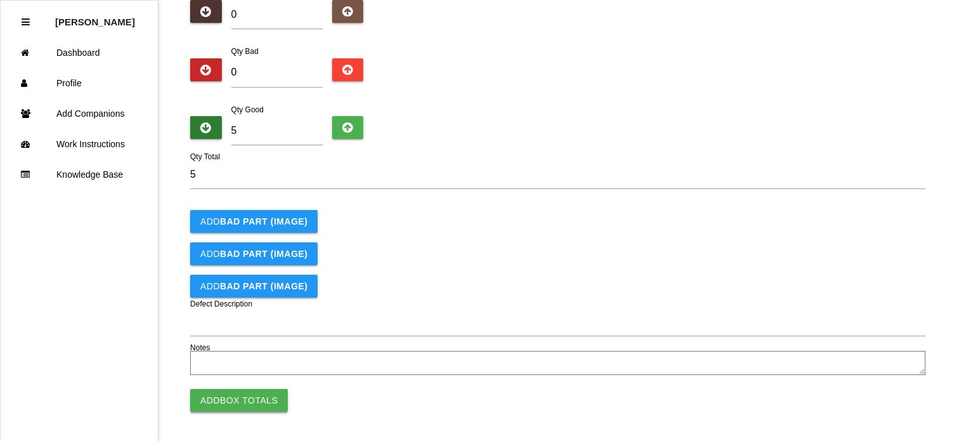
click at [240, 404] on button "Add Box Totals" at bounding box center [239, 400] width 98 height 23
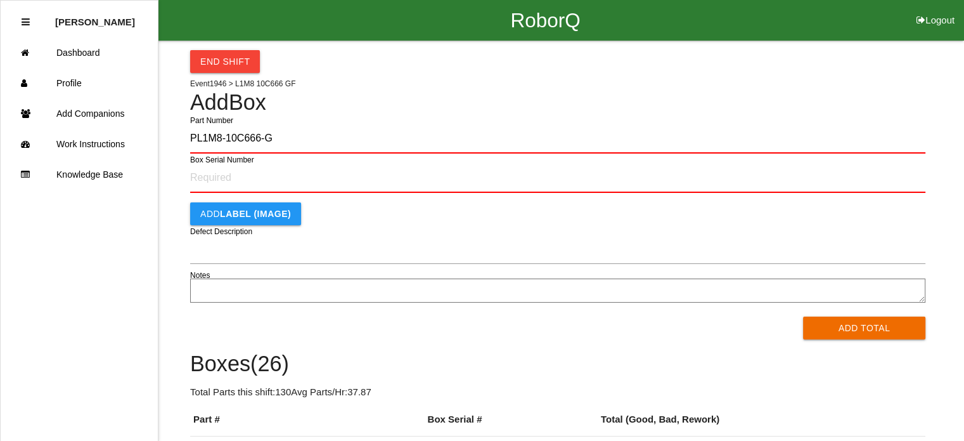
type input "PL1M8-10C666-GF"
click at [803, 316] on button "Add Total" at bounding box center [864, 327] width 122 height 23
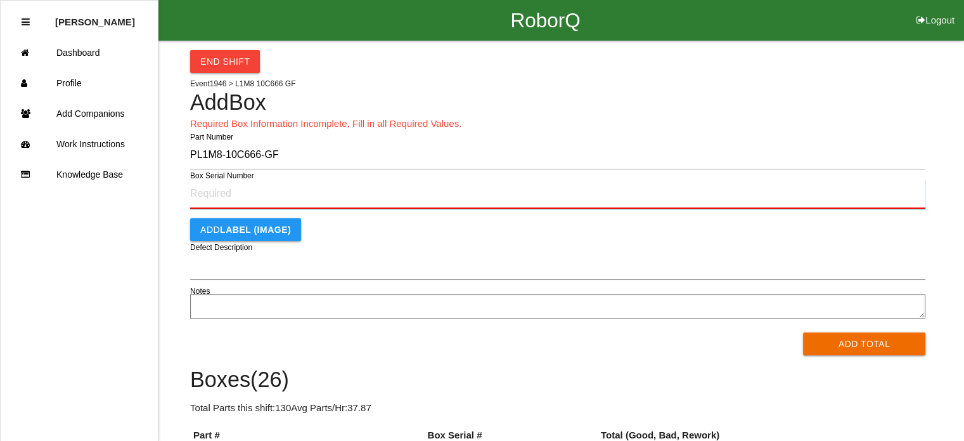
click at [209, 195] on input "Box Serial Number" at bounding box center [557, 194] width 735 height 30
type input "SF497976630"
click at [803, 332] on button "Add Total" at bounding box center [864, 343] width 122 height 23
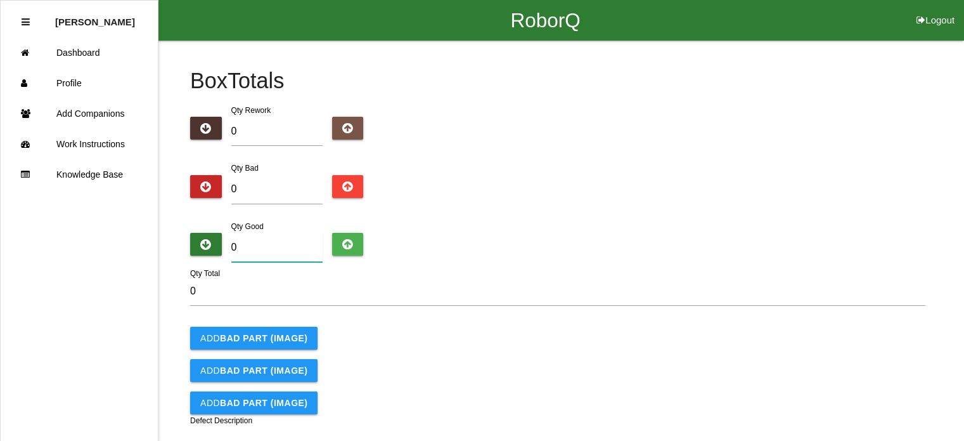
click at [261, 242] on input "0" at bounding box center [276, 247] width 91 height 29
type input "5"
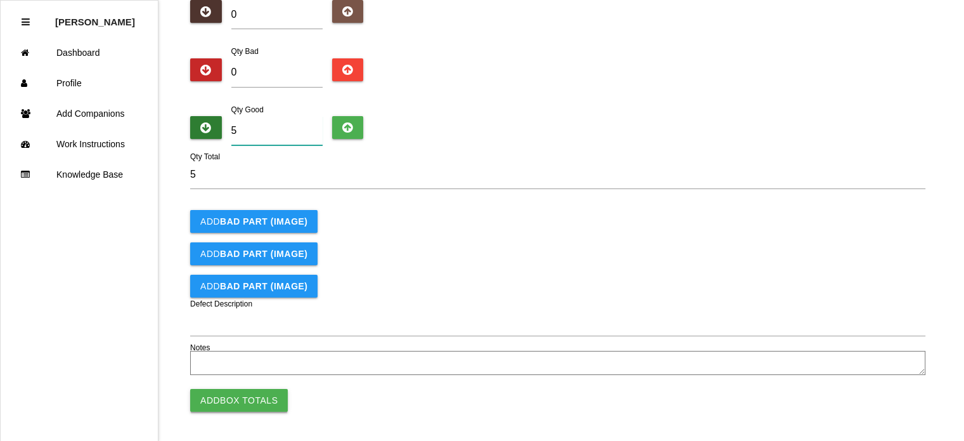
type input "5"
click at [228, 394] on button "Add Box Totals" at bounding box center [239, 400] width 98 height 23
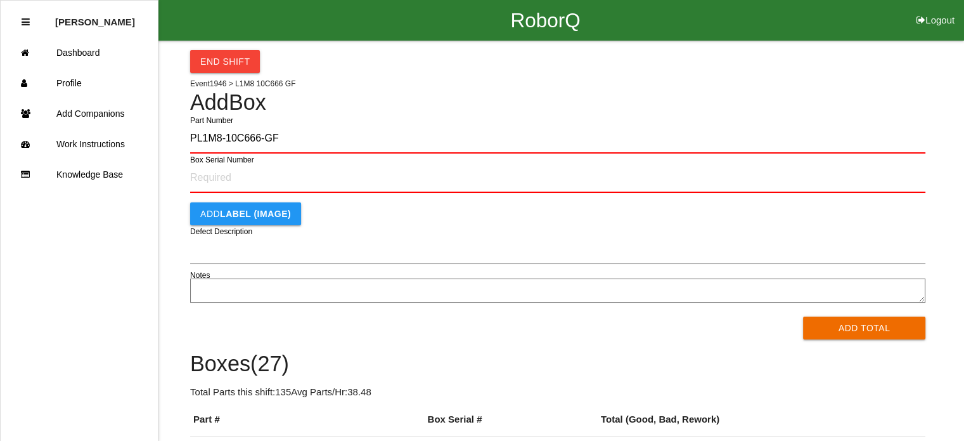
type input "PL1M8-10C666-GF"
click at [803, 316] on button "Add Total" at bounding box center [864, 327] width 122 height 23
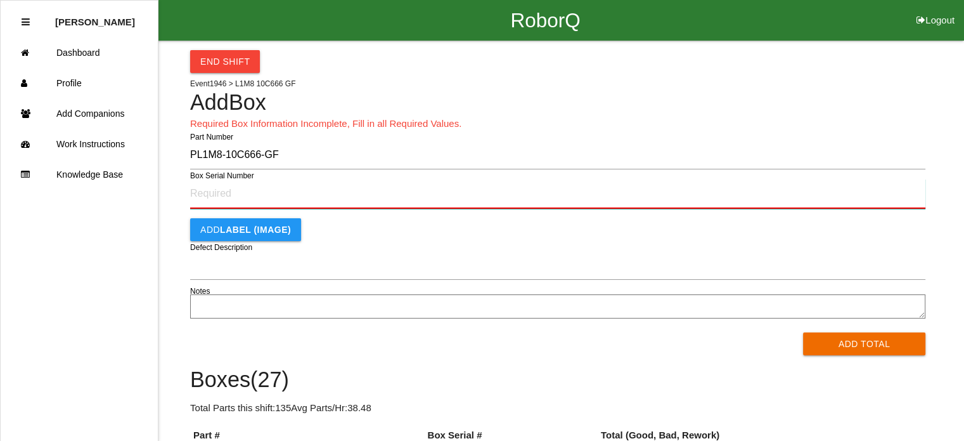
click at [215, 194] on input "Box Serial Number" at bounding box center [557, 194] width 735 height 30
type input "SF497976628"
click at [803, 332] on button "Add Total" at bounding box center [864, 343] width 122 height 23
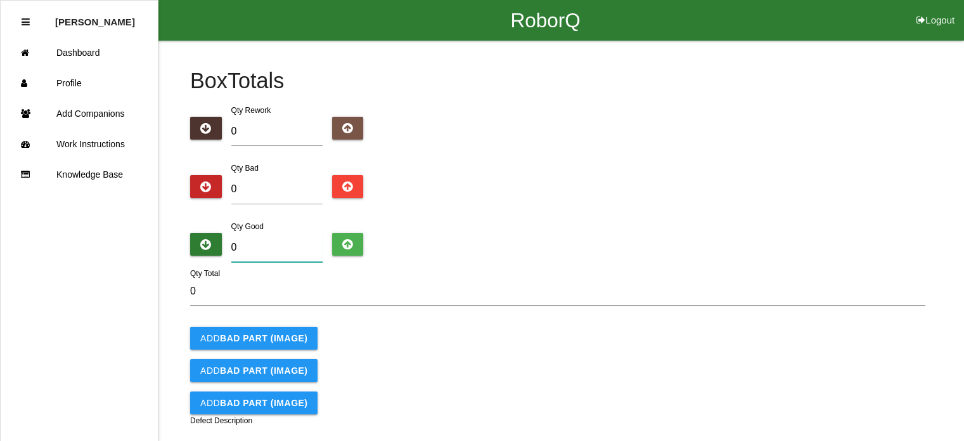
click at [290, 249] on input "0" at bounding box center [276, 247] width 91 height 29
type input "5"
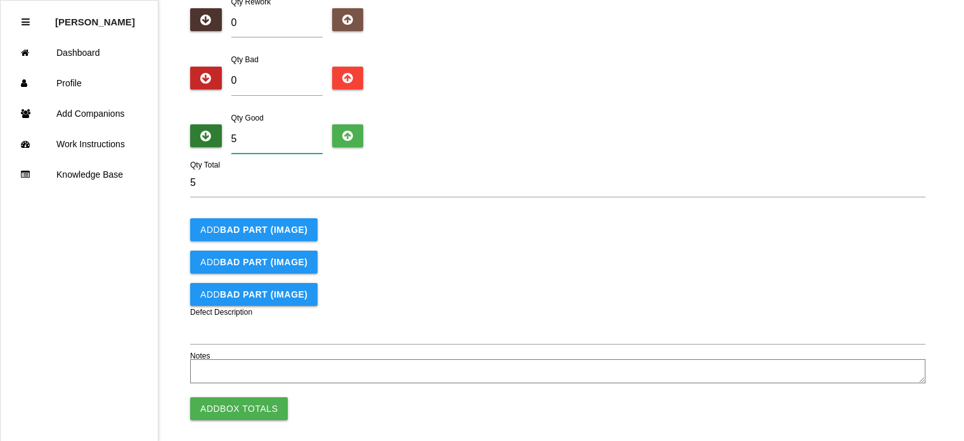
scroll to position [117, 0]
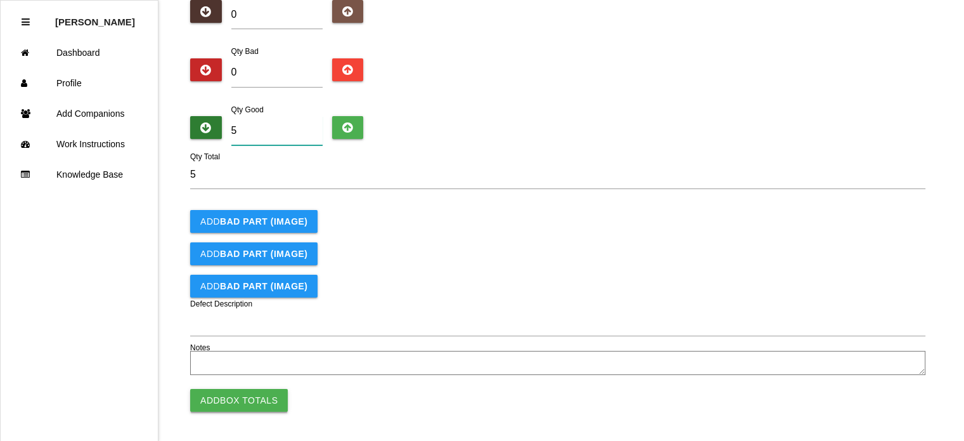
type input "5"
click at [243, 395] on button "Add Box Totals" at bounding box center [239, 400] width 98 height 23
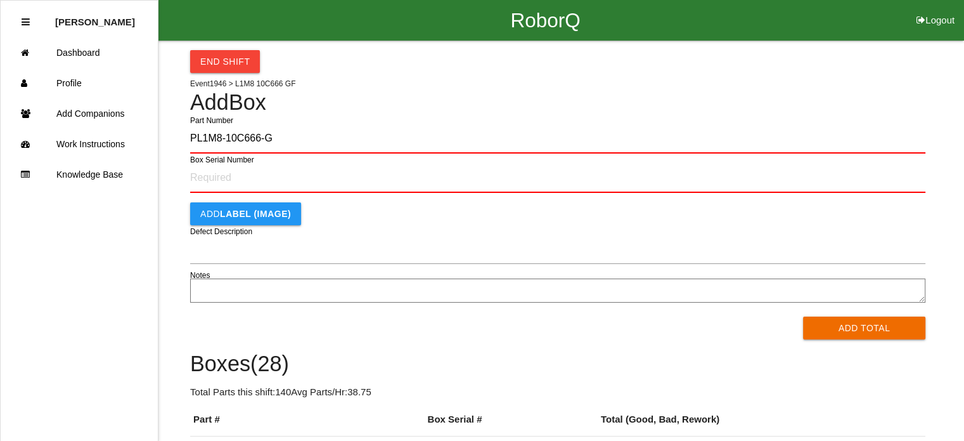
type input "PL1M8-10C666-GF"
click at [803, 316] on button "Add Total" at bounding box center [864, 327] width 122 height 23
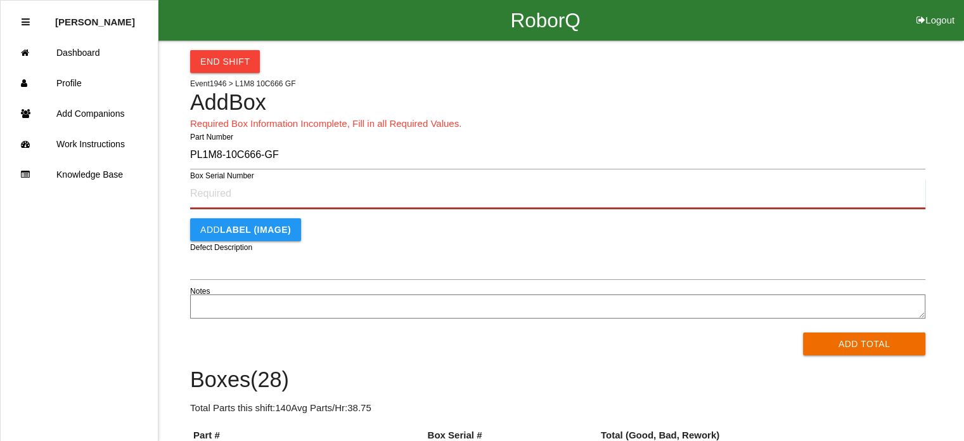
click at [208, 196] on input "Box Serial Number" at bounding box center [557, 194] width 735 height 30
type input "SF497976804"
click at [803, 332] on button "Add Total" at bounding box center [864, 343] width 122 height 23
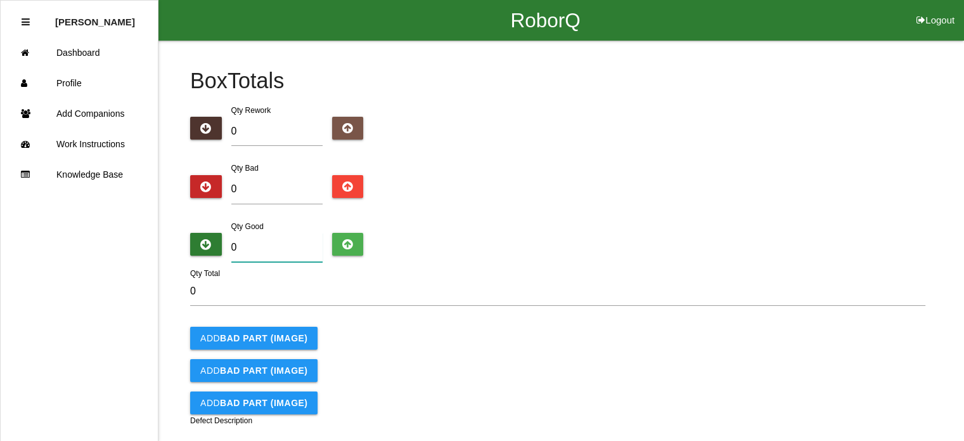
click at [254, 245] on input "0" at bounding box center [276, 247] width 91 height 29
type input "5"
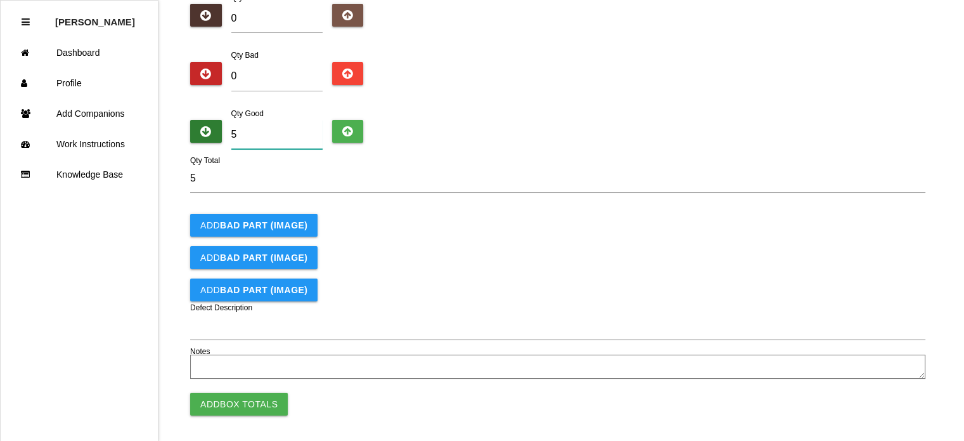
scroll to position [113, 0]
type input "5"
click at [233, 393] on button "Add Box Totals" at bounding box center [239, 403] width 98 height 23
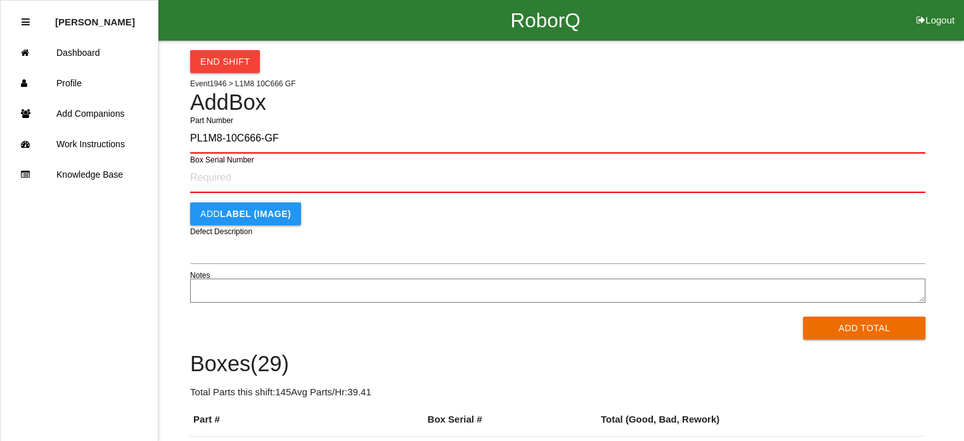
type input "PL1M8-10C666-GF"
click at [803, 316] on button "Add Total" at bounding box center [864, 327] width 122 height 23
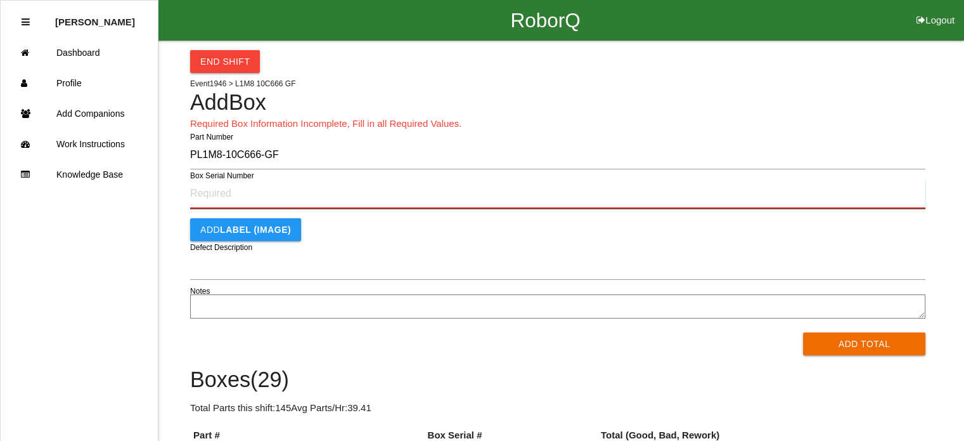
click at [268, 193] on input "Box Serial Number" at bounding box center [557, 194] width 735 height 30
type input "SF497976803"
click at [803, 332] on button "Add Total" at bounding box center [864, 343] width 122 height 23
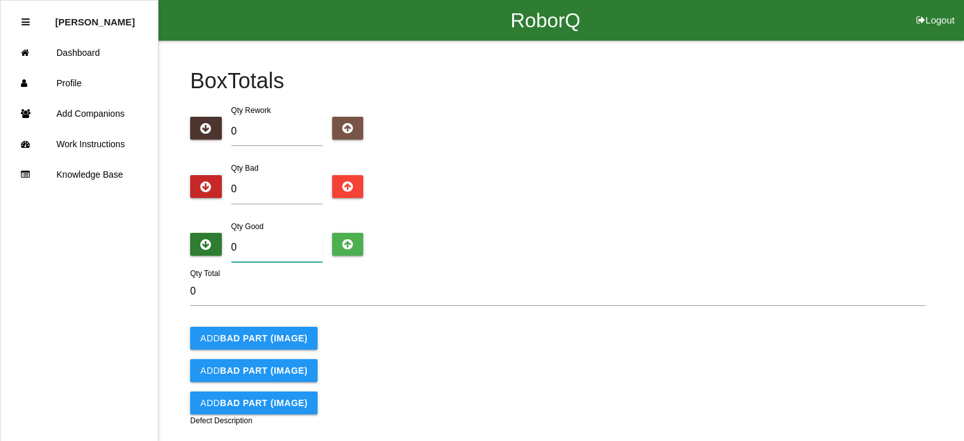
click at [270, 253] on input "0" at bounding box center [276, 247] width 91 height 29
type input "5"
type input "0"
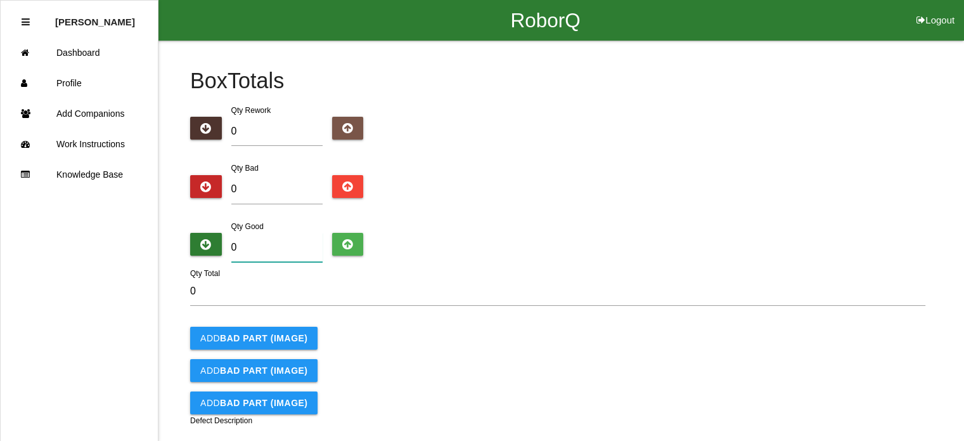
type input "5"
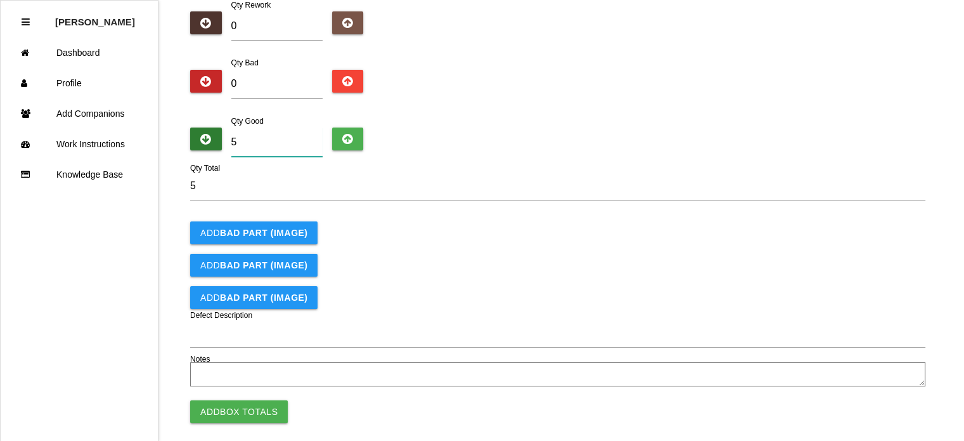
scroll to position [106, 0]
click at [236, 412] on button "Add Box Totals" at bounding box center [239, 410] width 98 height 23
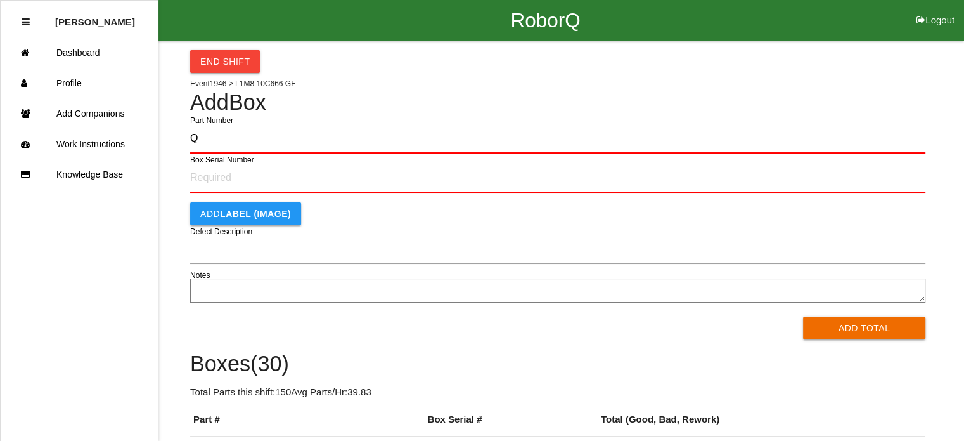
click at [803, 316] on button "Add Total" at bounding box center [864, 327] width 122 height 23
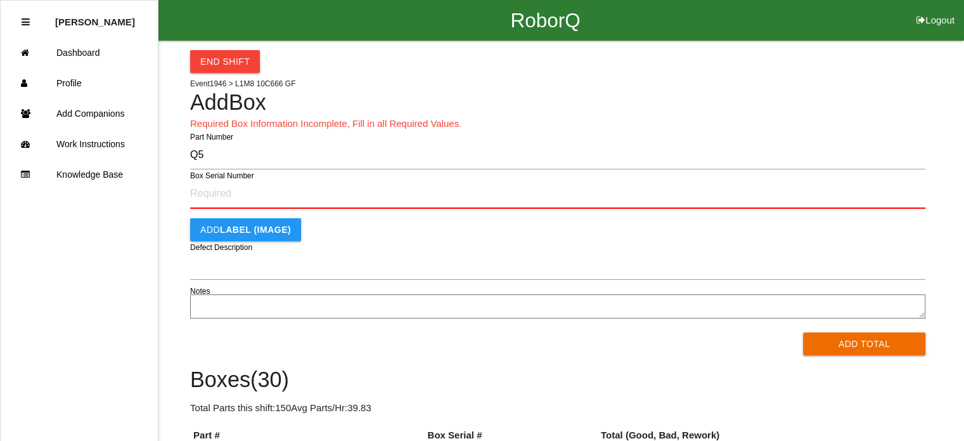
type input "Q"
type input "PL1M8-10C666-GF"
click at [803, 332] on button "Add Total" at bounding box center [864, 343] width 122 height 23
click at [219, 197] on input "Box Serial Number" at bounding box center [557, 194] width 735 height 30
type input "SF497976800"
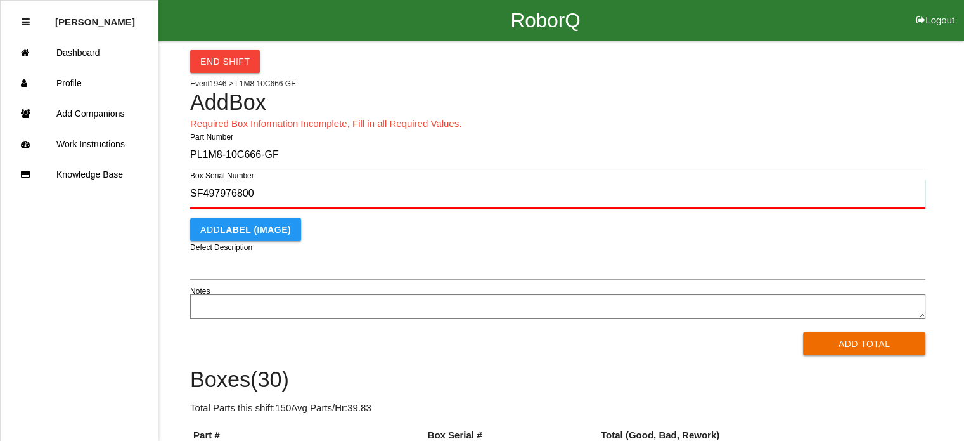
click at [803, 332] on button "Add Total" at bounding box center [864, 343] width 122 height 23
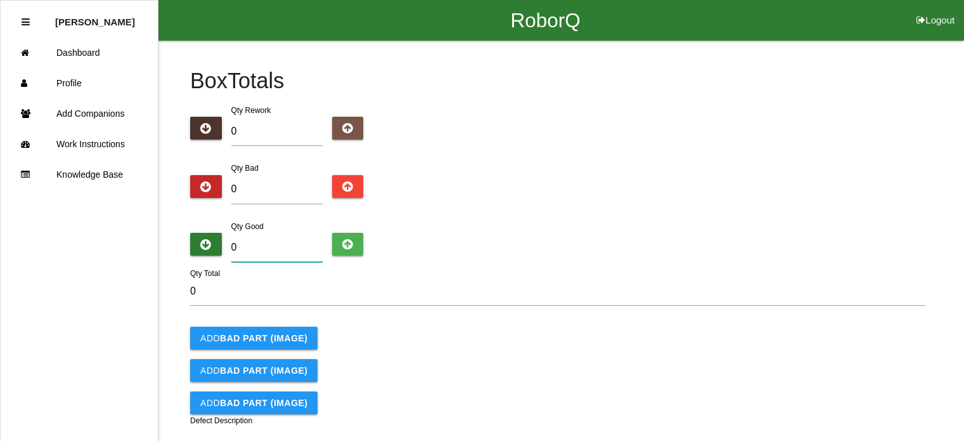
click at [243, 238] on input "0" at bounding box center [276, 247] width 91 height 29
type input "5"
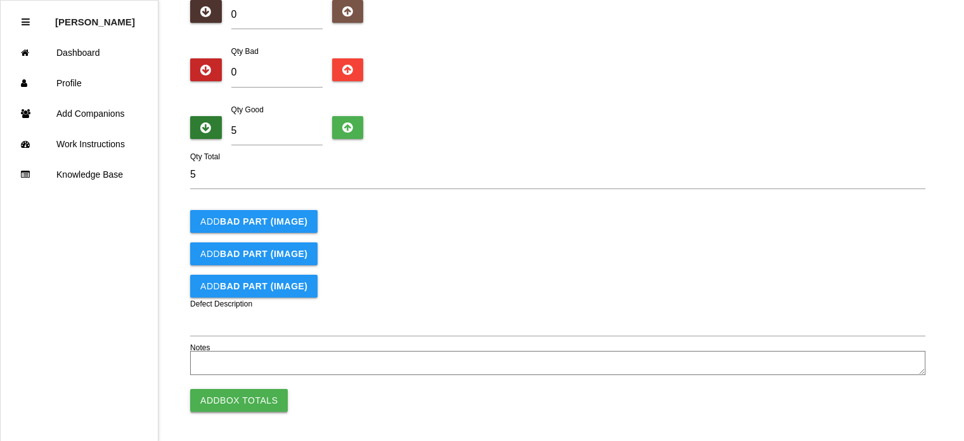
click at [234, 396] on button "Add Box Totals" at bounding box center [239, 400] width 98 height 23
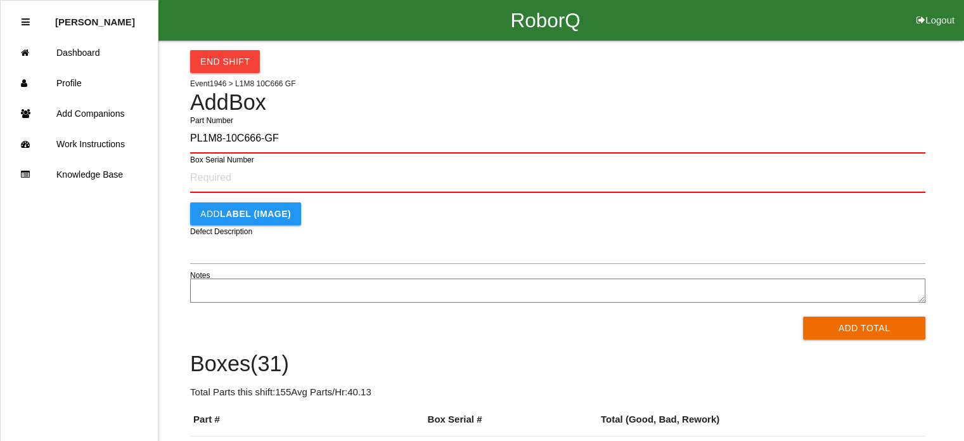
type input "PL1M8-10C666-GF"
click at [803, 316] on button "Add Total" at bounding box center [864, 327] width 122 height 23
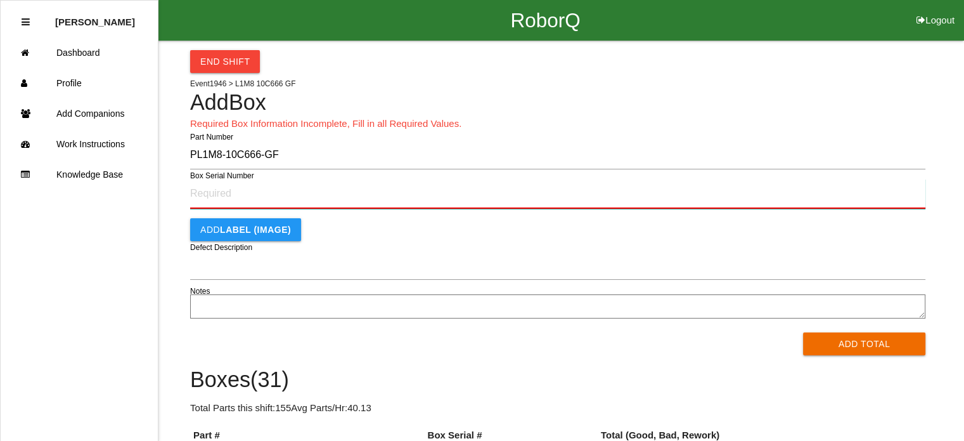
click at [256, 191] on input "Box Serial Number" at bounding box center [557, 194] width 735 height 30
type input "SF497976797"
click at [803, 332] on button "Add Total" at bounding box center [864, 343] width 122 height 23
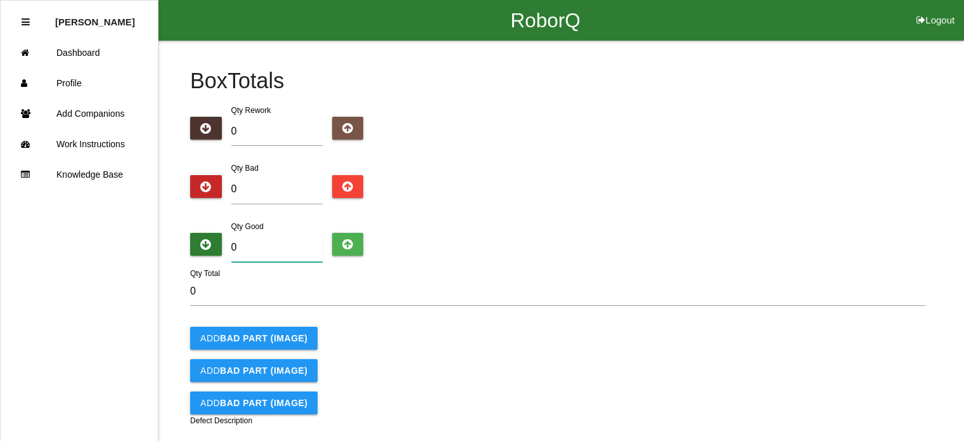
click at [249, 248] on input "0" at bounding box center [276, 247] width 91 height 29
type input "5"
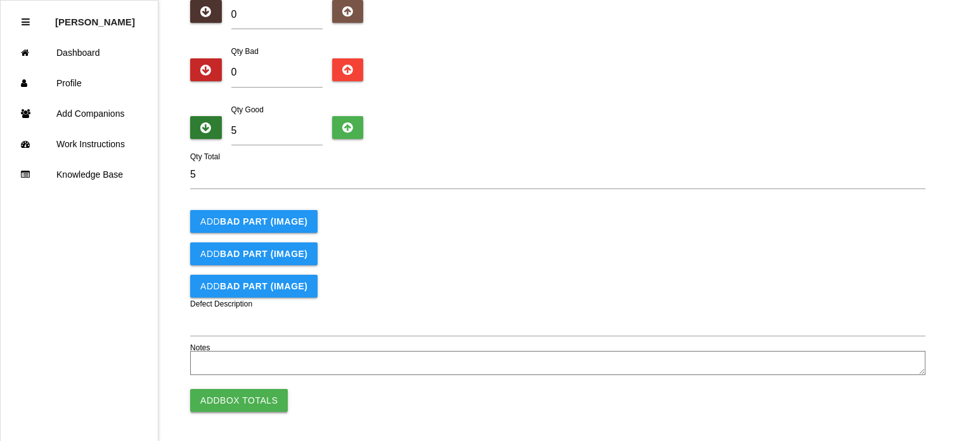
click at [246, 401] on button "Add Box Totals" at bounding box center [239, 400] width 98 height 23
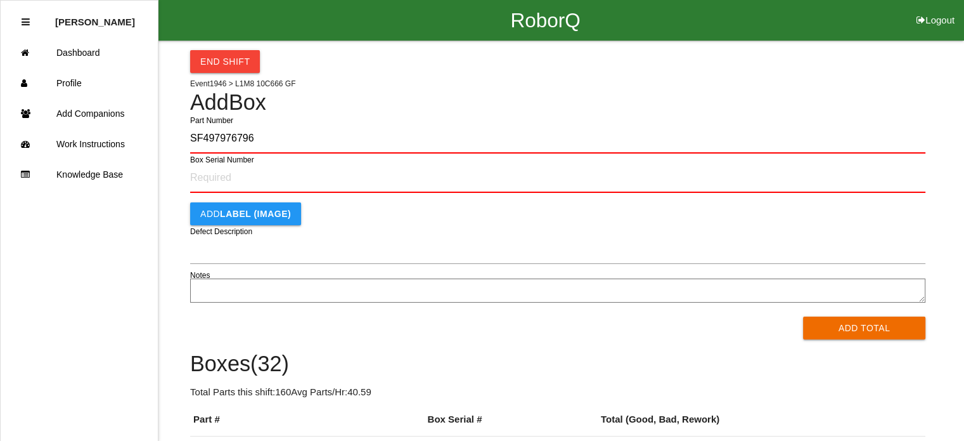
type input "SF497976796"
click at [803, 316] on button "Add Total" at bounding box center [864, 327] width 122 height 23
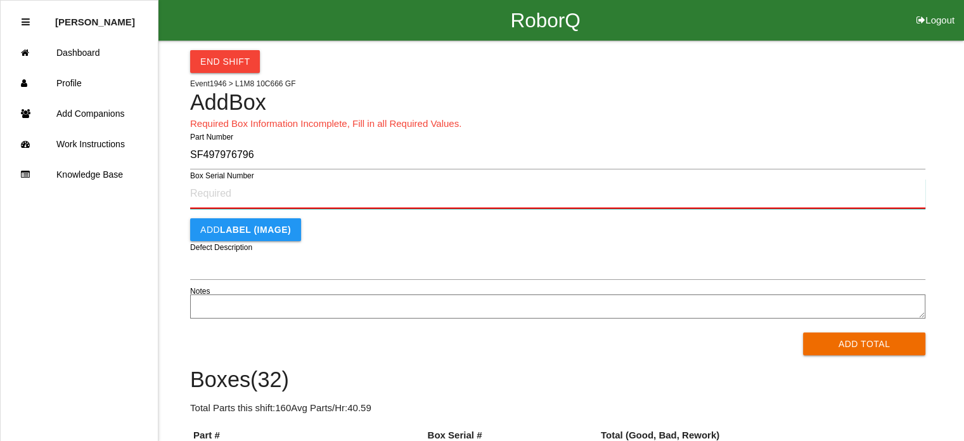
click at [213, 200] on input "Box Serial Number" at bounding box center [557, 194] width 735 height 30
type input "SF497976796"
click at [803, 332] on button "Add Total" at bounding box center [864, 343] width 122 height 23
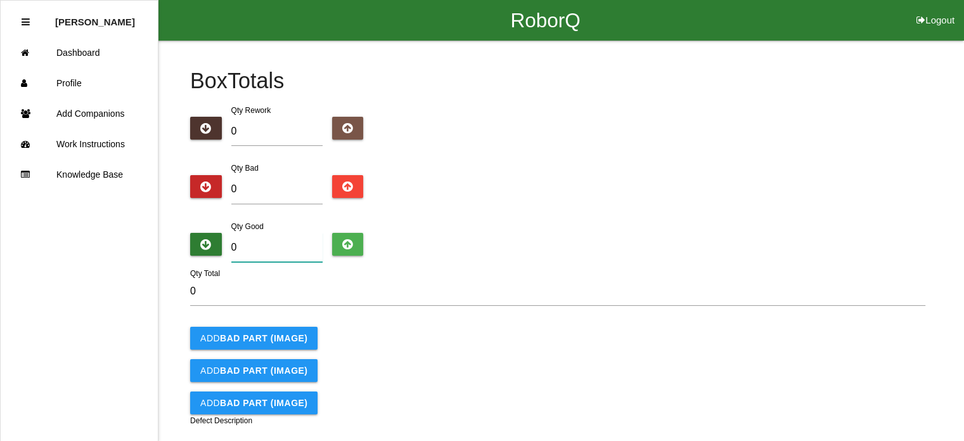
click at [286, 252] on input "0" at bounding box center [276, 247] width 91 height 29
type input "5"
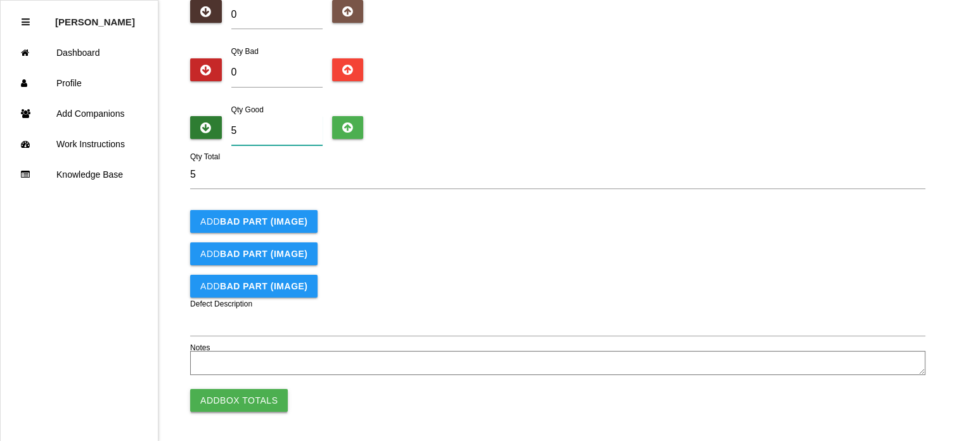
type input "5"
click at [236, 395] on button "Add Box Totals" at bounding box center [239, 400] width 98 height 23
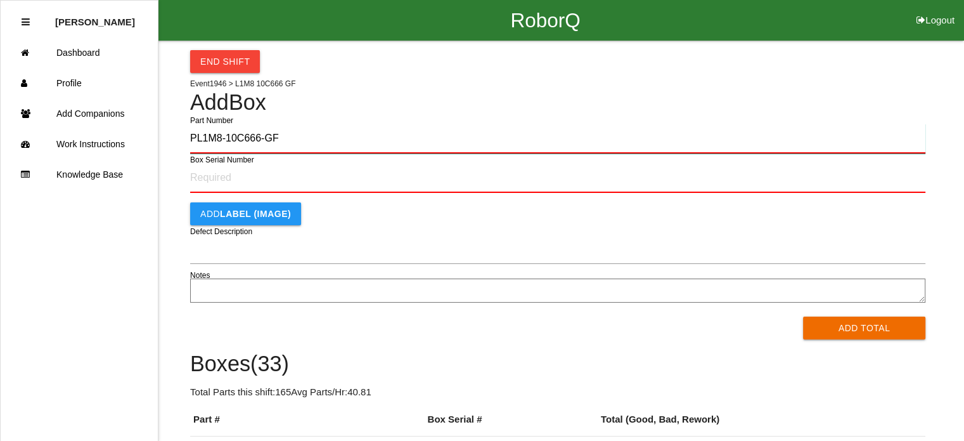
type input "PL1M8-10C666-GF"
click at [803, 316] on button "Add Total" at bounding box center [864, 327] width 122 height 23
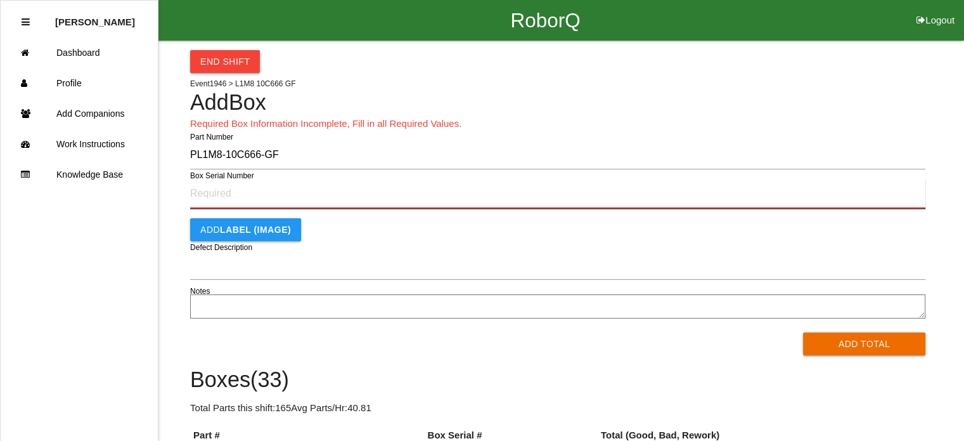
click at [197, 197] on input "Box Serial Number" at bounding box center [557, 194] width 735 height 30
type input "SF497976795"
click at [803, 332] on button "Add Total" at bounding box center [864, 343] width 122 height 23
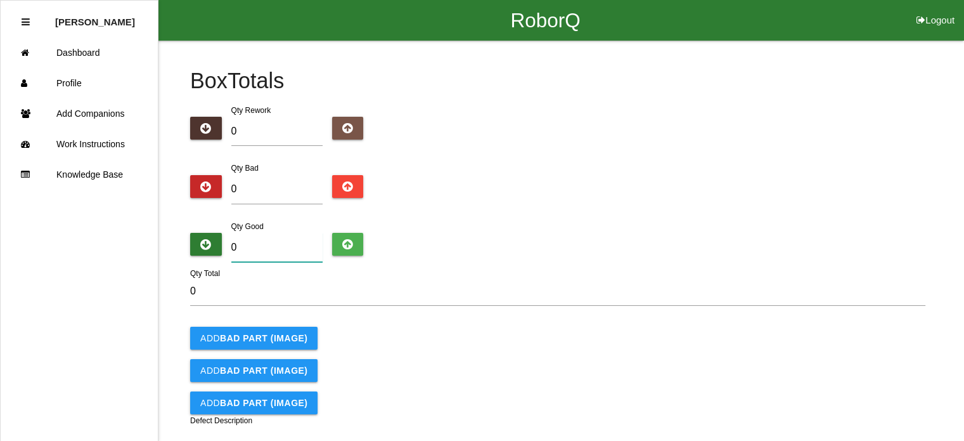
click at [244, 254] on input "0" at bounding box center [276, 247] width 91 height 29
type input "5"
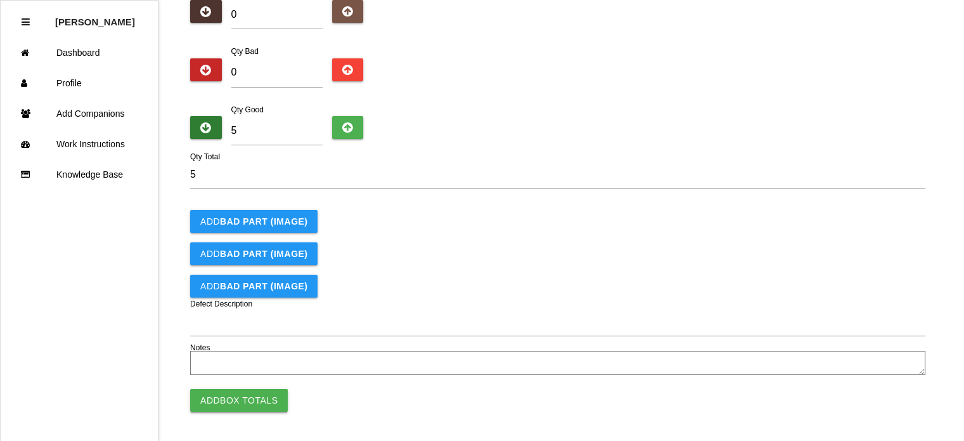
click at [231, 395] on button "Add Box Totals" at bounding box center [239, 400] width 98 height 23
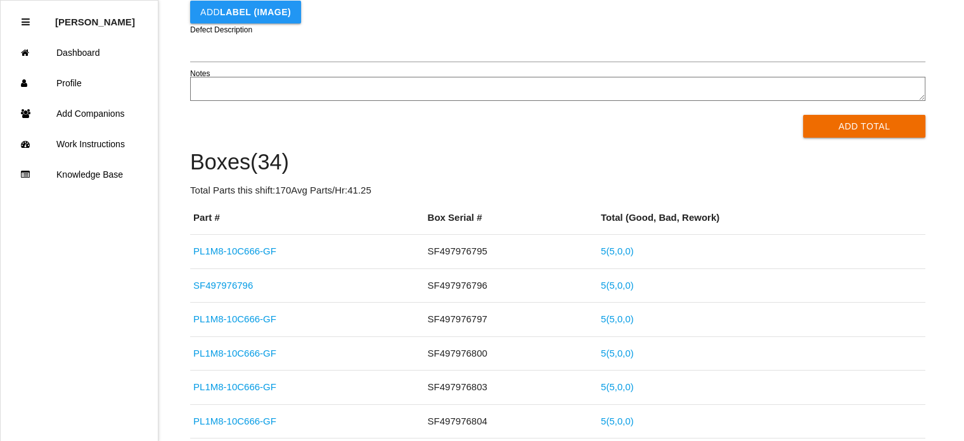
scroll to position [200, 0]
